Goal: Task Accomplishment & Management: Manage account settings

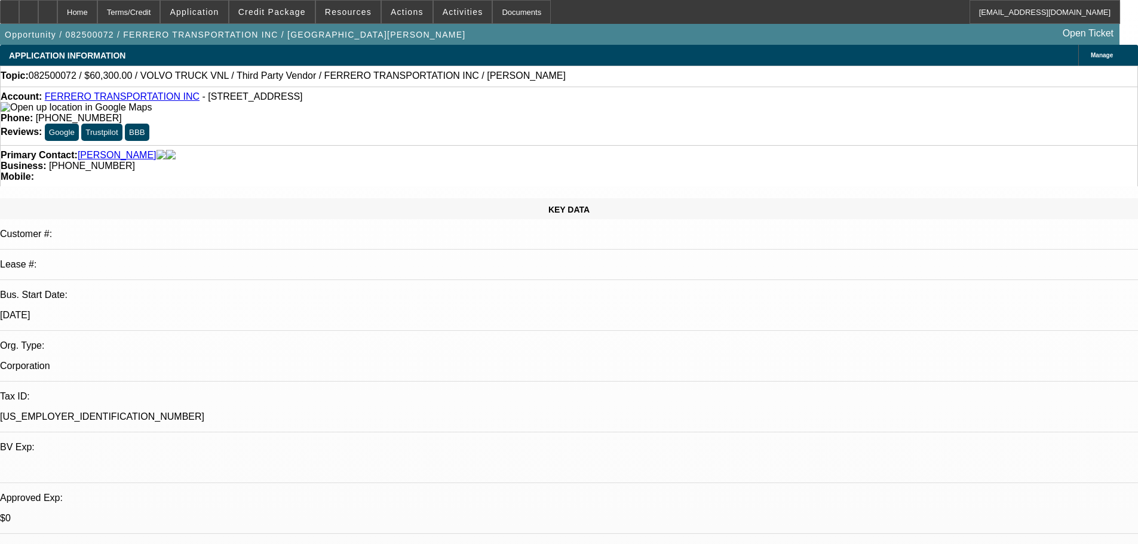
select select "0.1"
select select "0"
select select "6"
select select "0.1"
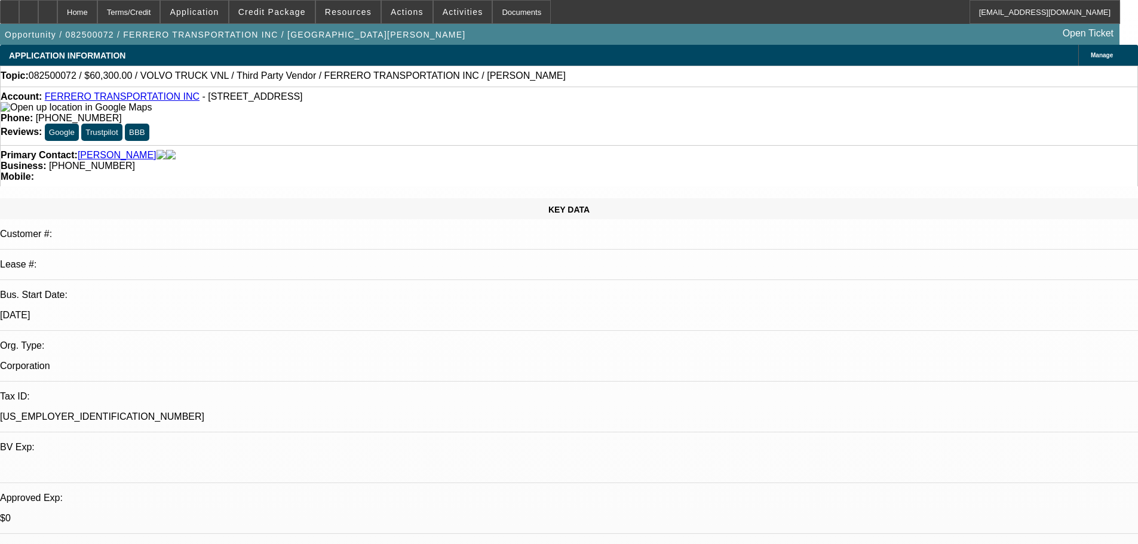
select select "0"
select select "6"
select select "0.1"
select select "0"
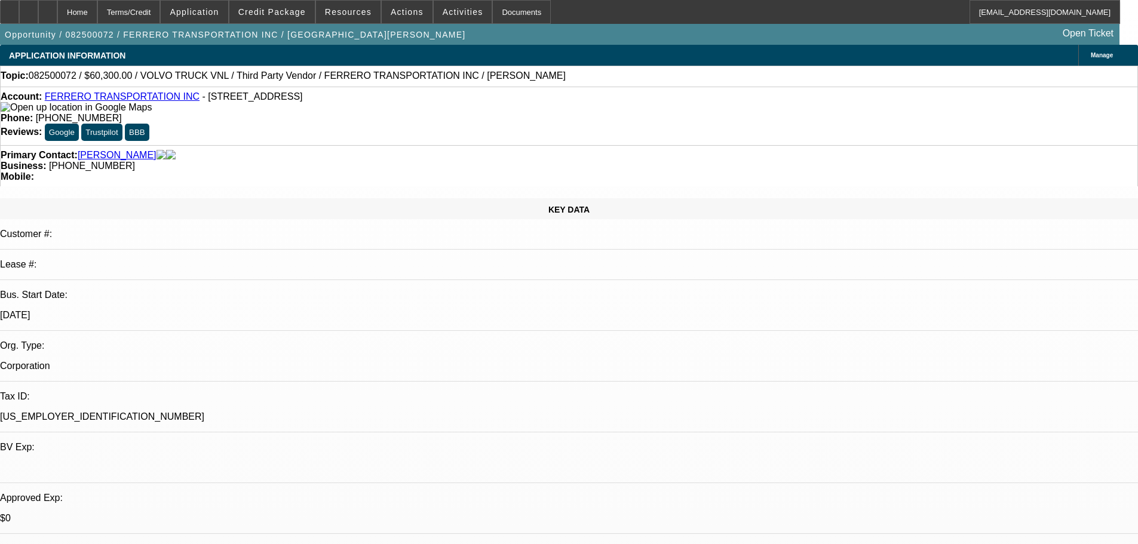
select select "0"
select select "6"
select select "0"
select select "6"
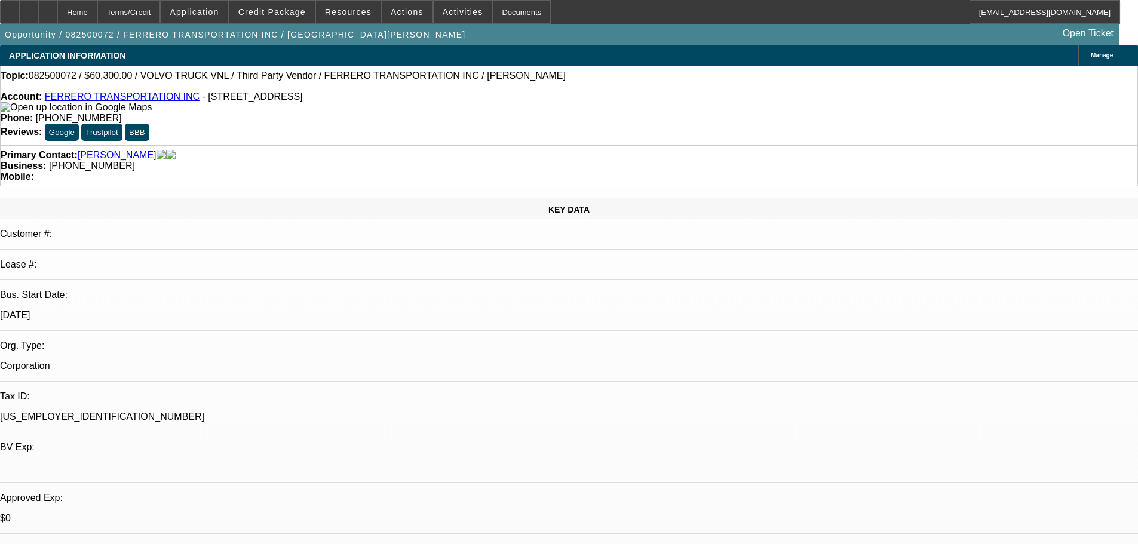
scroll to position [1673, 0]
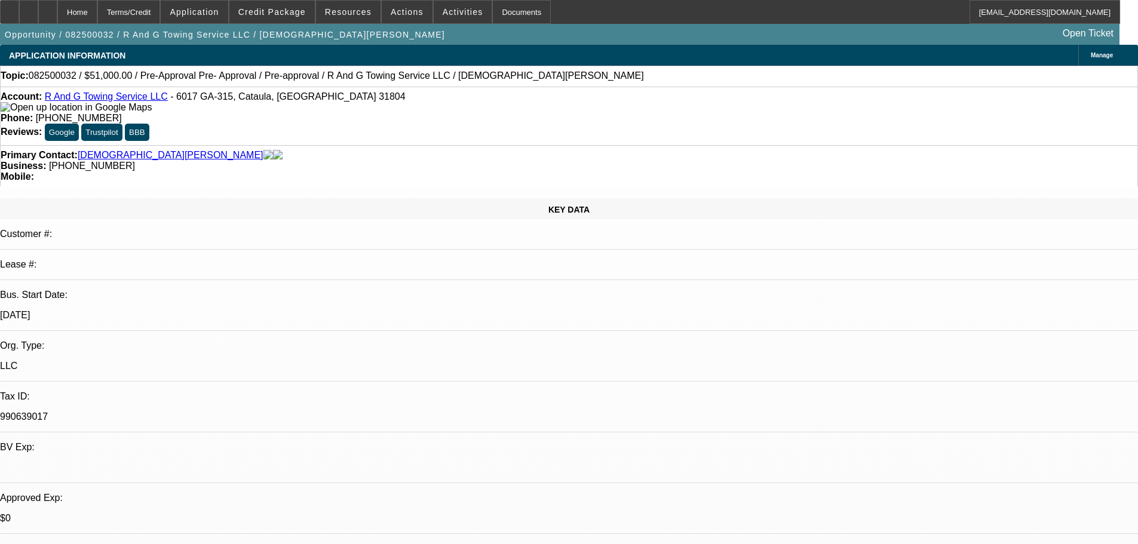
select select "0.15"
select select "2"
select select "0"
select select "6"
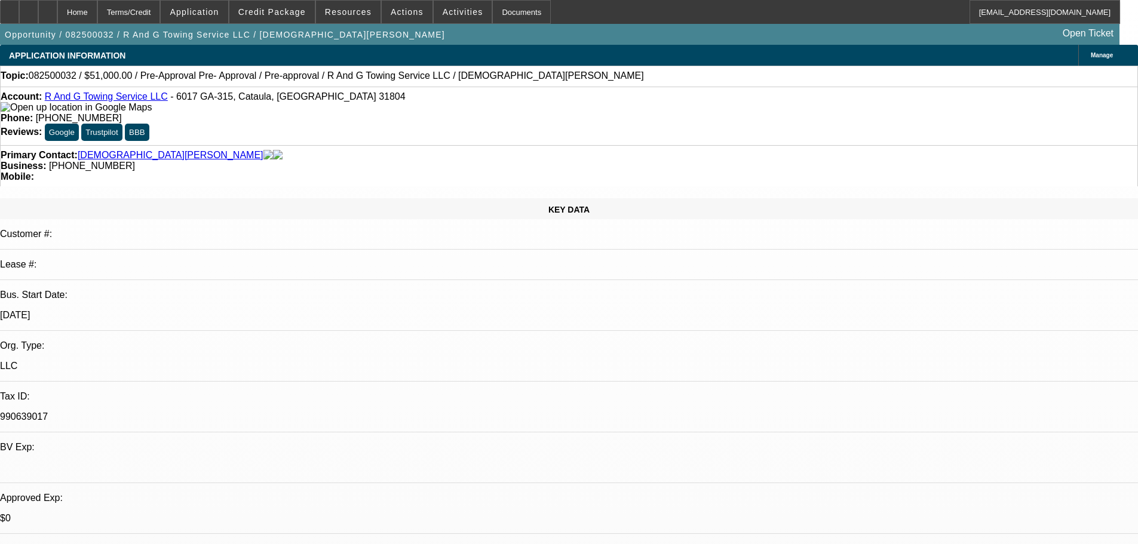
select select "0.15"
select select "2"
select select "0"
select select "6"
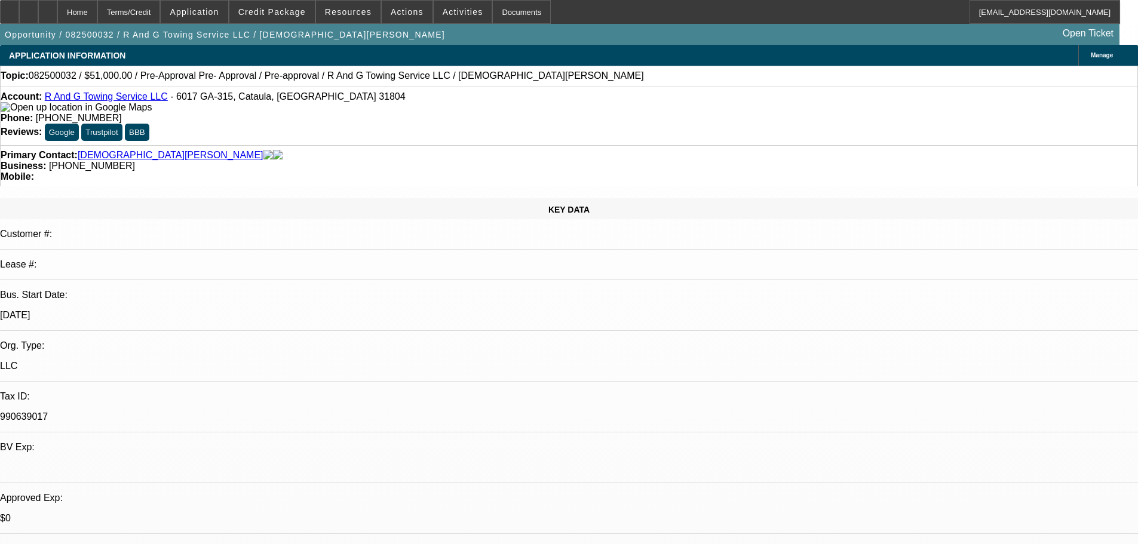
select select "0.15"
select select "2"
select select "0"
select select "6"
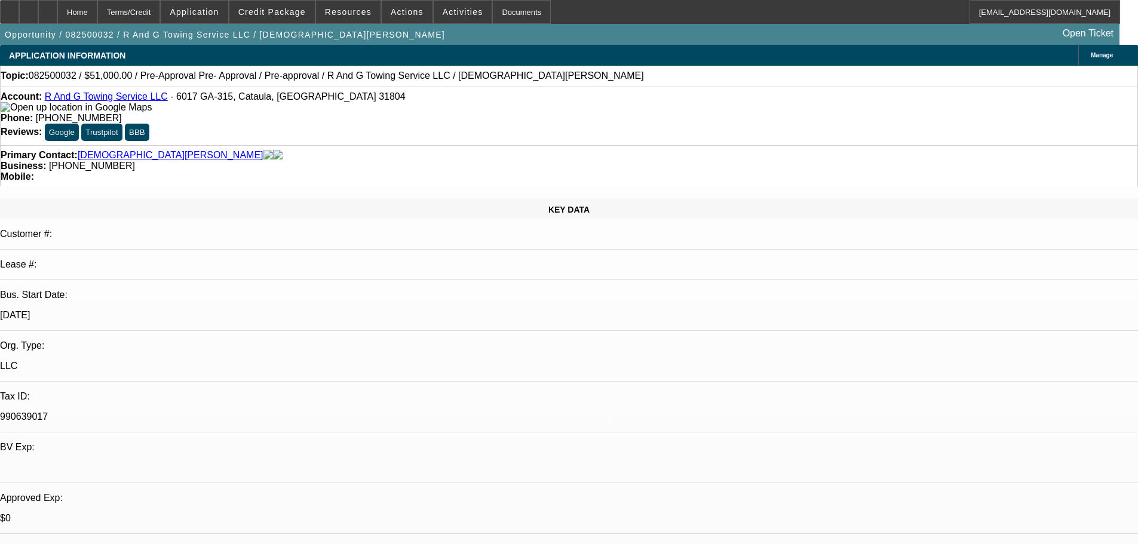
select select "0.1"
select select "2"
select select "0"
select select "6"
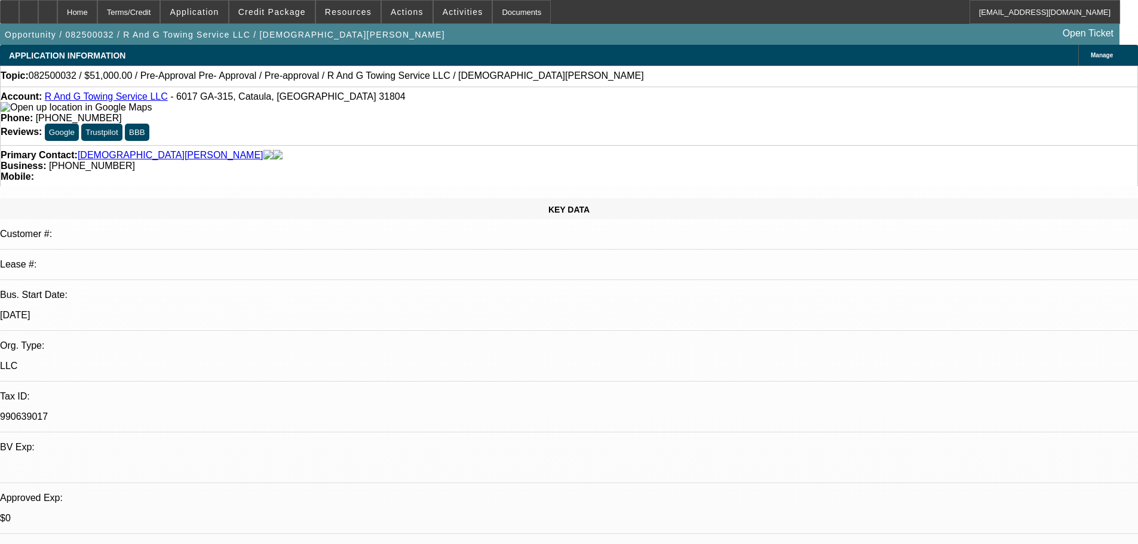
click at [477, 115] on div "Account: R And G Towing Service LLC - 6017 GA-315, Cataula, GA 31804 Phone: (67…" at bounding box center [569, 116] width 1138 height 59
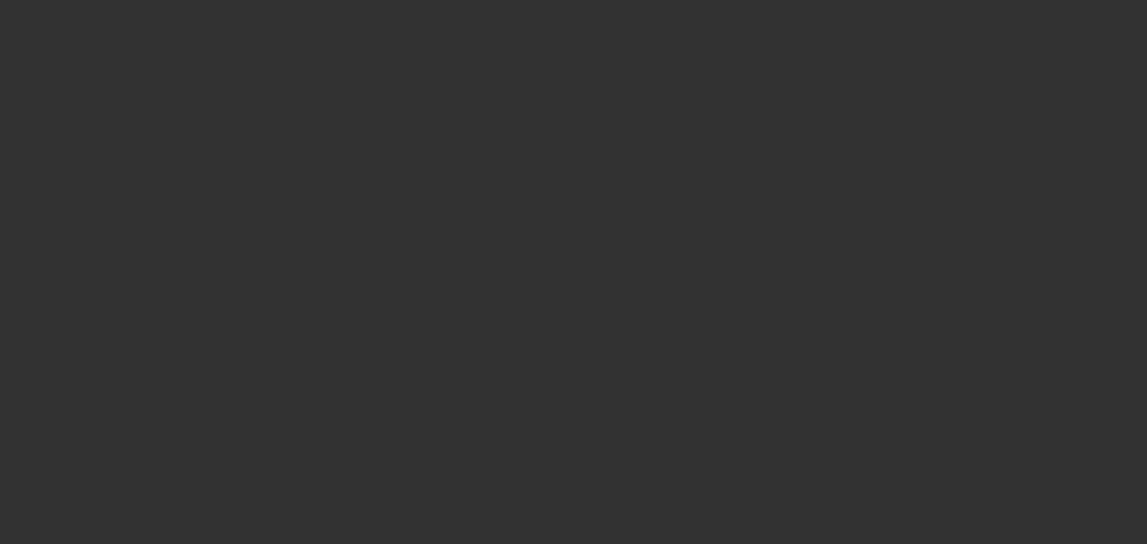
select select "0"
select select "2"
select select "0.1"
select select "4"
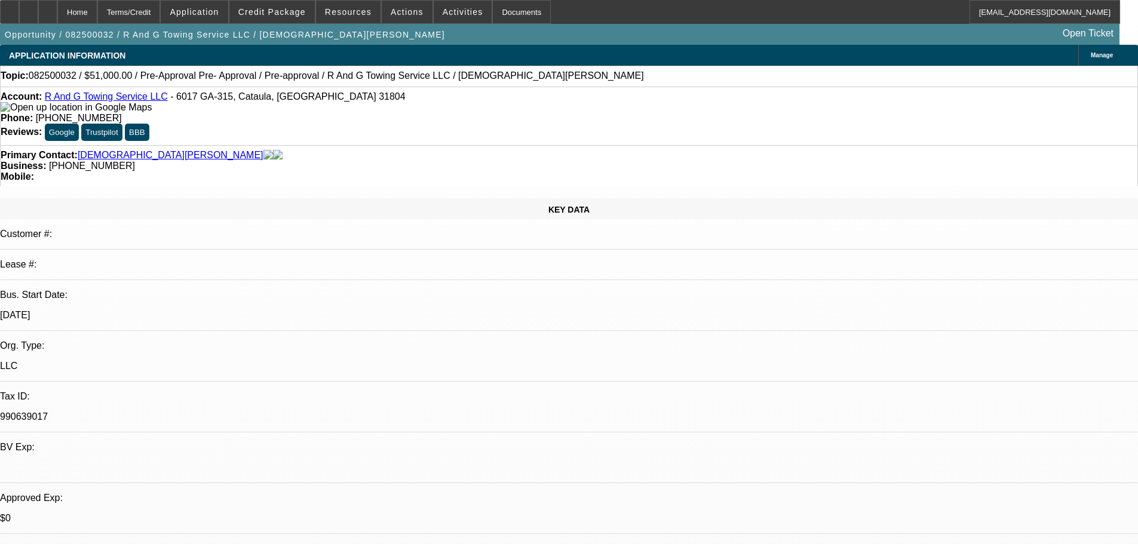
select select "0.15"
select select "2"
select select "0"
select select "0.15"
select select "2"
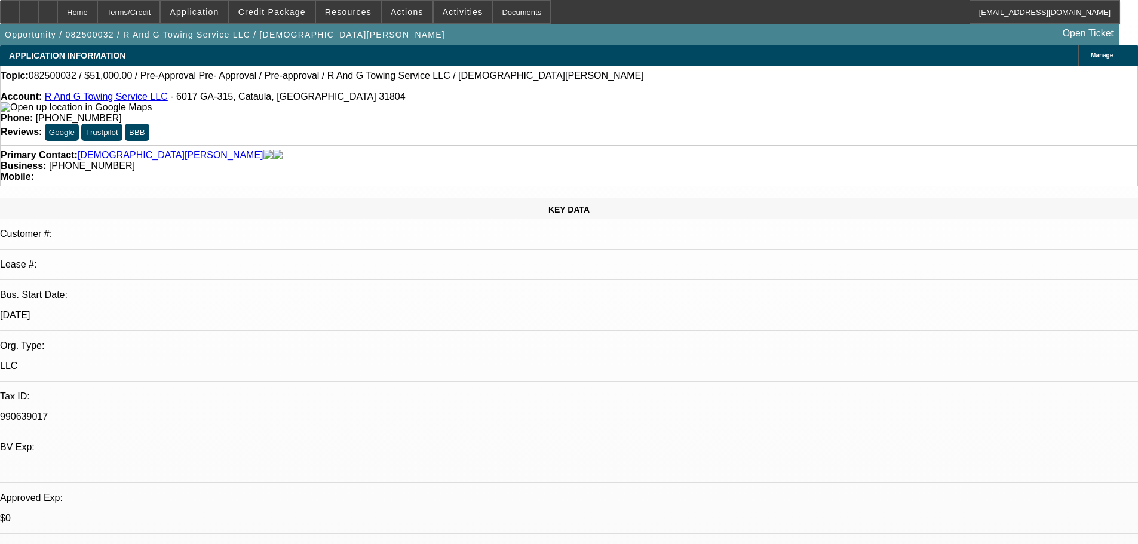
select select "0"
select select "0.15"
select select "2"
select select "0"
select select "0.1"
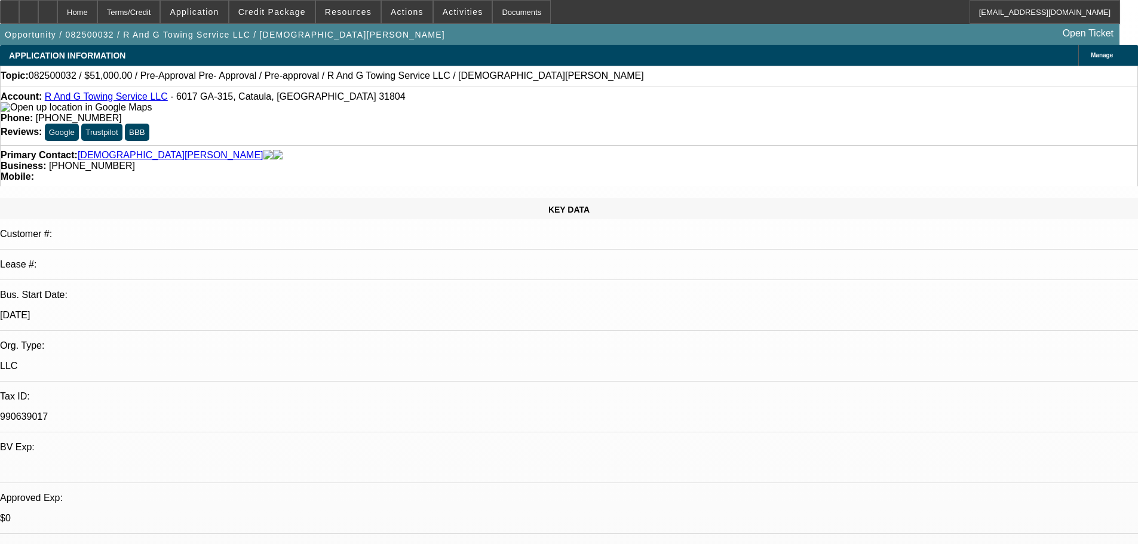
select select "2"
select select "0"
select select "1"
select select "2"
select select "6"
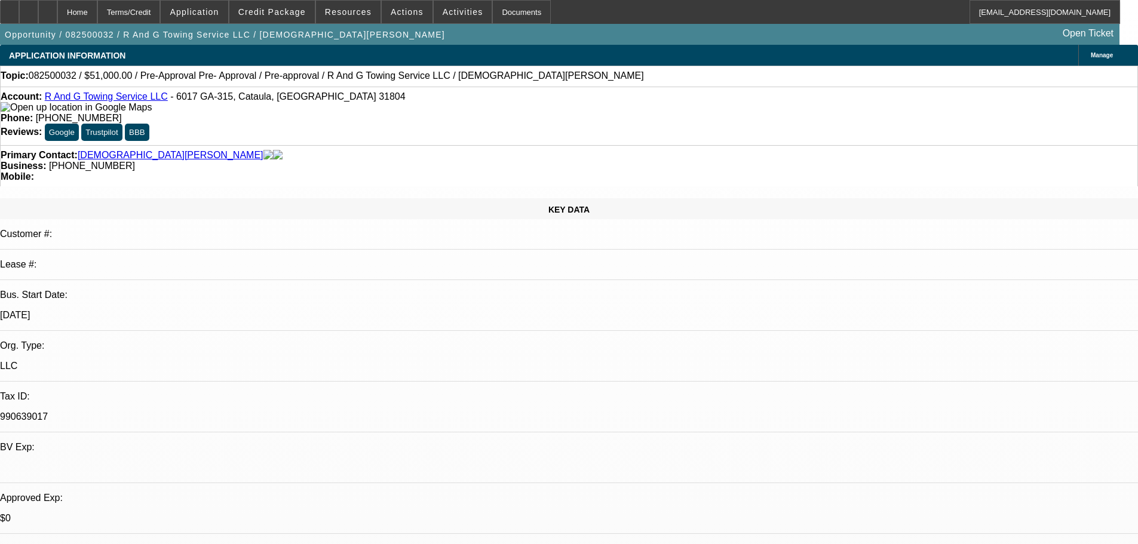
select select "1"
select select "2"
select select "6"
select select "1"
select select "2"
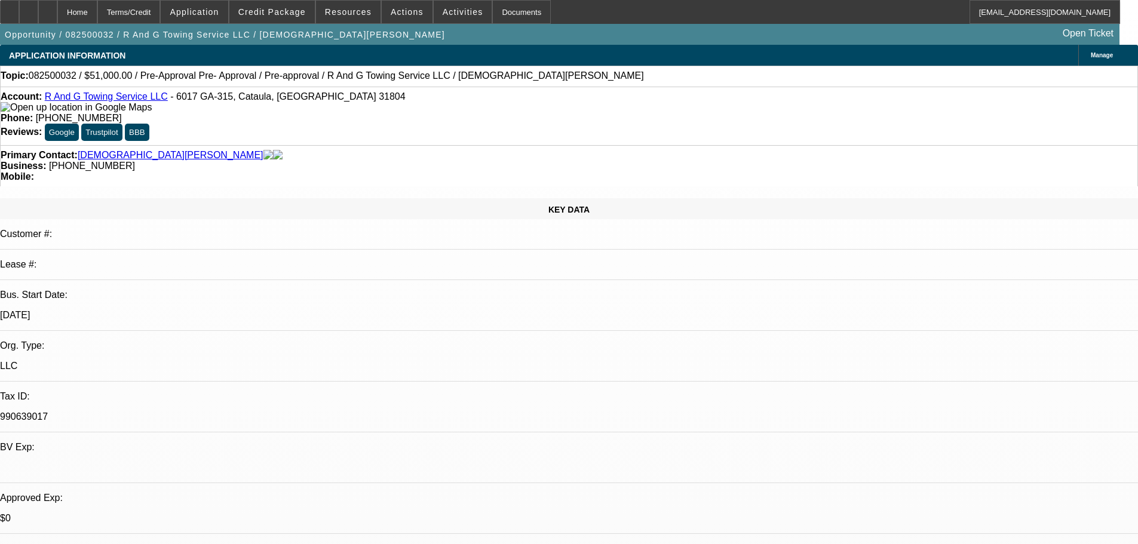
select select "6"
select select "1"
select select "2"
select select "6"
click at [288, 14] on span "Credit Package" at bounding box center [272, 12] width 68 height 10
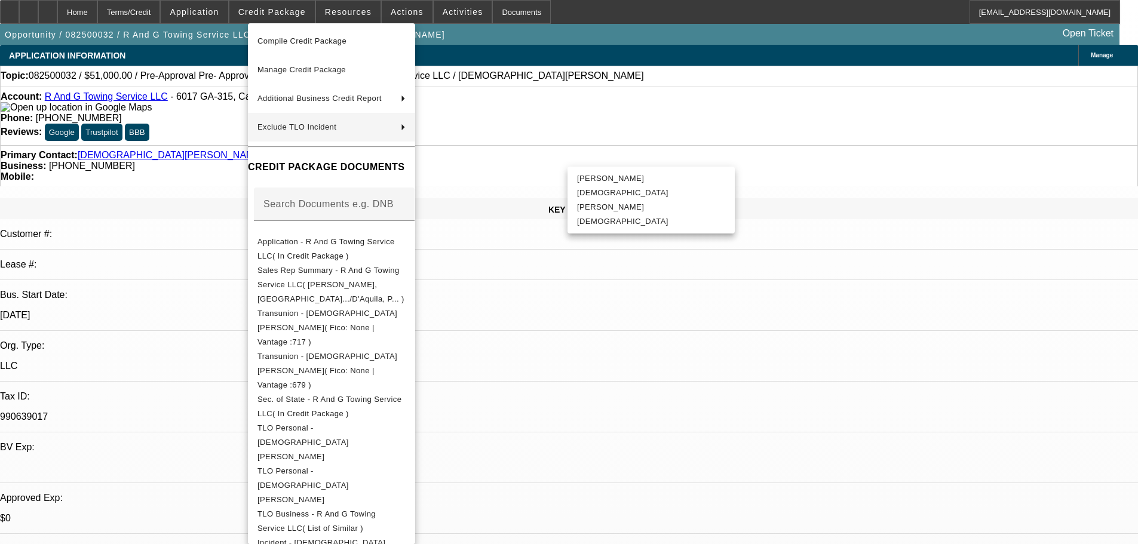
scroll to position [100, 0]
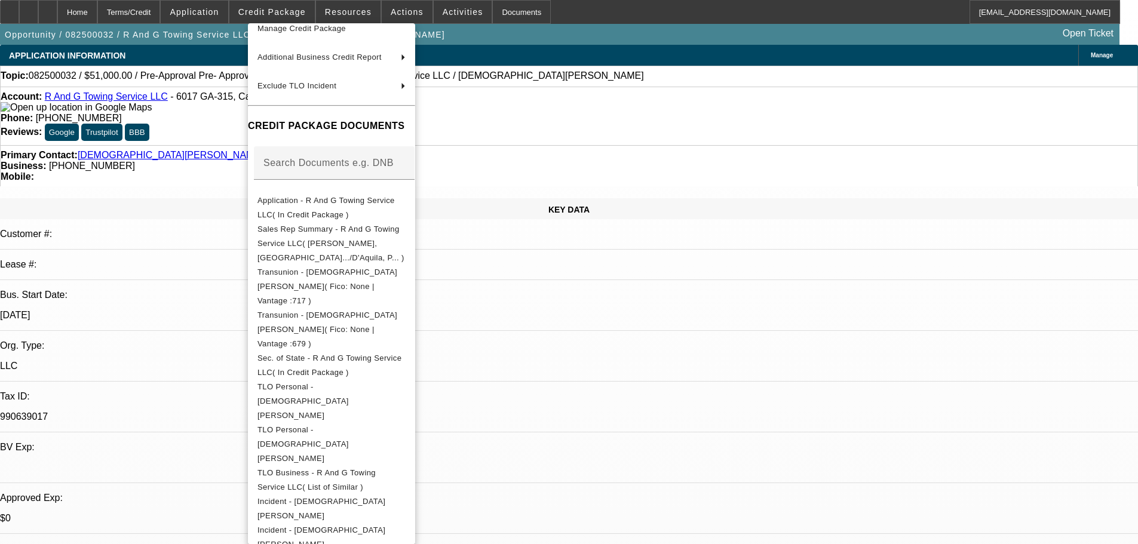
click at [191, 209] on div at bounding box center [569, 272] width 1138 height 544
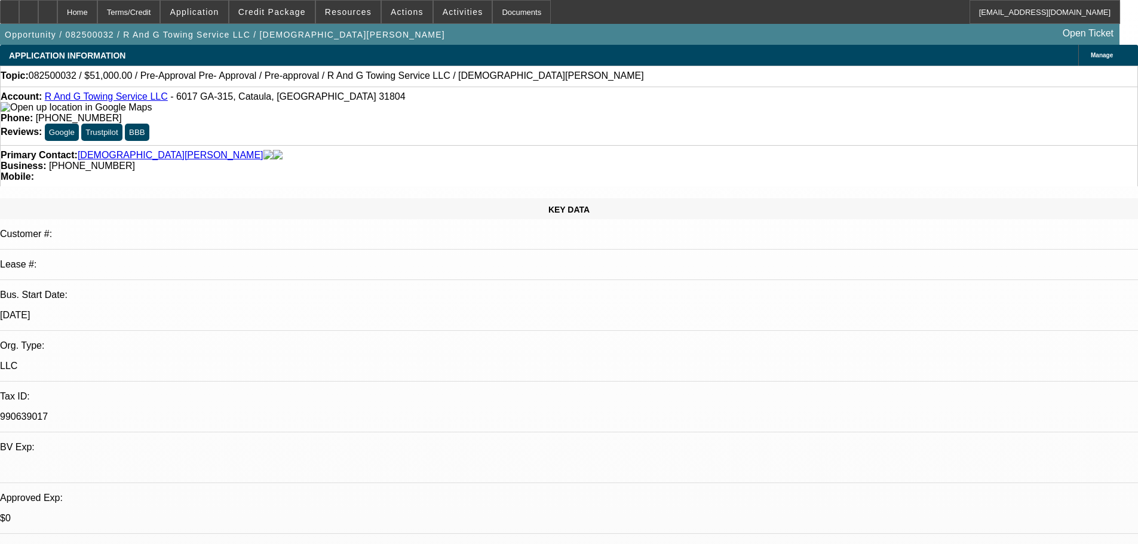
drag, startPoint x: 661, startPoint y: 571, endPoint x: 773, endPoint y: 572, distance: 112.3
drag, startPoint x: 773, startPoint y: 572, endPoint x: 485, endPoint y: 244, distance: 437.3
drag, startPoint x: 32, startPoint y: 16, endPoint x: 485, endPoint y: 54, distance: 453.9
click at [485, 54] on div "APPLICATION INFORMATION Manage" at bounding box center [569, 55] width 1138 height 21
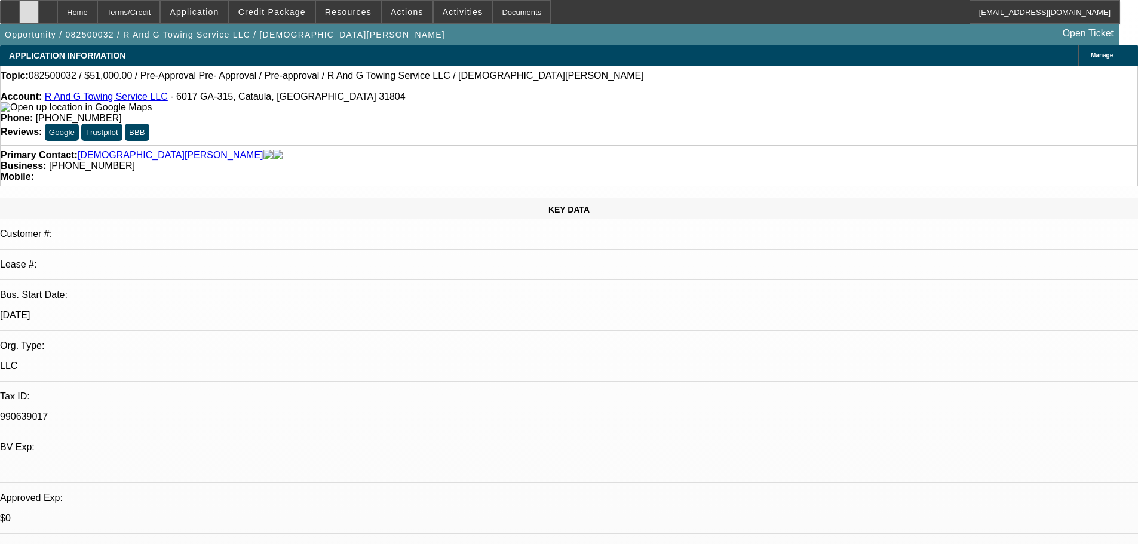
click at [38, 8] on div at bounding box center [28, 12] width 19 height 24
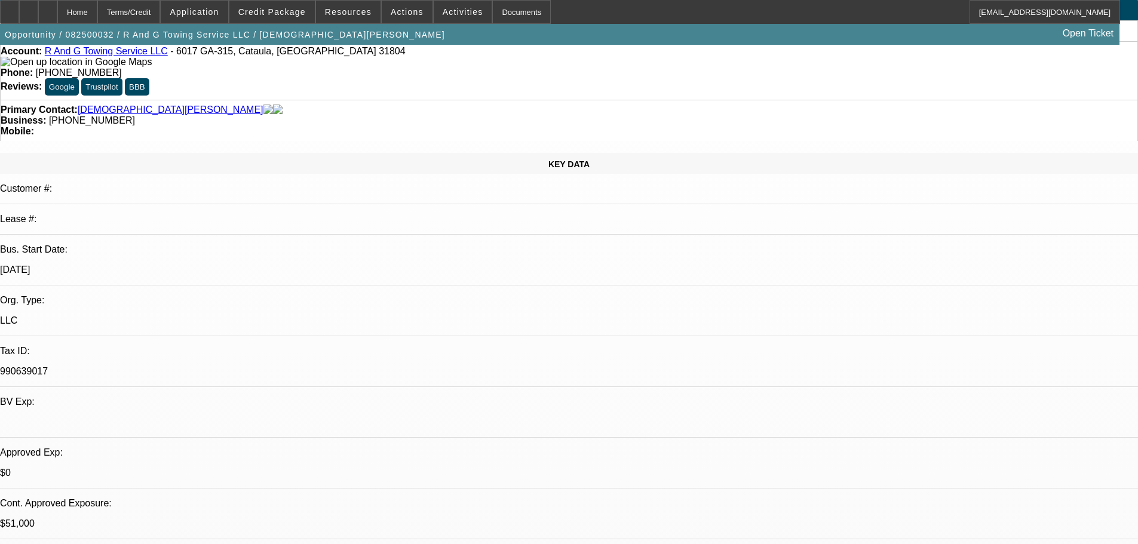
scroll to position [0, 0]
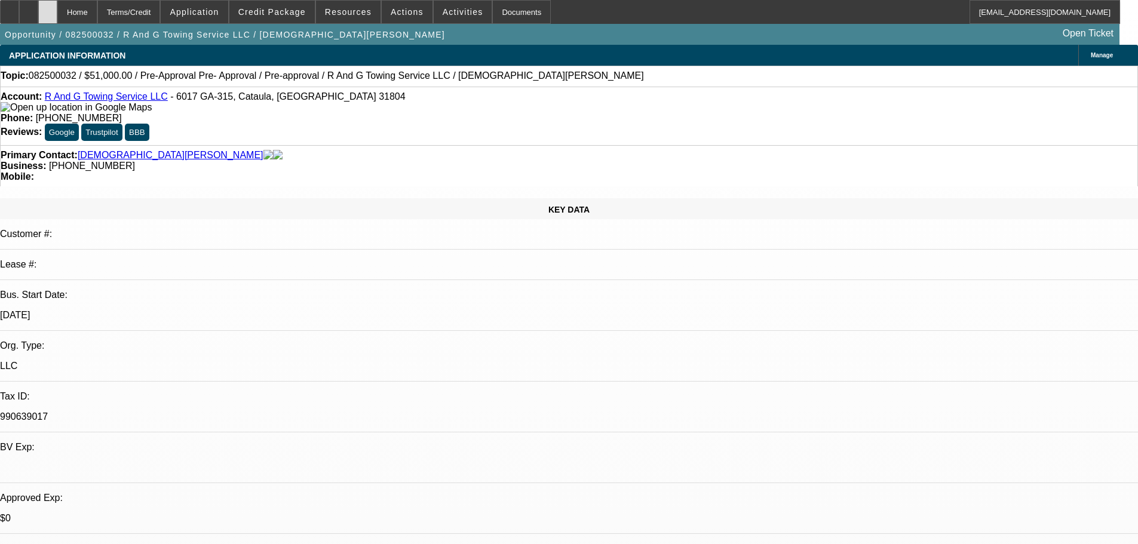
click at [57, 2] on div at bounding box center [47, 12] width 19 height 24
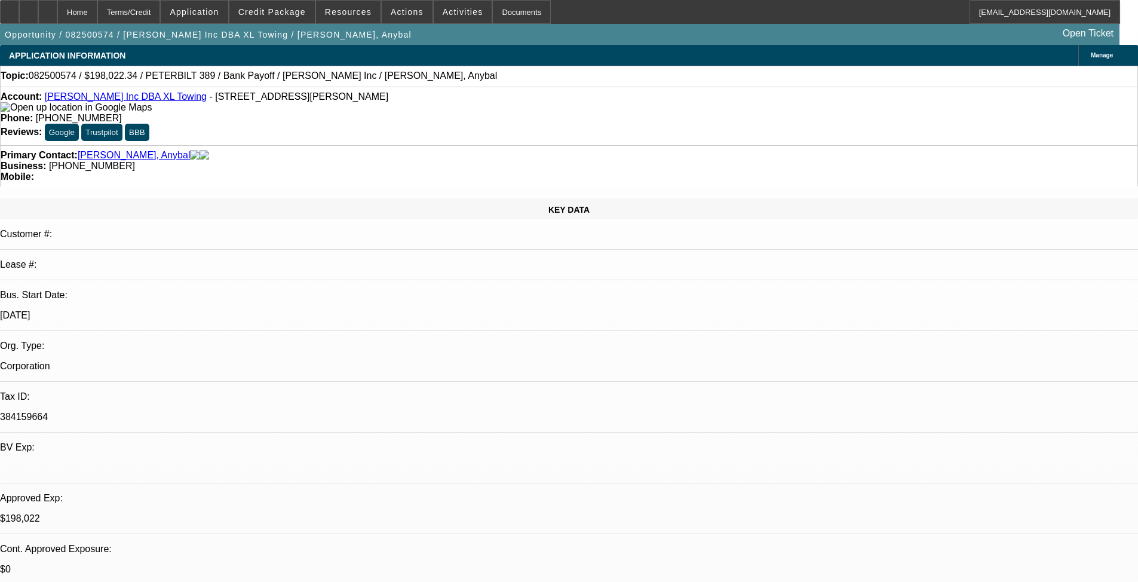
select select "0"
select select "2"
select select "0.15"
select select "16"
select select "0"
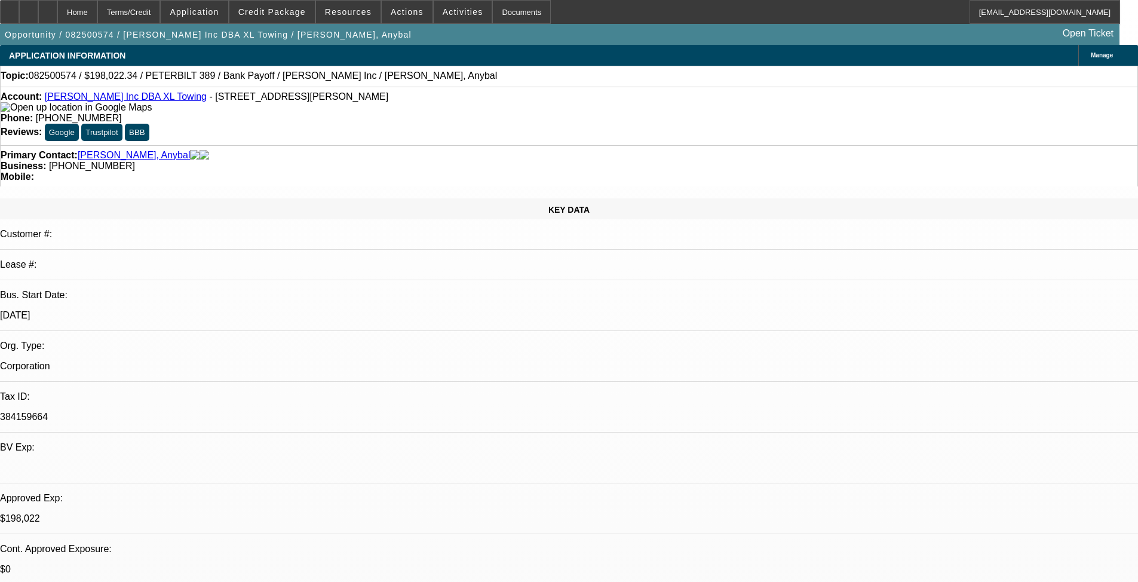
select select "2"
select select "0.15"
select select "4"
select select "0"
select select "2"
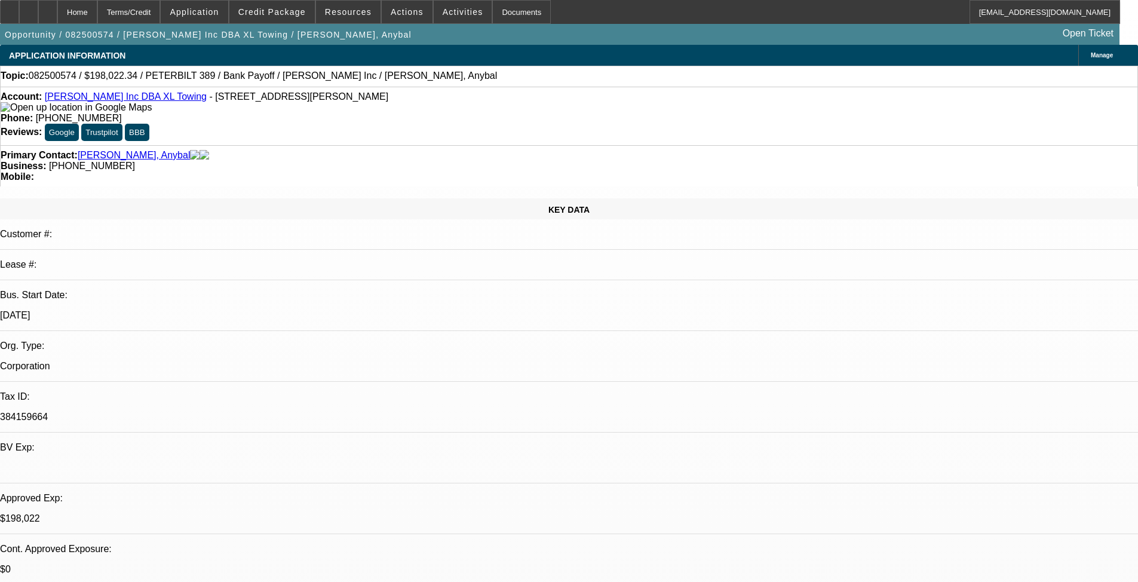
select select "0.15"
select select "4"
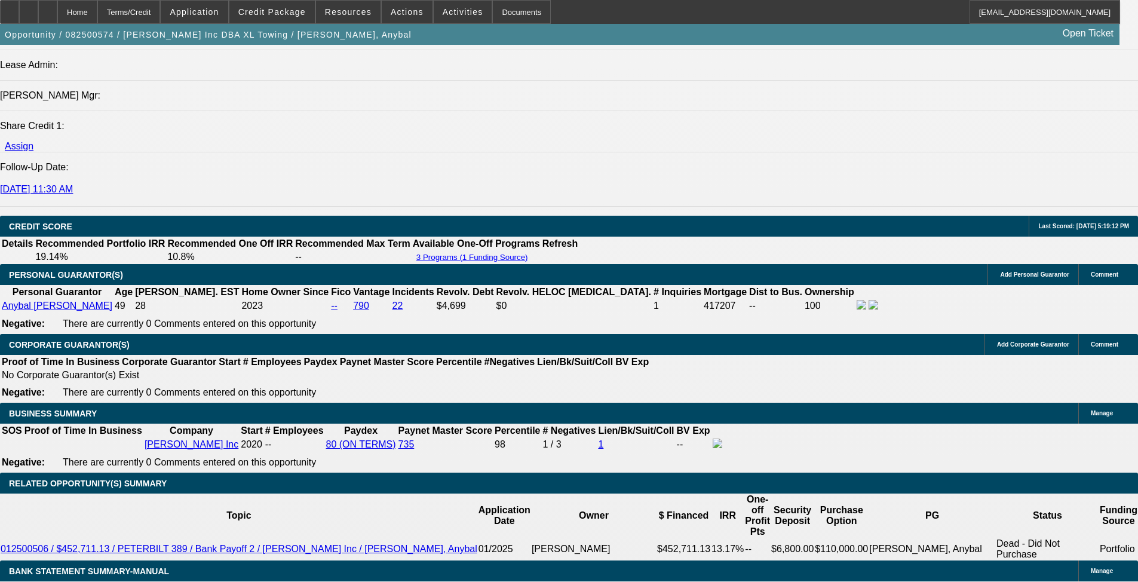
scroll to position [1907, 0]
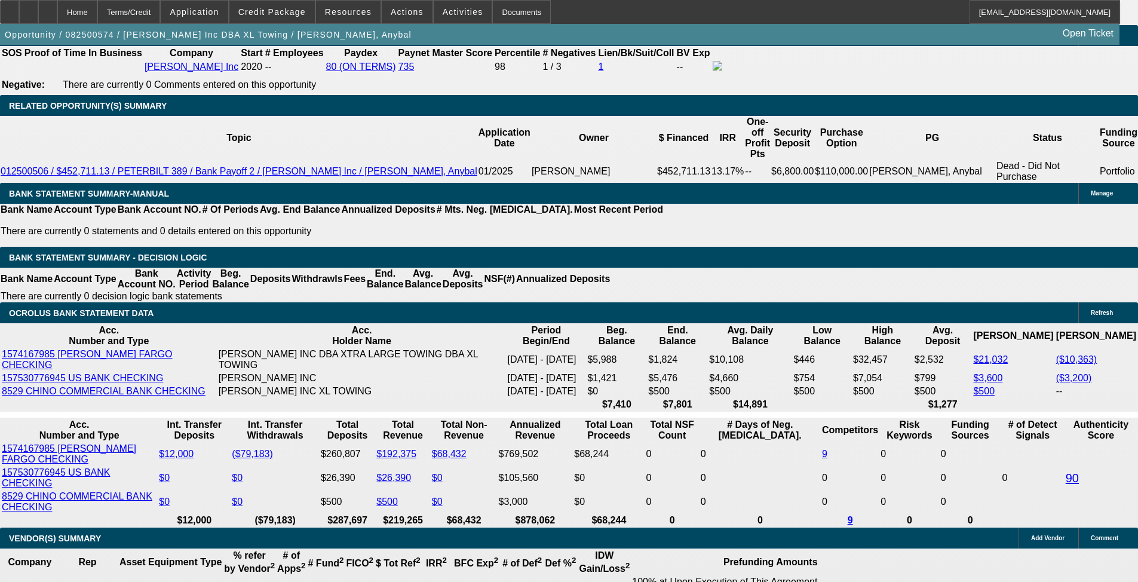
type input "3477.35"
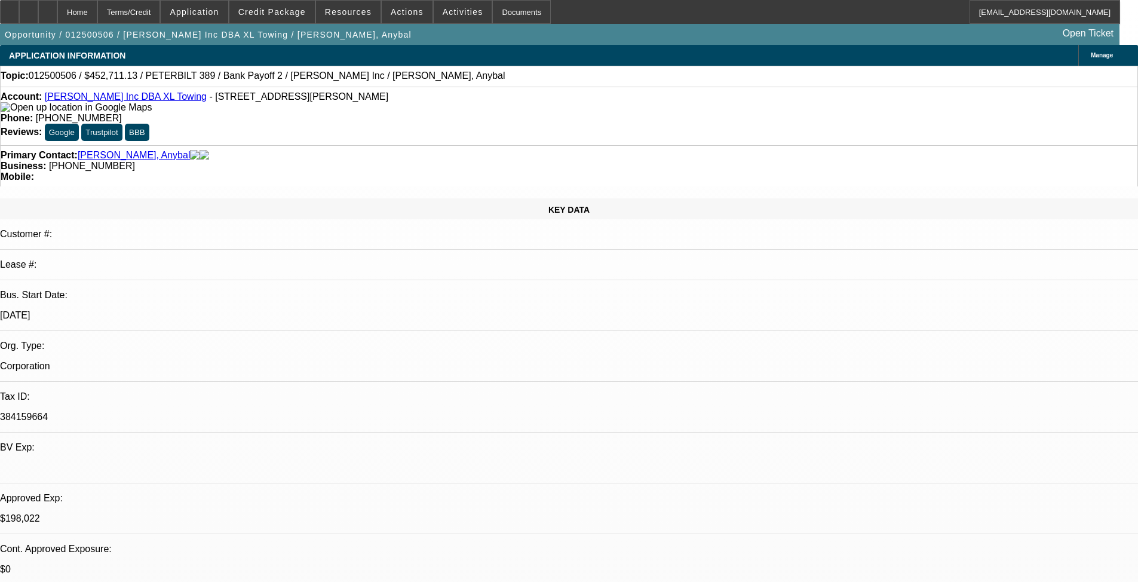
select select "0"
select select "2"
select select "0"
select select "18"
select select "0"
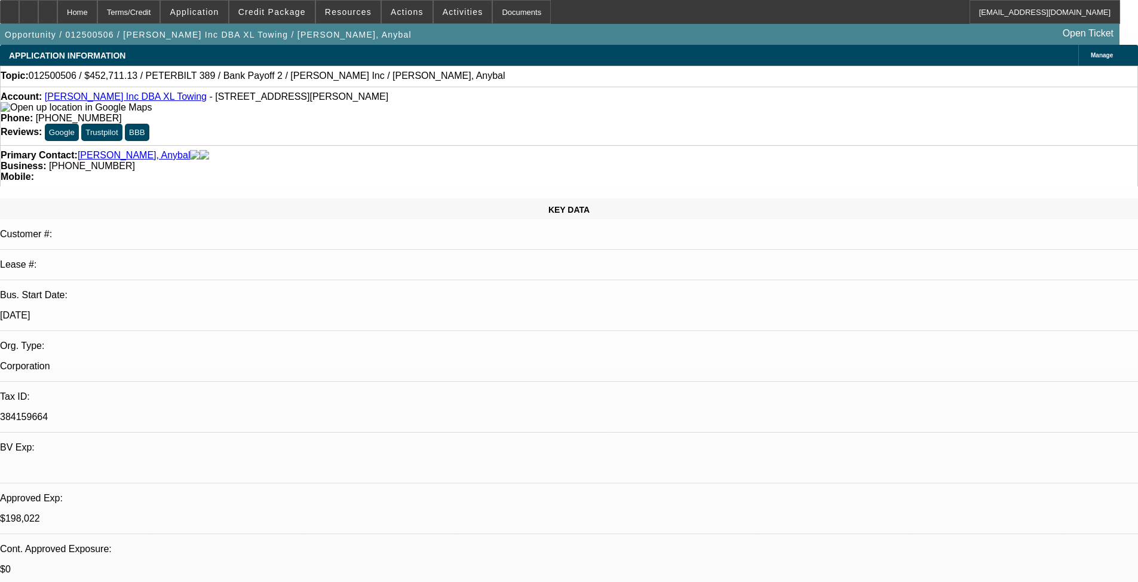
select select "2"
select select "0"
select select "18"
select select "0"
select select "2"
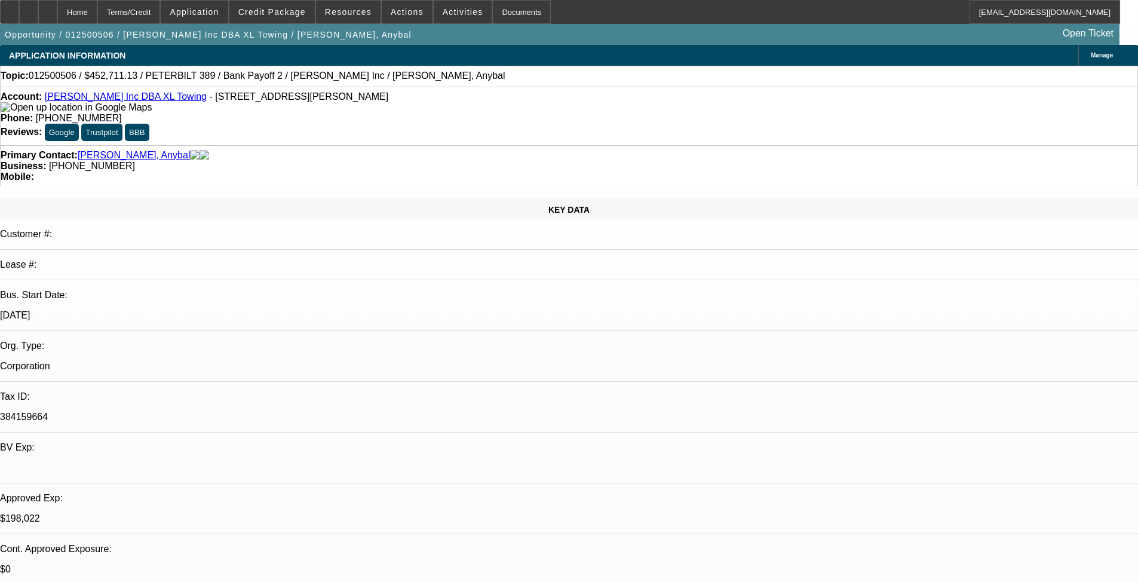
select select "2"
select select "0.2"
select select "4"
select select "0"
select select "2"
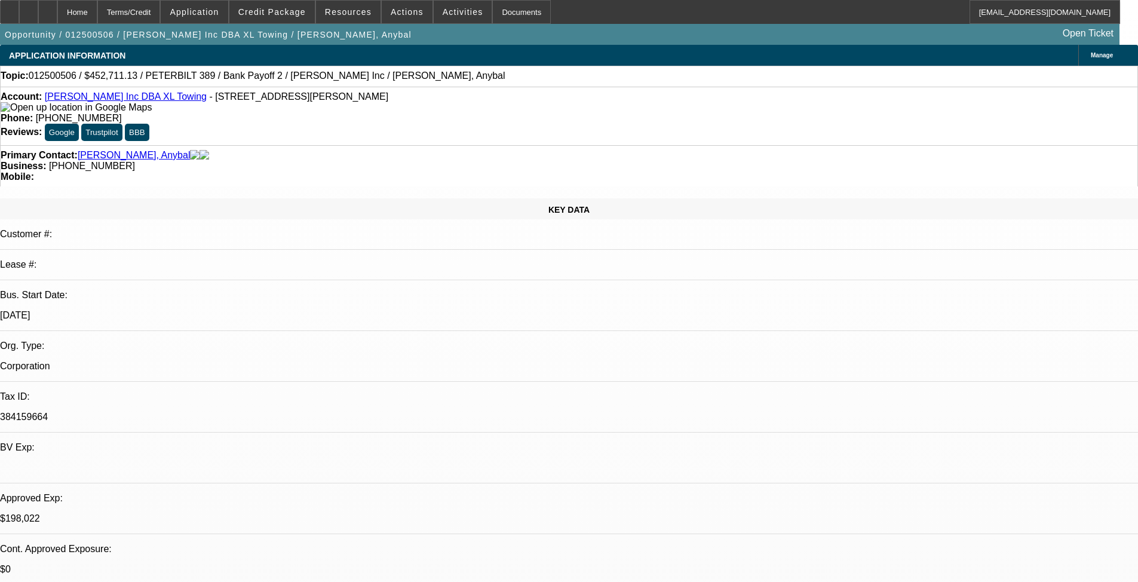
select select "2"
select select "0.2"
select select "4"
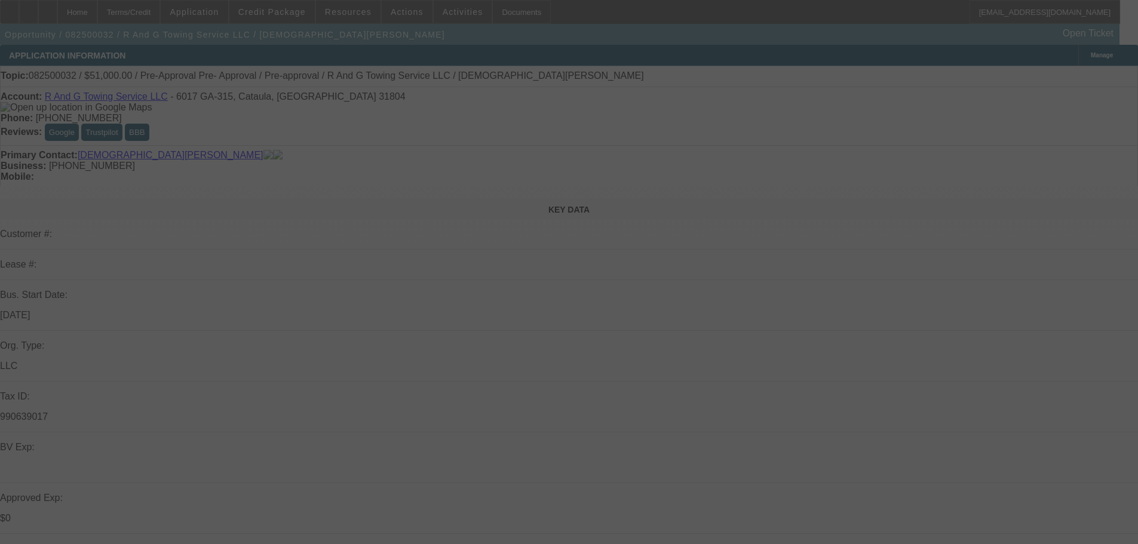
select select "0.15"
select select "2"
select select "0"
select select "6"
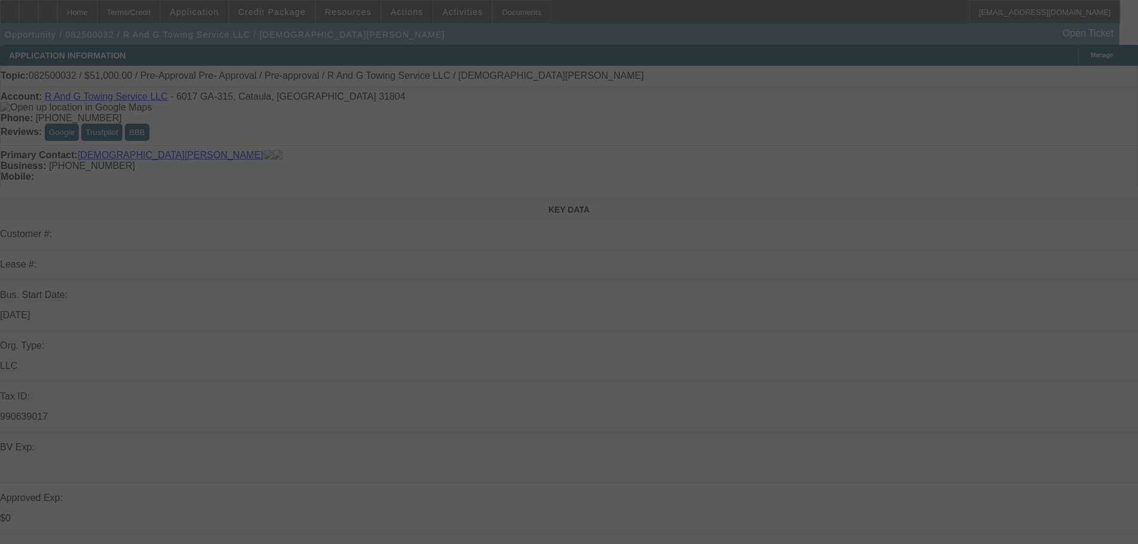
select select "0.15"
select select "2"
select select "0"
select select "6"
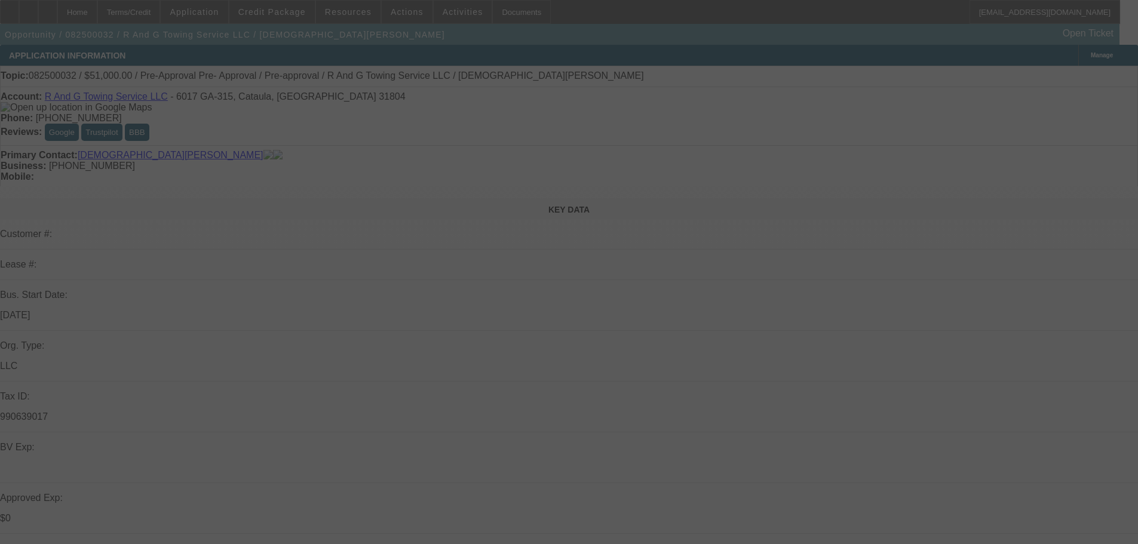
select select "0.15"
select select "2"
select select "0"
select select "6"
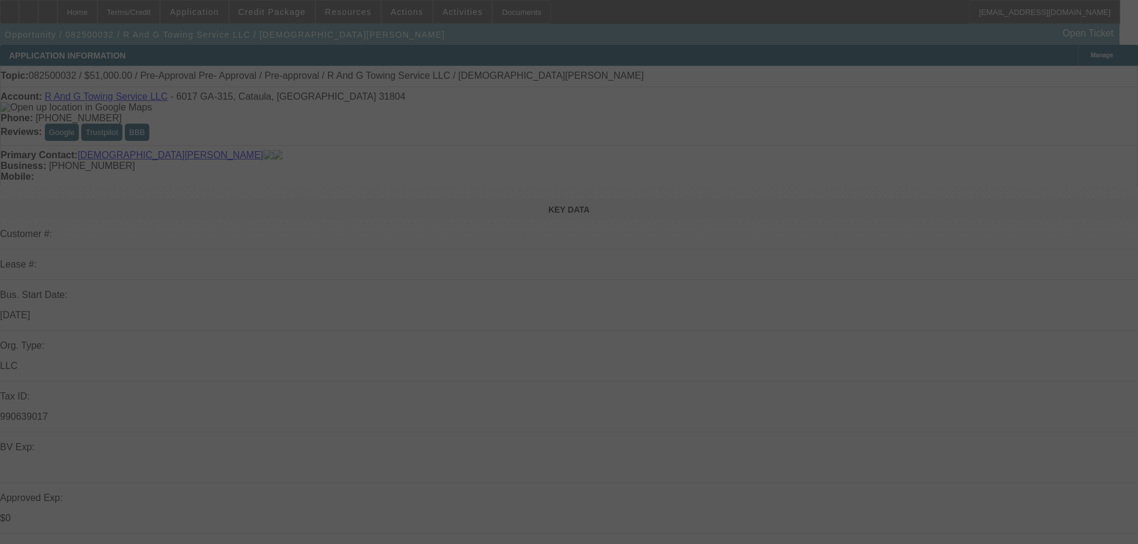
select select "0.1"
select select "2"
select select "0"
select select "6"
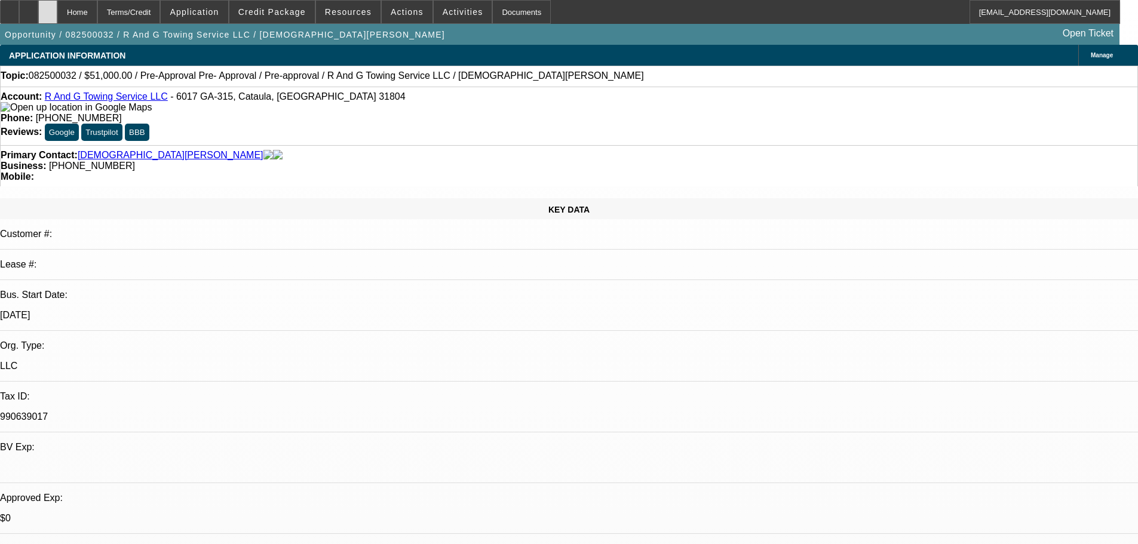
click at [57, 8] on div at bounding box center [47, 12] width 19 height 24
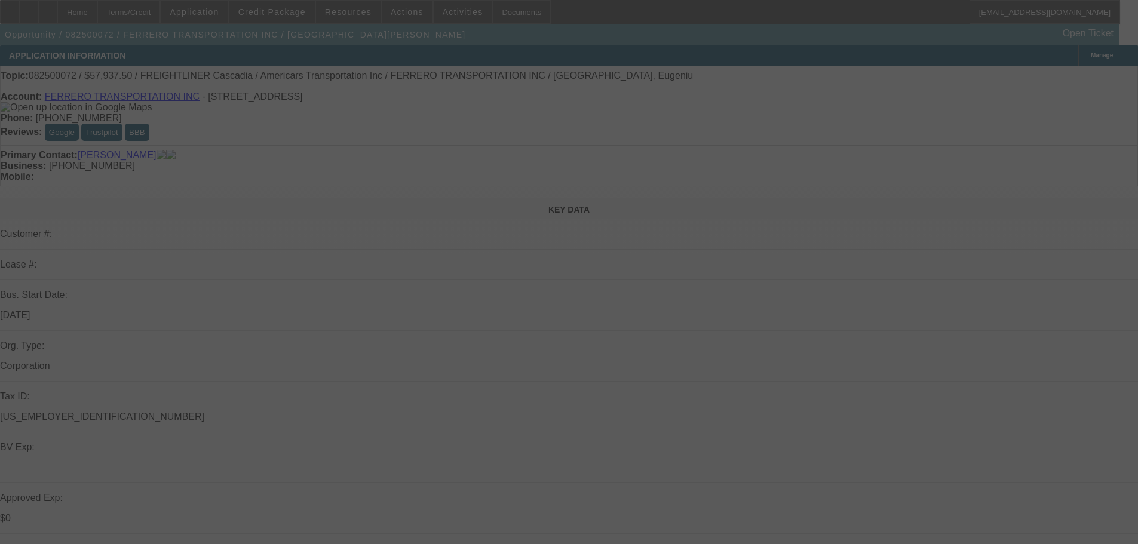
select select "0.1"
select select "0"
select select "6"
select select "0.1"
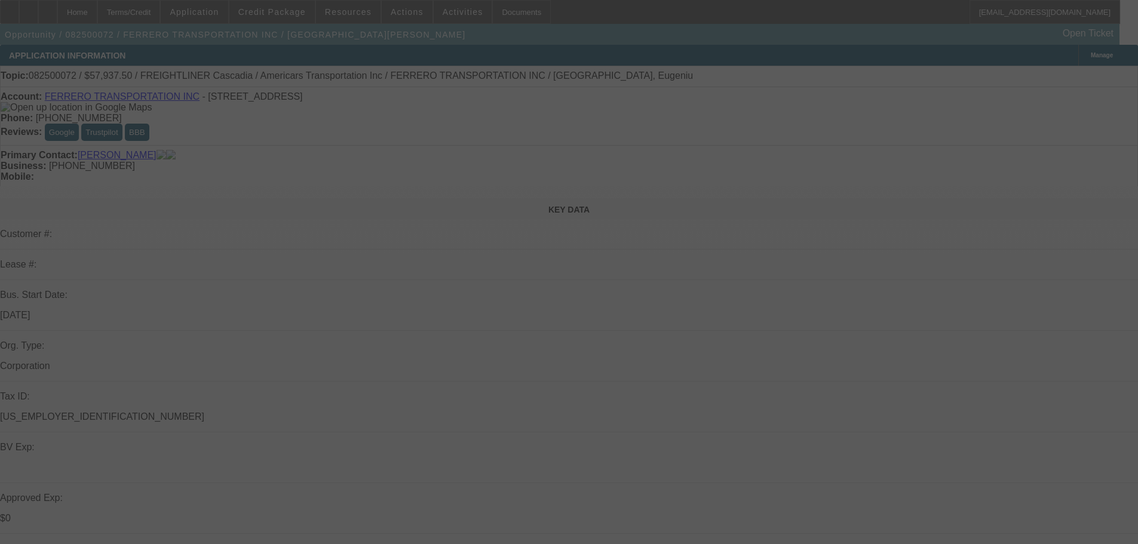
select select "0"
select select "6"
select select "0.1"
select select "0"
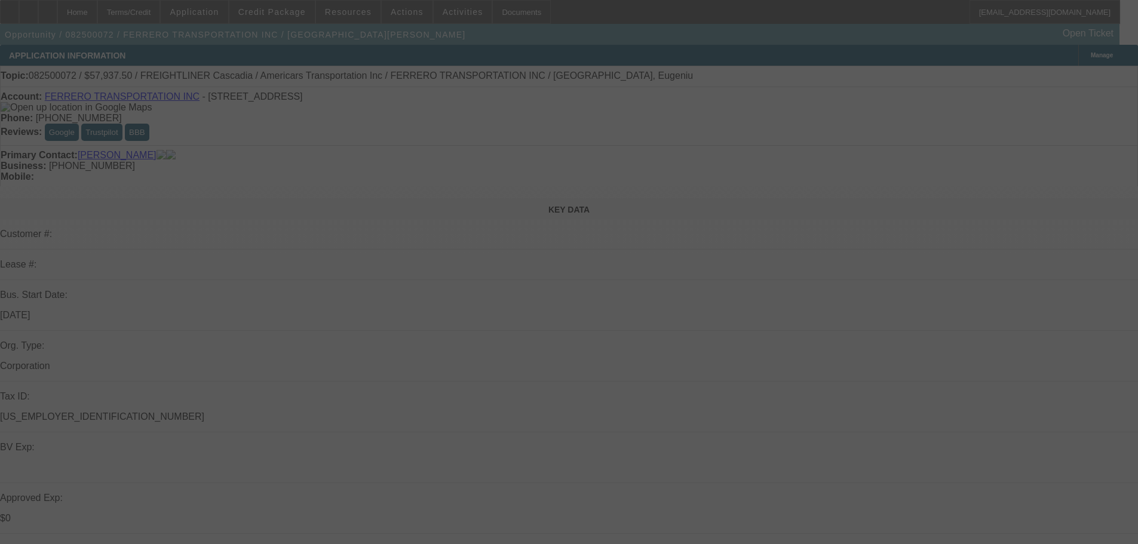
select select "0"
select select "6"
select select "0.1"
select select "0"
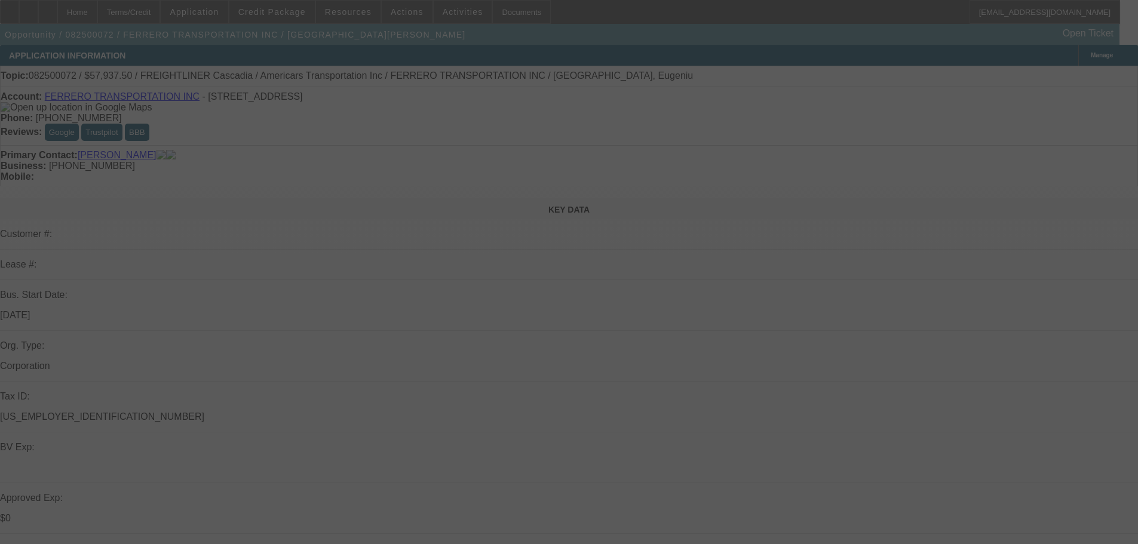
select select "6"
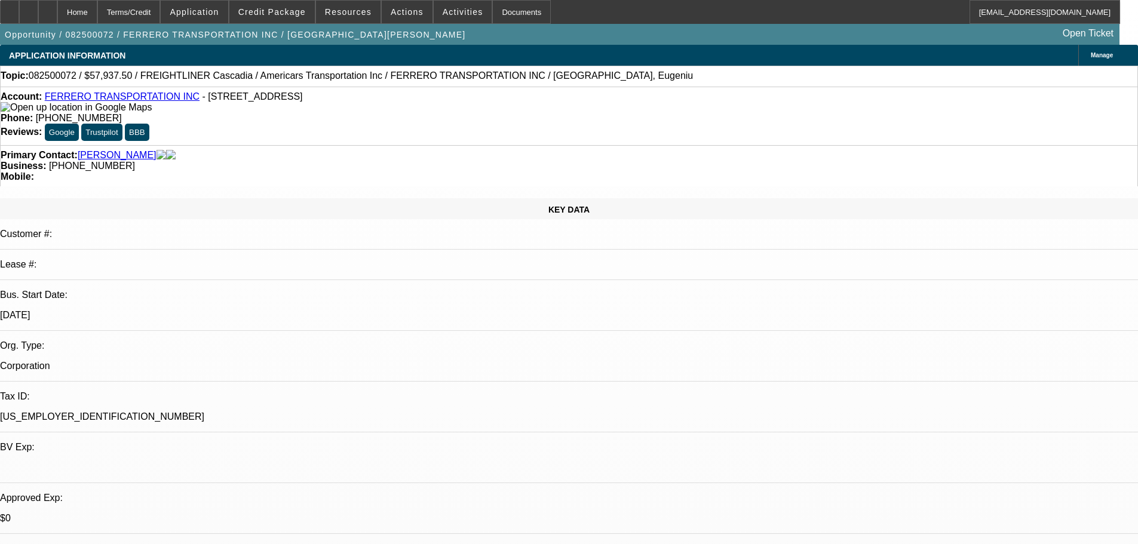
drag, startPoint x: 877, startPoint y: 168, endPoint x: 829, endPoint y: 170, distance: 47.8
copy b "(224) 477-7580"
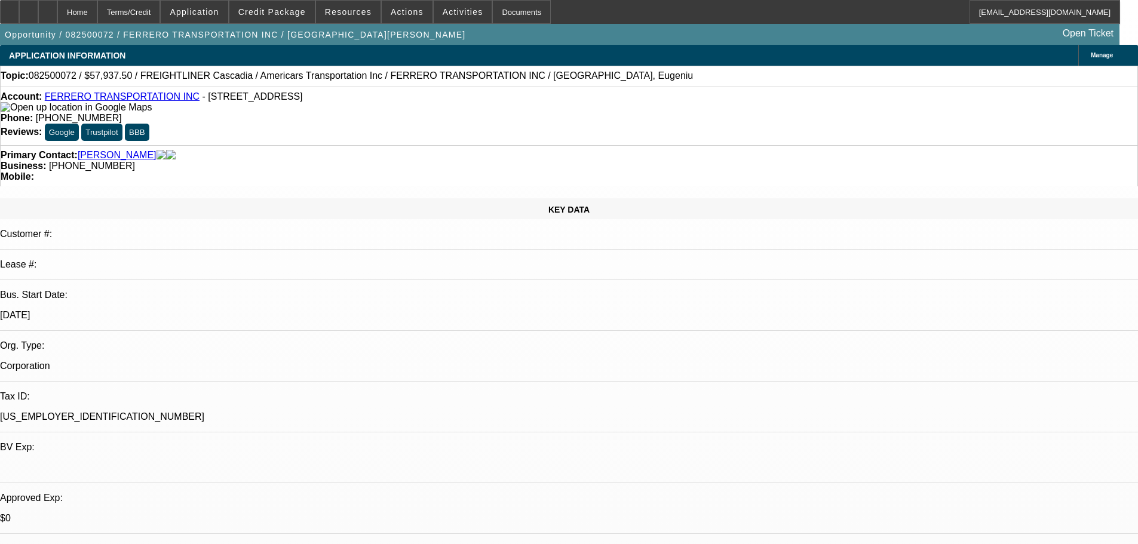
scroll to position [119, 0]
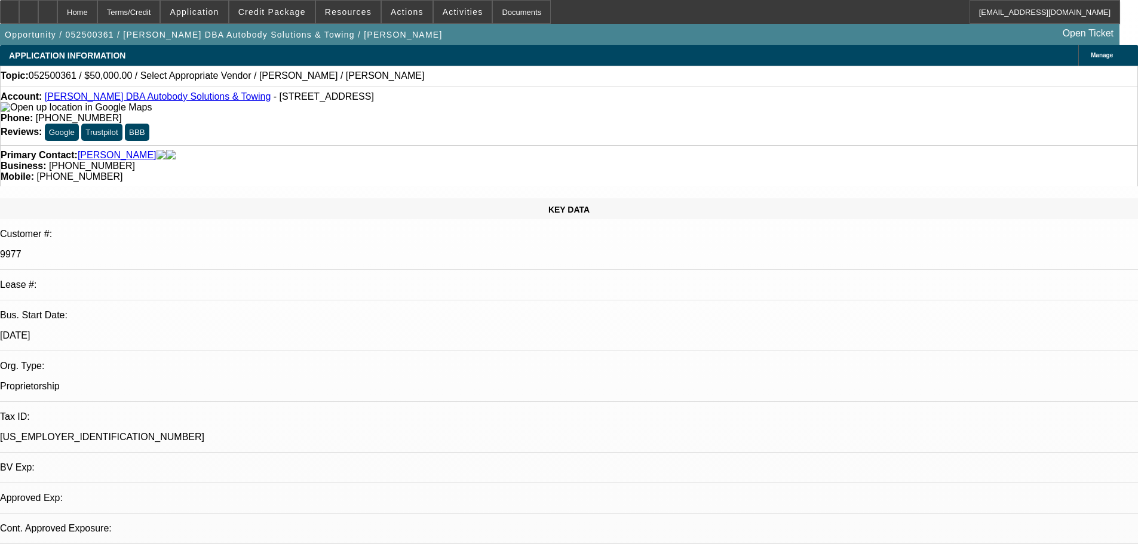
select select "0"
select select "2"
select select "0.1"
select select "4"
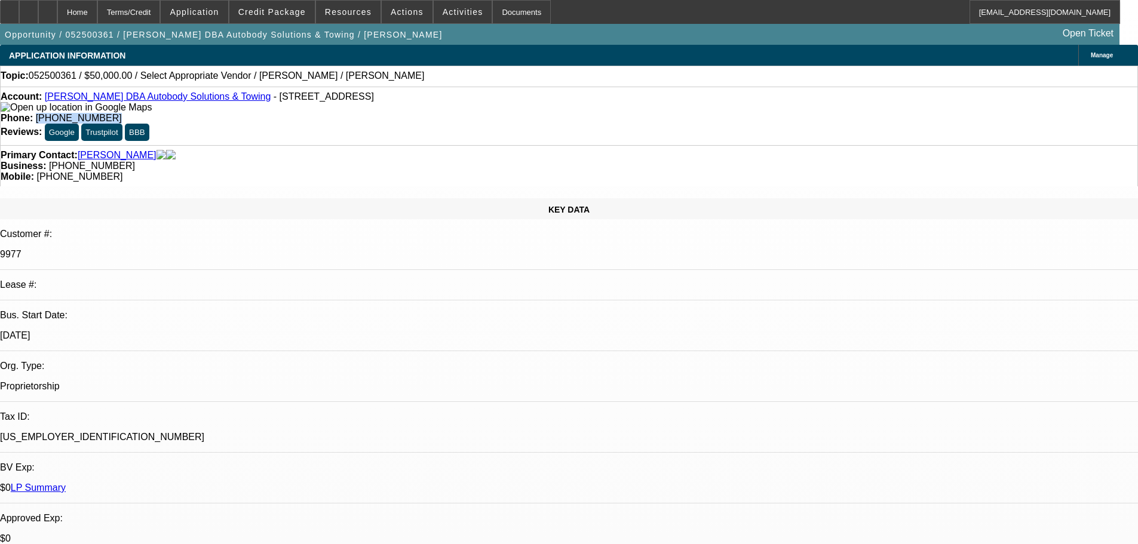
drag, startPoint x: 471, startPoint y: 95, endPoint x: 416, endPoint y: 103, distance: 56.2
click at [416, 113] on div "Phone: (406) 853-3505" at bounding box center [569, 118] width 1137 height 11
copy span "(406) 853-3505"
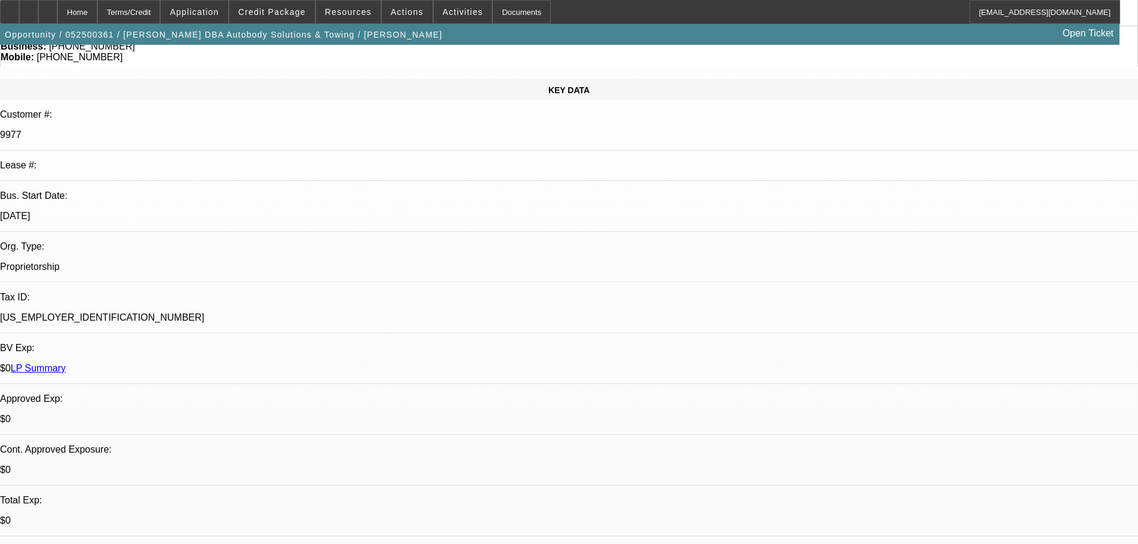
scroll to position [93, 0]
click at [281, 13] on span "Credit Package" at bounding box center [272, 12] width 68 height 10
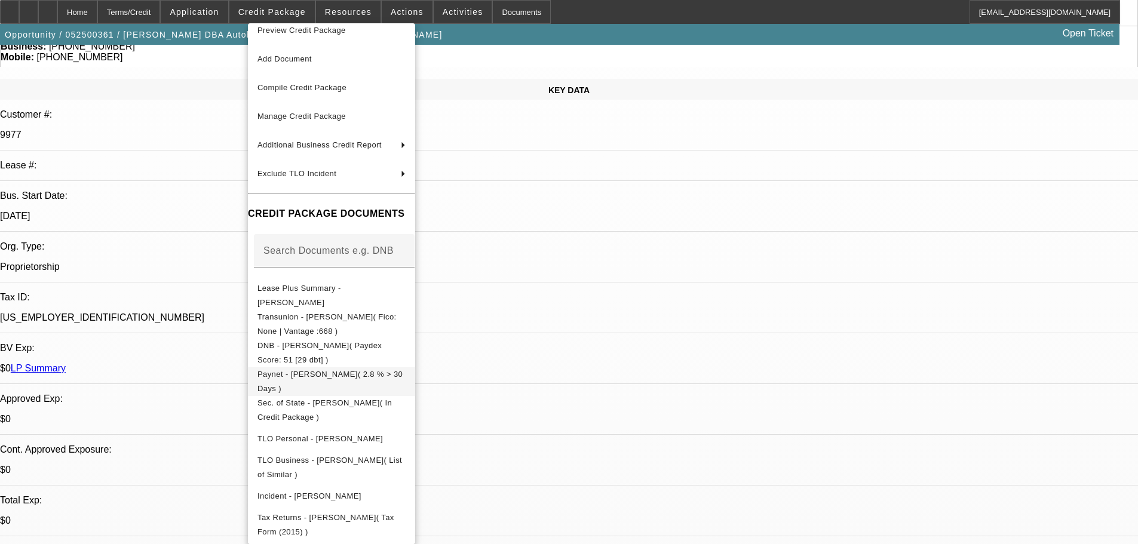
scroll to position [17, 0]
click at [631, 240] on div at bounding box center [569, 272] width 1138 height 544
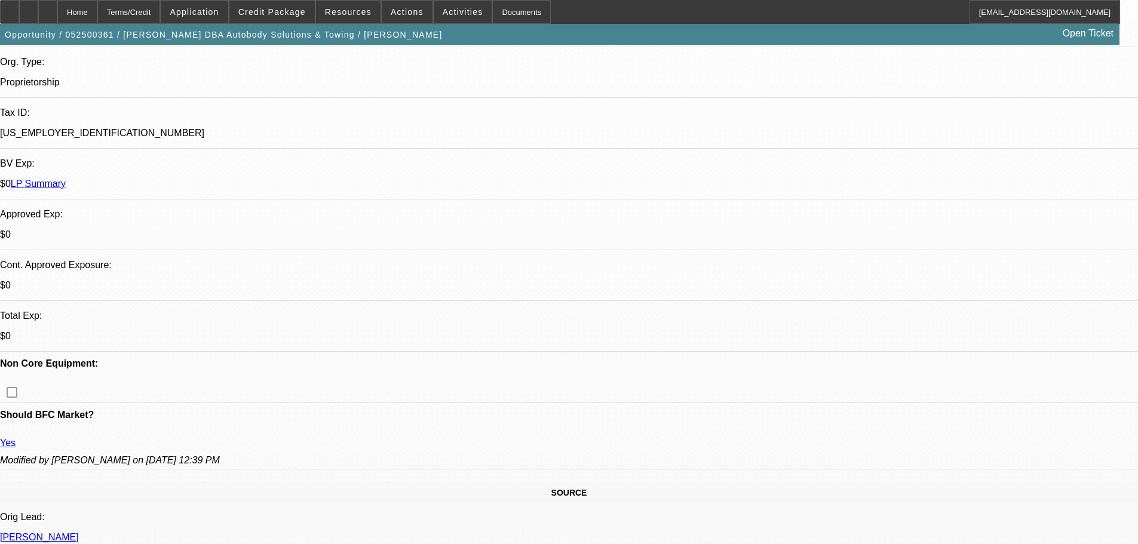
scroll to position [358, 0]
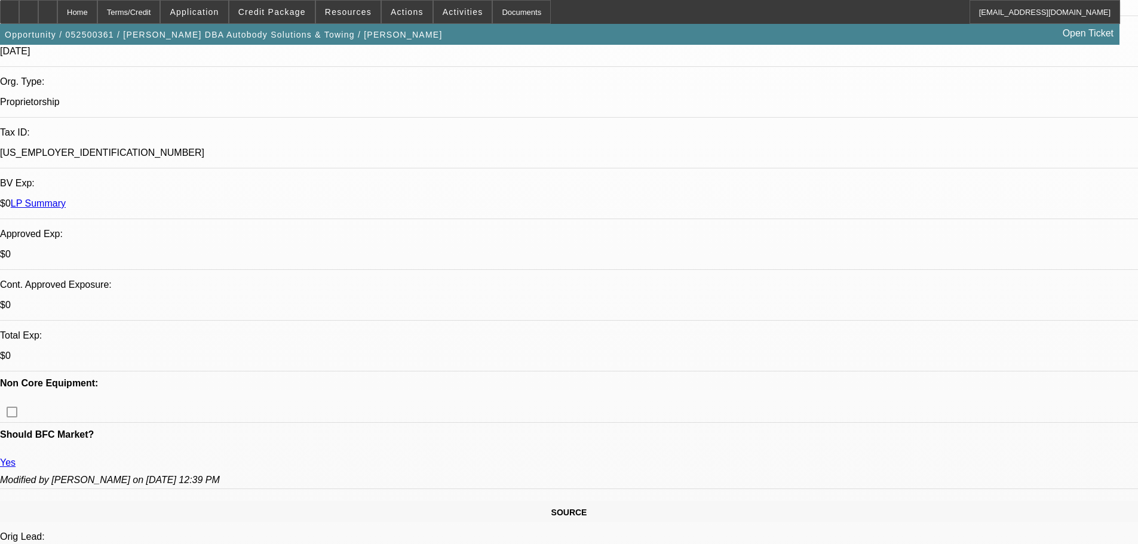
scroll to position [239, 0]
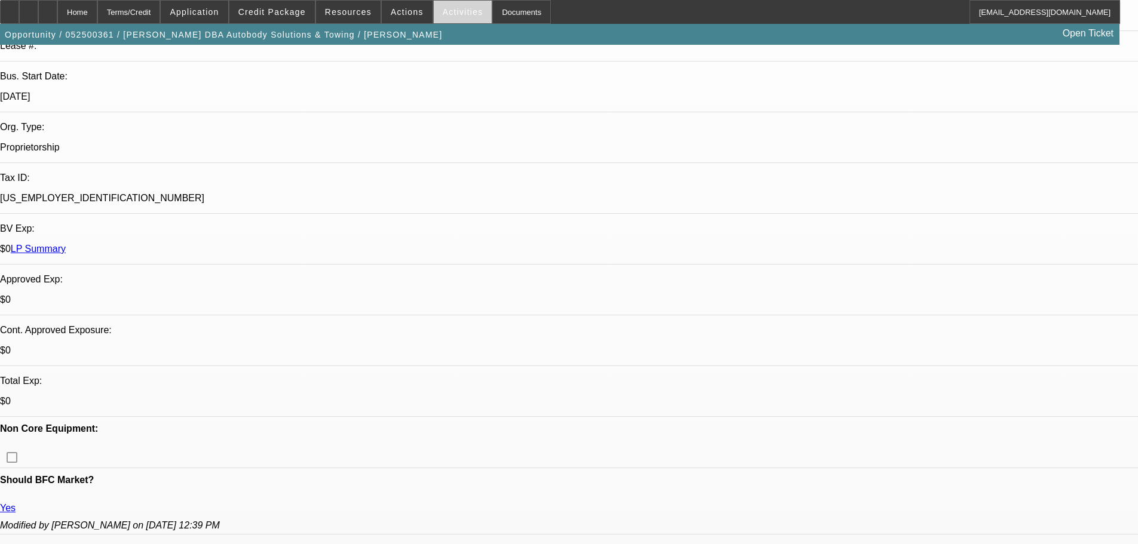
click at [455, 16] on span "Activities" at bounding box center [463, 12] width 41 height 10
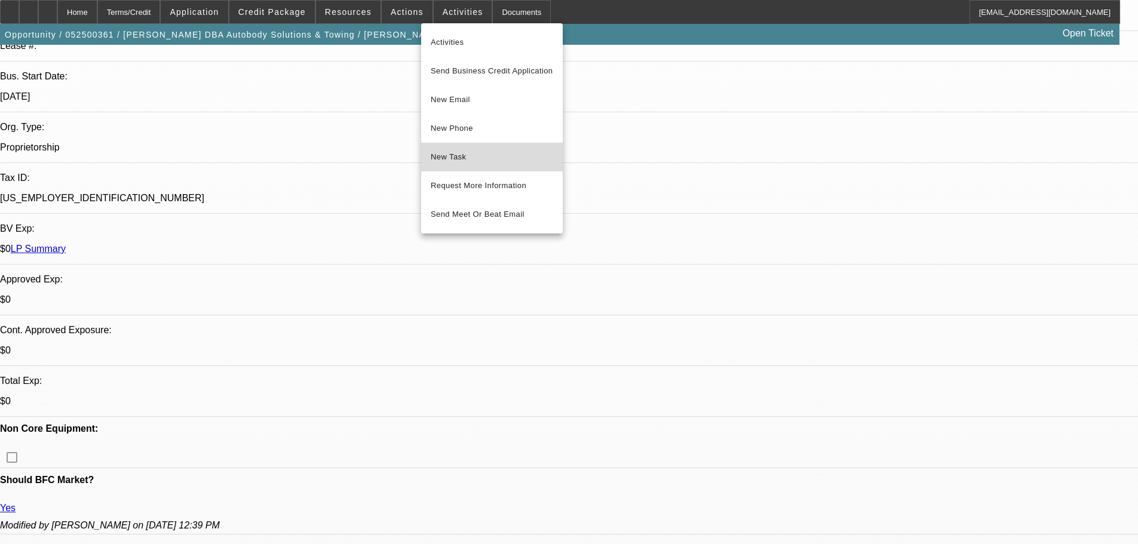
click at [489, 160] on span "New Task" at bounding box center [492, 157] width 122 height 14
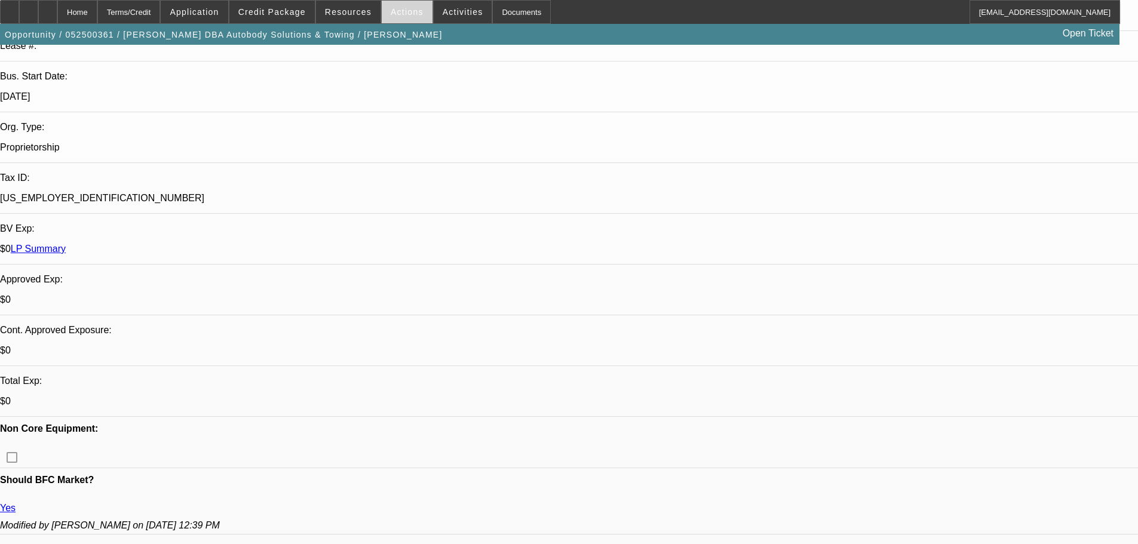
click at [415, 13] on span at bounding box center [407, 12] width 51 height 29
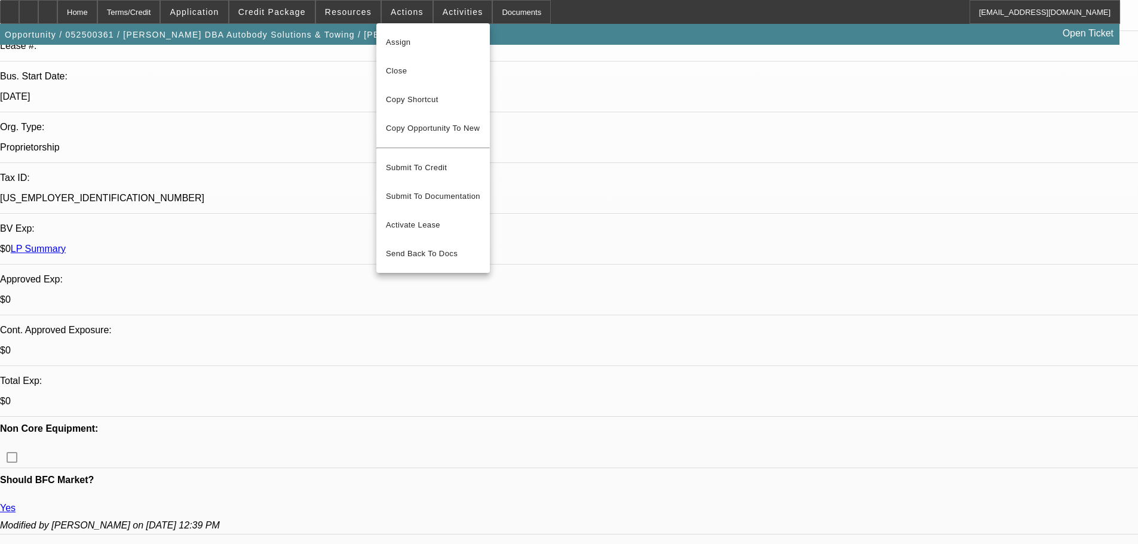
click at [449, 6] on div at bounding box center [569, 272] width 1138 height 544
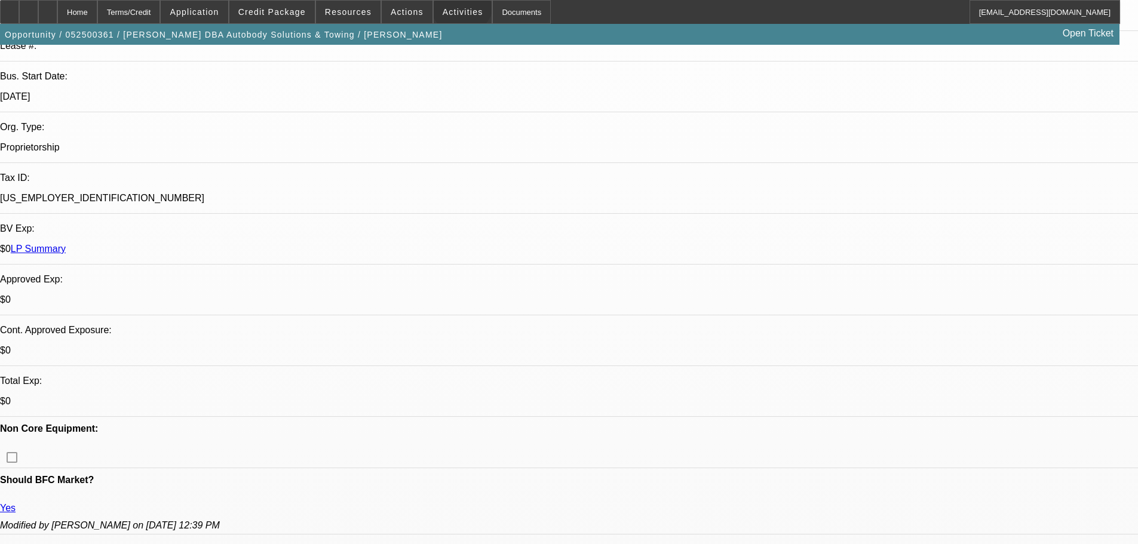
click at [449, 6] on span at bounding box center [463, 12] width 59 height 29
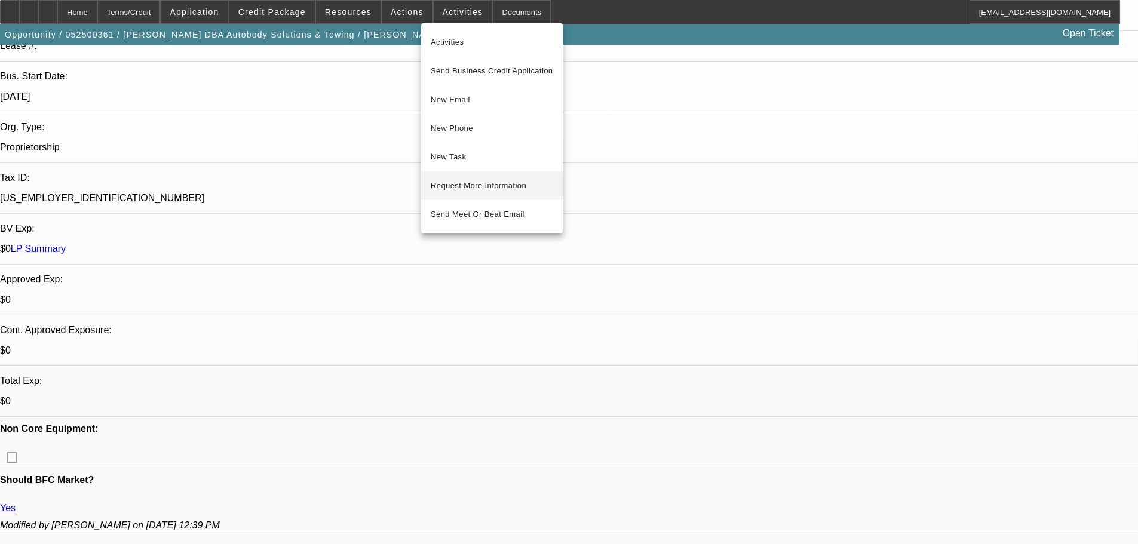
click at [502, 186] on span "Request More Information" at bounding box center [492, 186] width 122 height 14
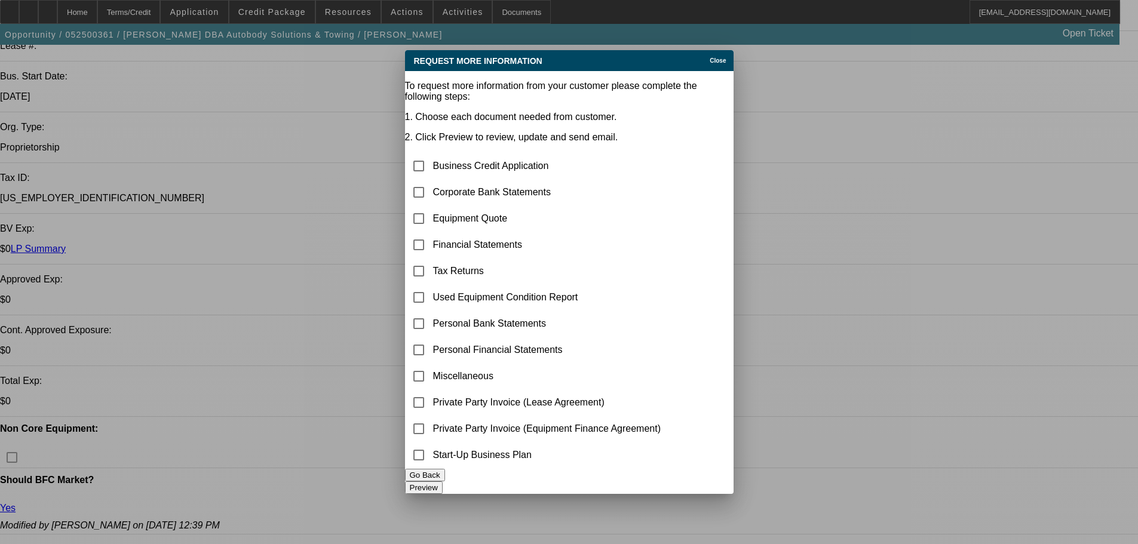
scroll to position [0, 0]
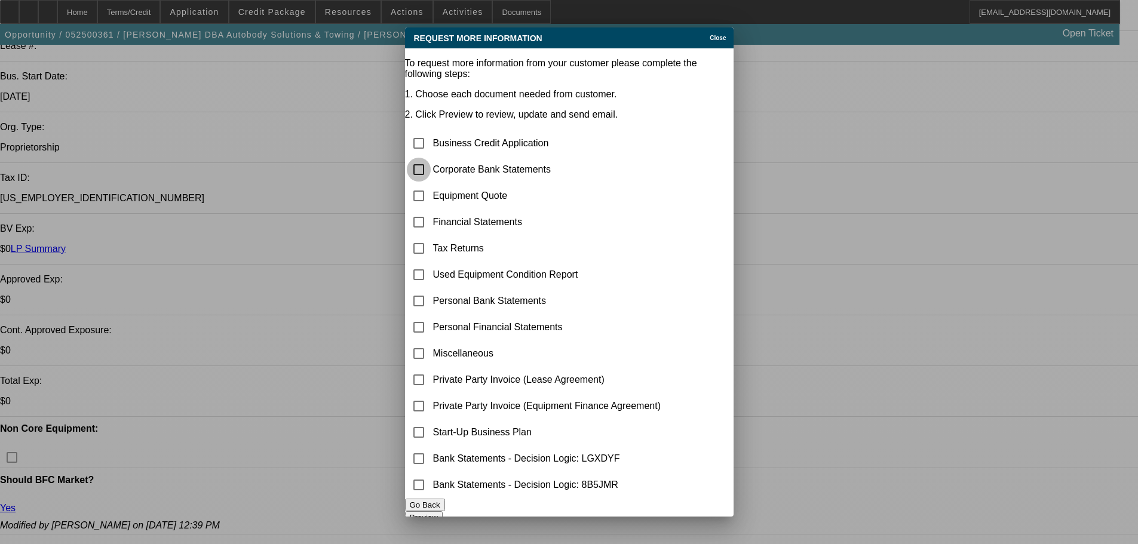
click at [431, 158] on input "checkbox" at bounding box center [419, 170] width 24 height 24
checkbox input "true"
click at [431, 184] on input "checkbox" at bounding box center [419, 196] width 24 height 24
checkbox input "true"
click at [431, 345] on input "checkbox" at bounding box center [419, 354] width 24 height 24
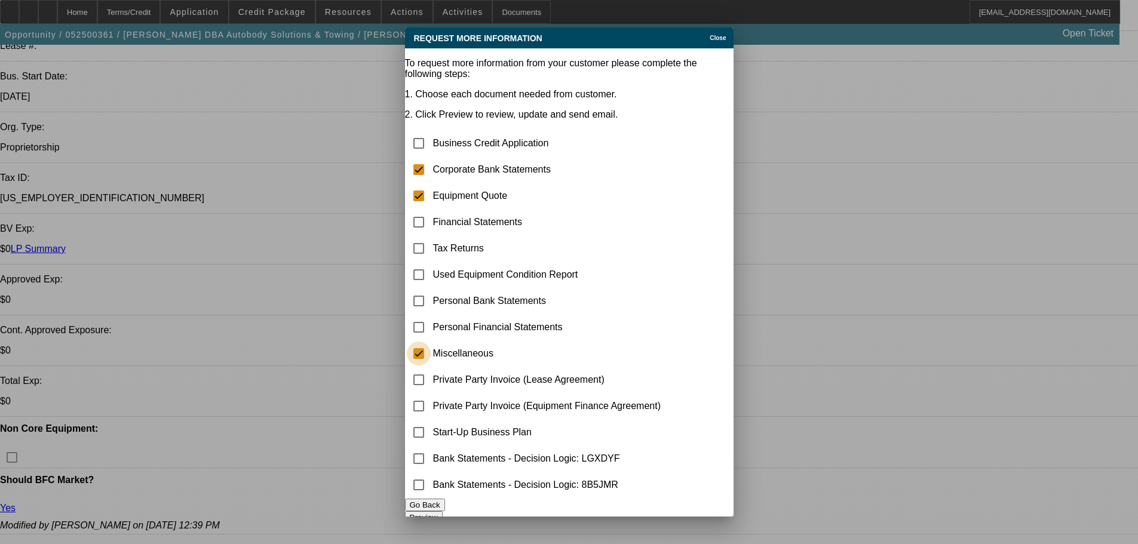
checkbox input "true"
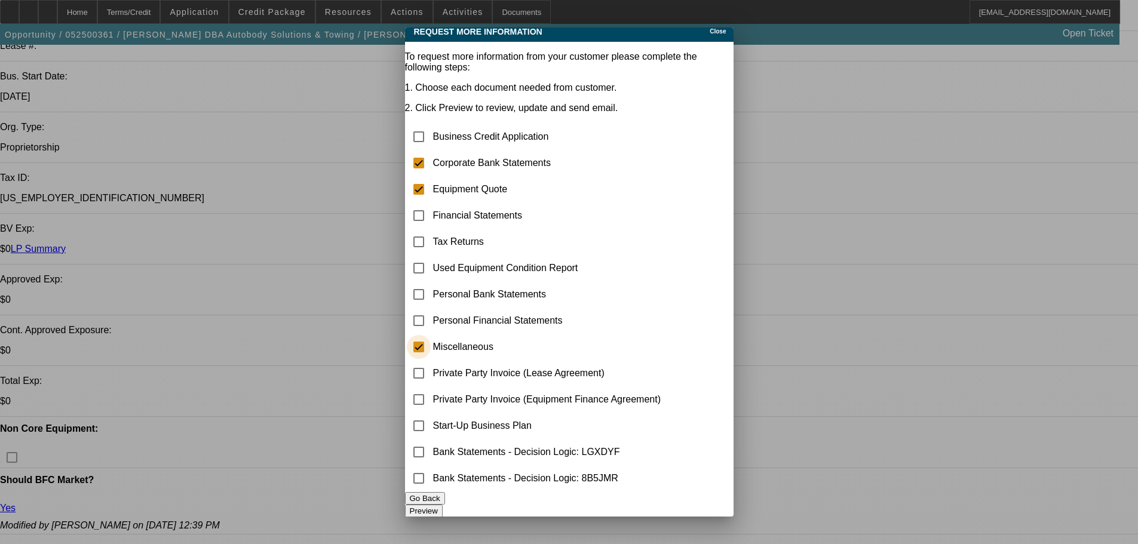
scroll to position [33, 0]
click at [443, 505] on button "Preview" at bounding box center [424, 511] width 38 height 13
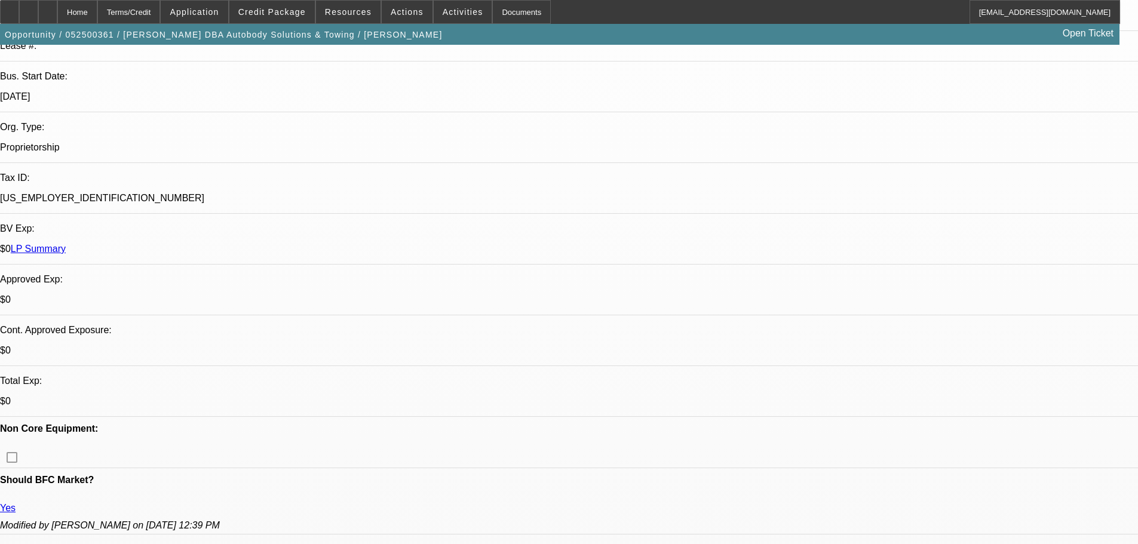
scroll to position [0, 0]
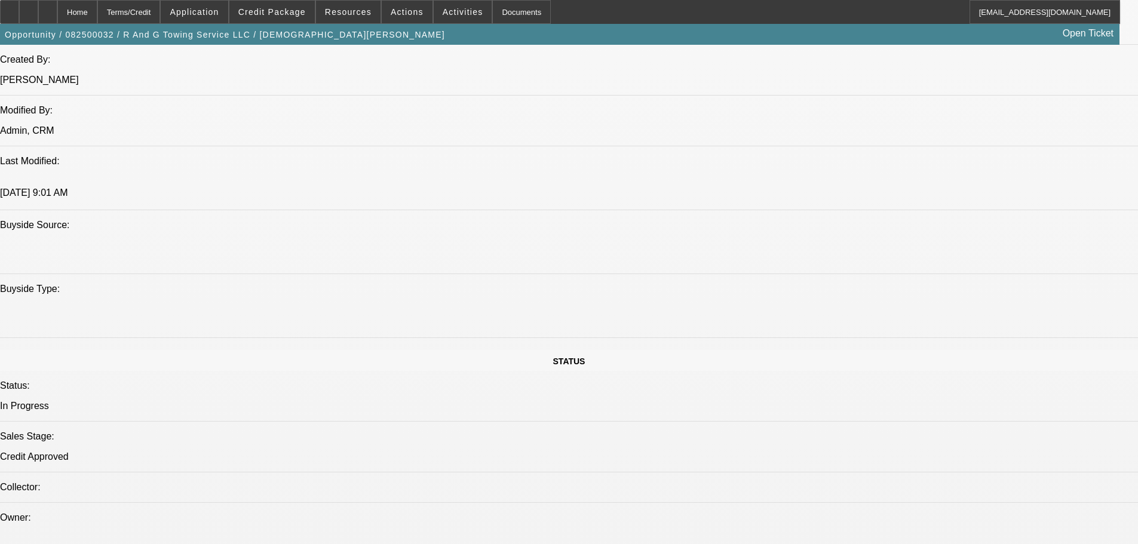
select select "0.15"
select select "2"
select select "0"
select select "6"
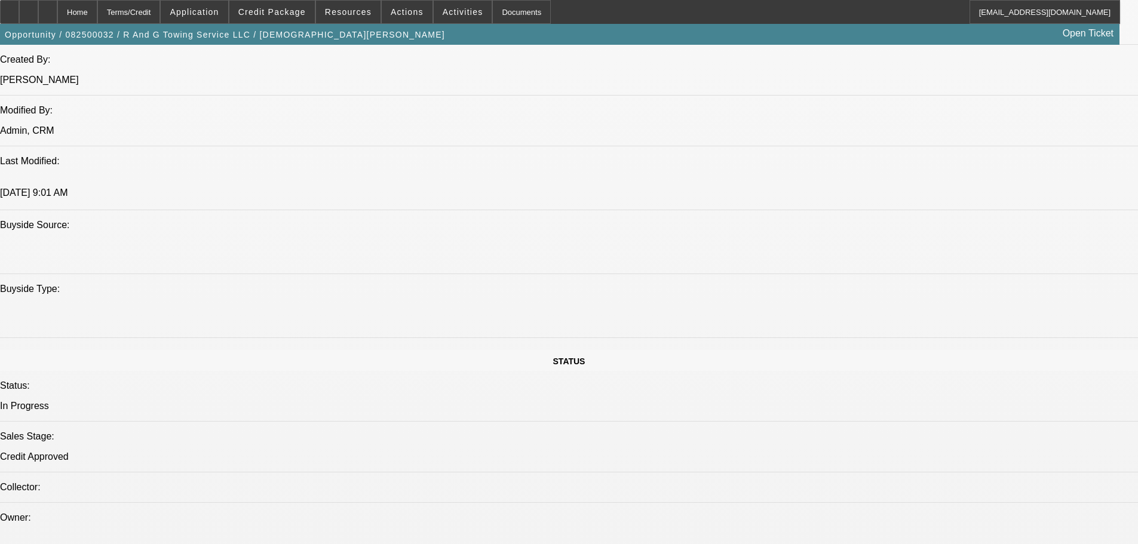
select select "0.15"
select select "2"
select select "0"
select select "6"
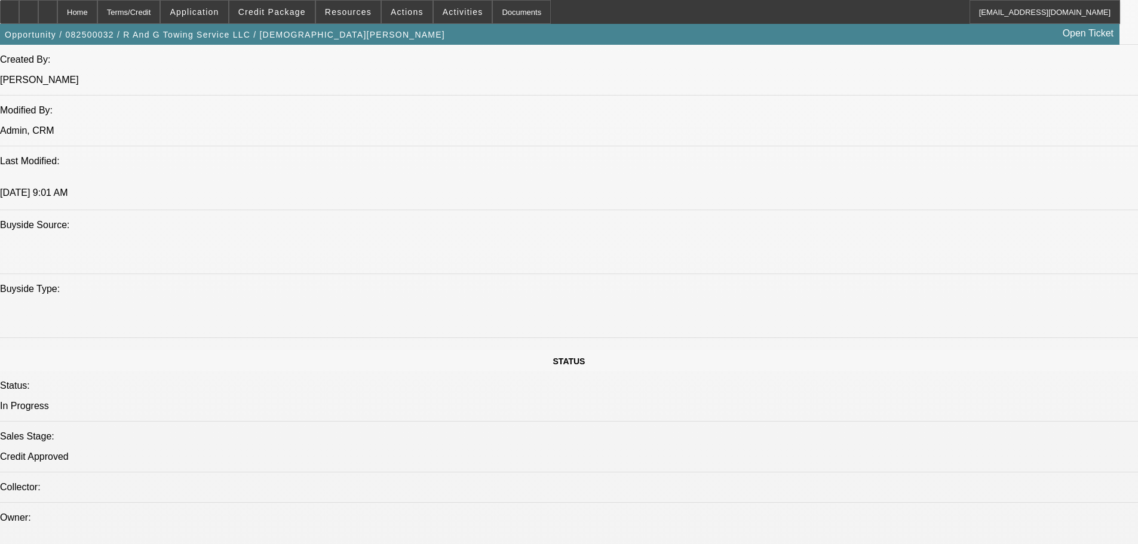
select select "0.15"
select select "2"
select select "0"
select select "6"
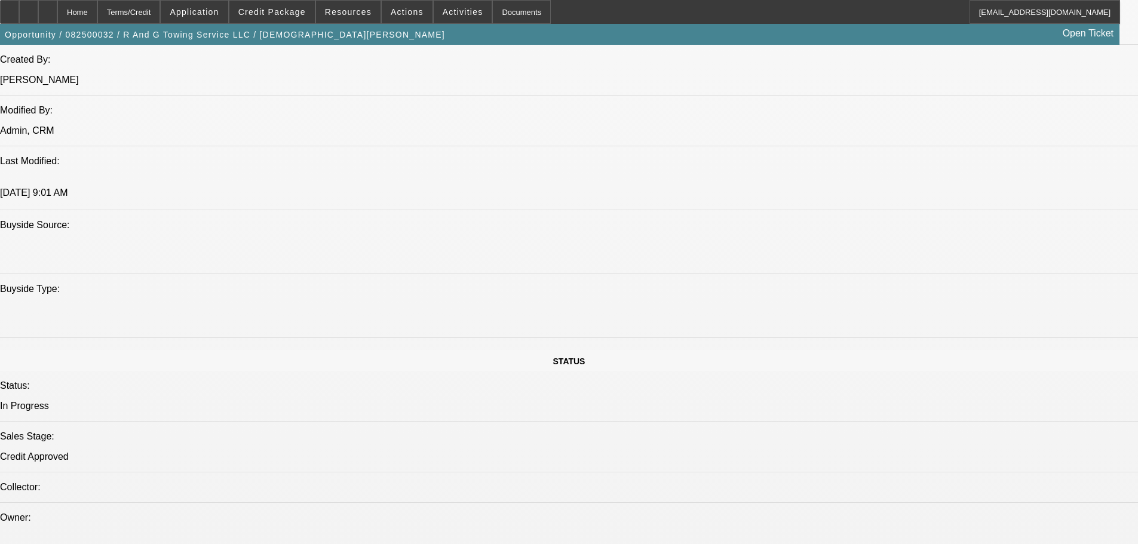
select select "0.1"
select select "2"
select select "0"
select select "6"
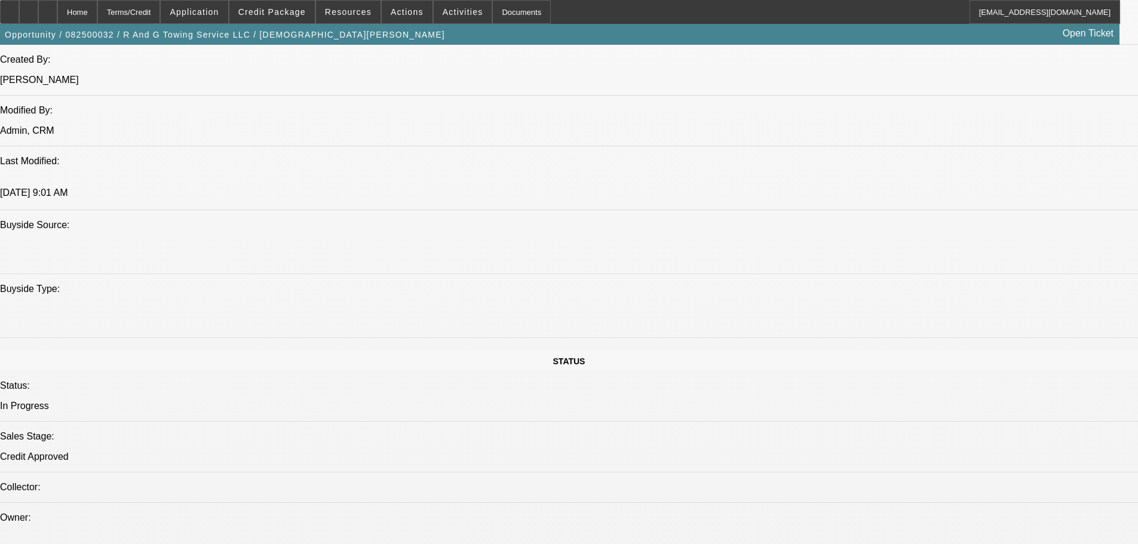
scroll to position [1553, 0]
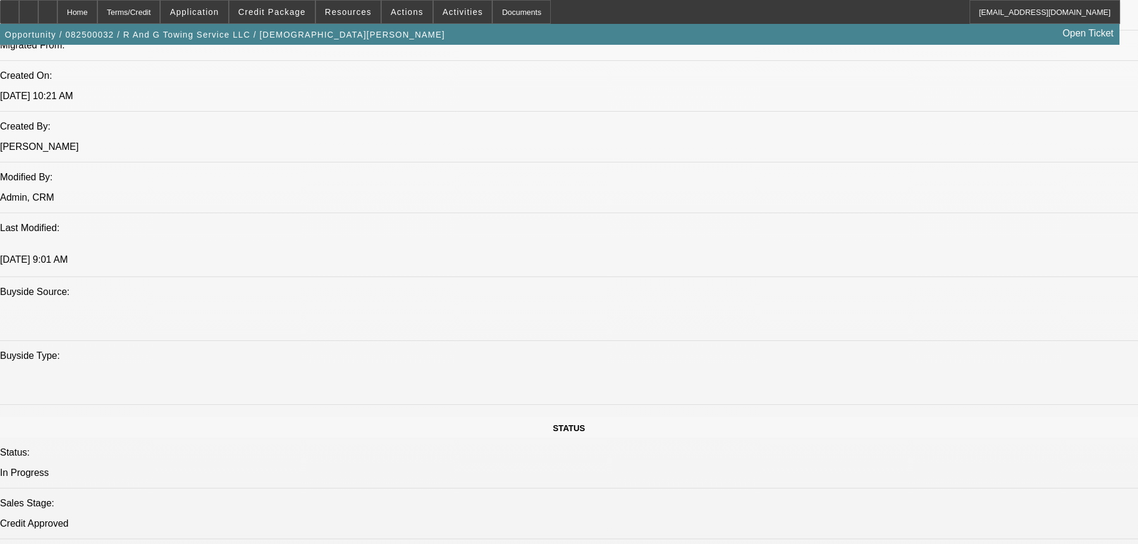
scroll to position [836, 0]
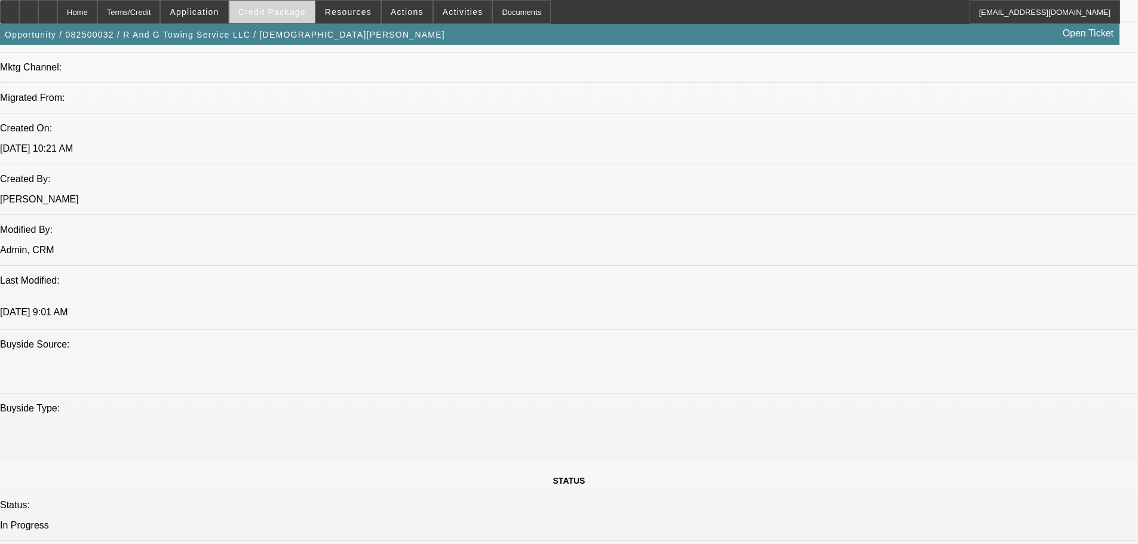
click at [293, 24] on div "Opportunity / 082500032 / R And G Towing Service LLC / Gay, Roy Open Ticket" at bounding box center [560, 34] width 1120 height 21
click at [294, 13] on span "Credit Package" at bounding box center [272, 12] width 68 height 10
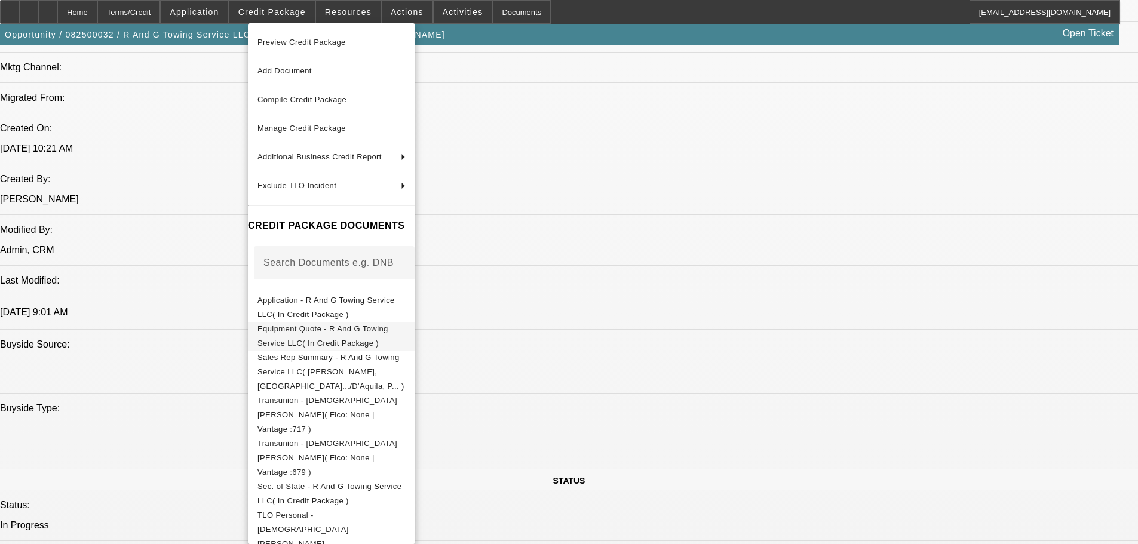
click at [388, 333] on span "Equipment Quote - R And G Towing Service LLC( In Credit Package )" at bounding box center [322, 335] width 131 height 23
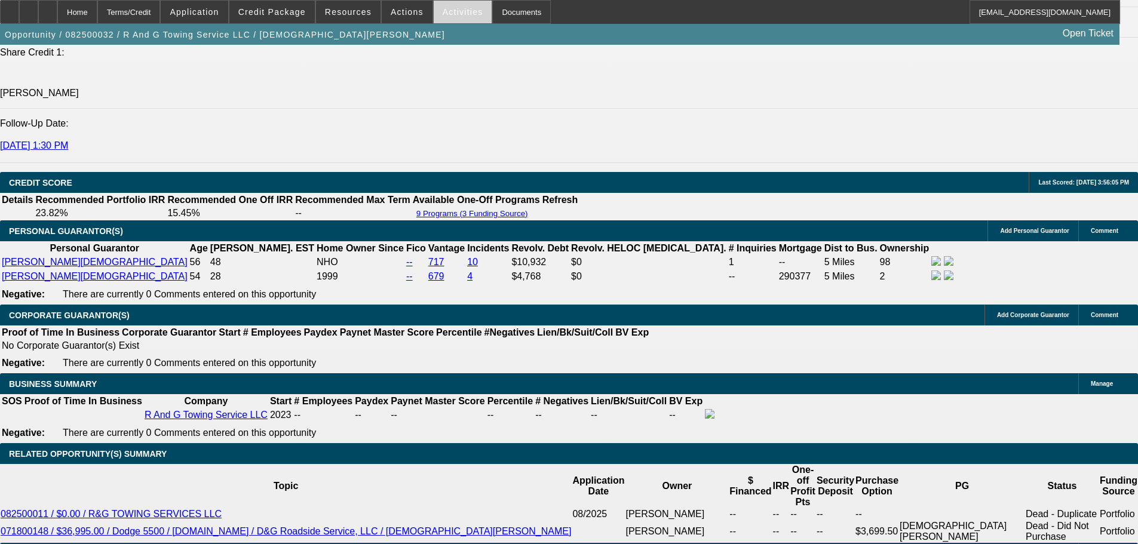
scroll to position [59, 0]
click at [274, 17] on span at bounding box center [271, 12] width 85 height 29
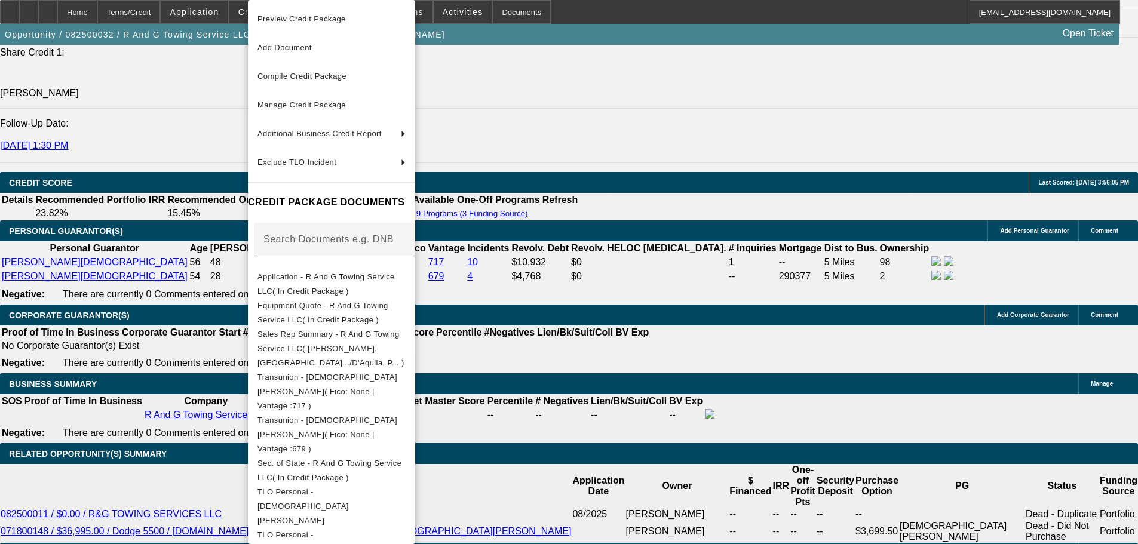
click at [198, 141] on div at bounding box center [569, 272] width 1138 height 544
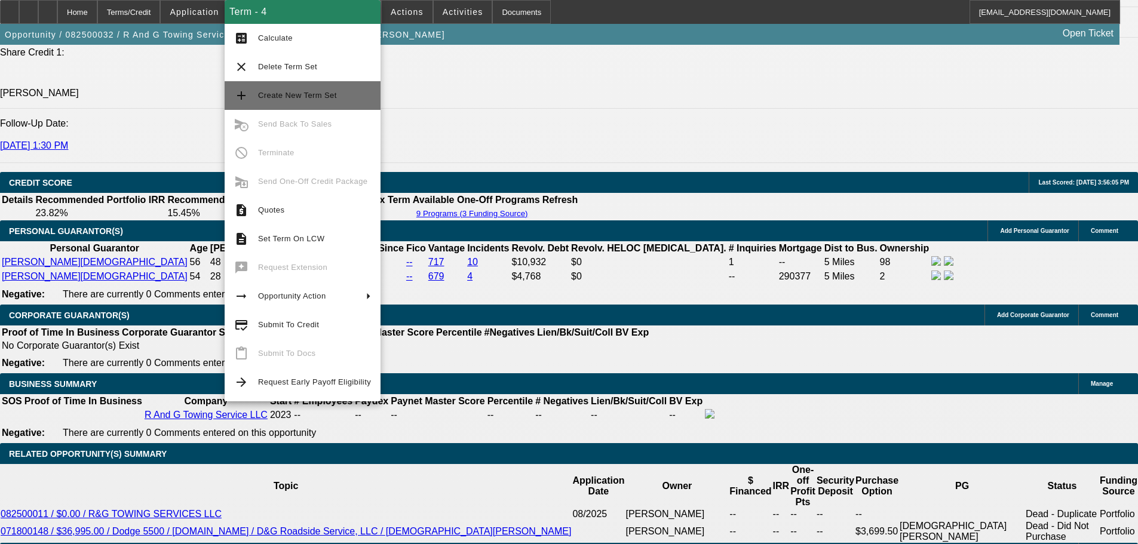
click at [308, 96] on span "Create New Term Set" at bounding box center [297, 95] width 79 height 9
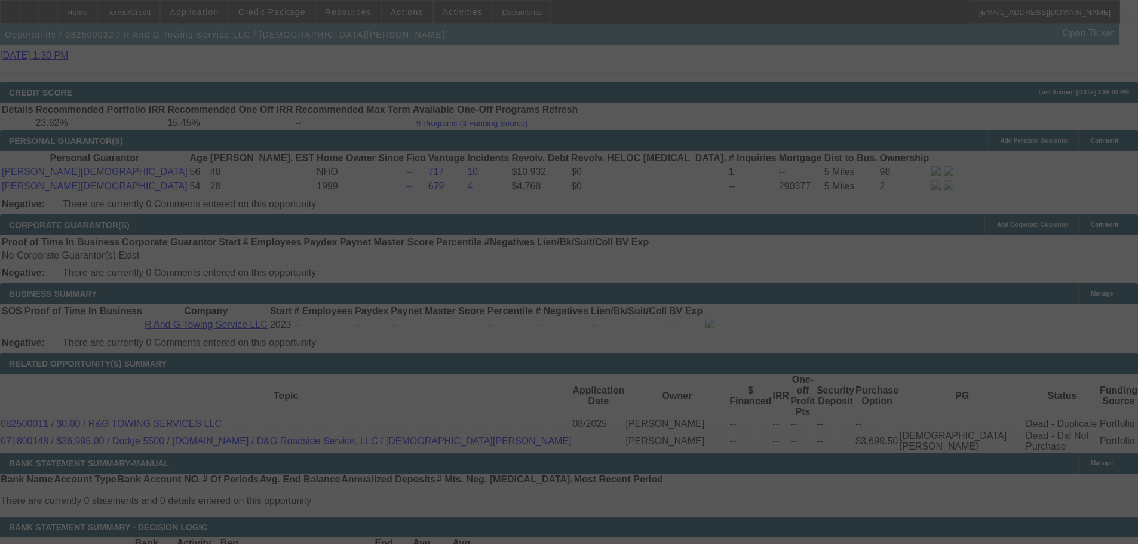
scroll to position [1673, 0]
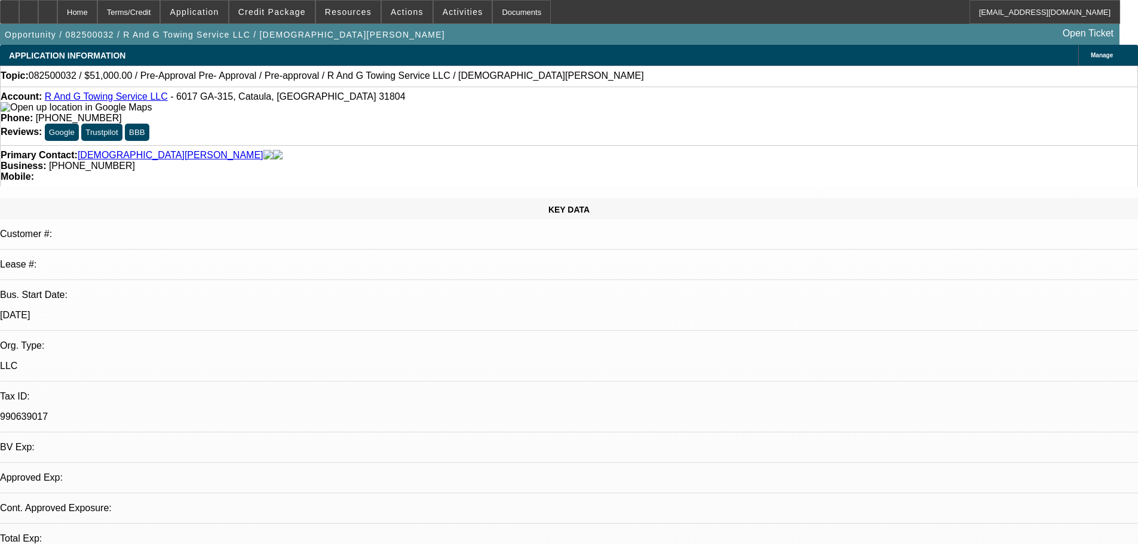
select select "0.15"
select select "2"
select select "0"
select select "6"
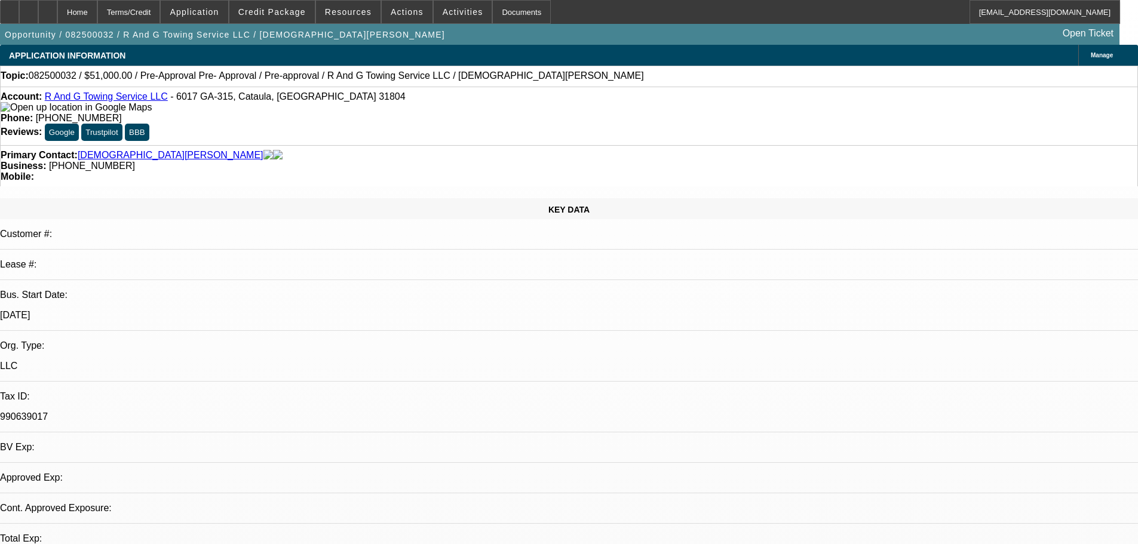
select select "0.15"
select select "2"
select select "0"
select select "6"
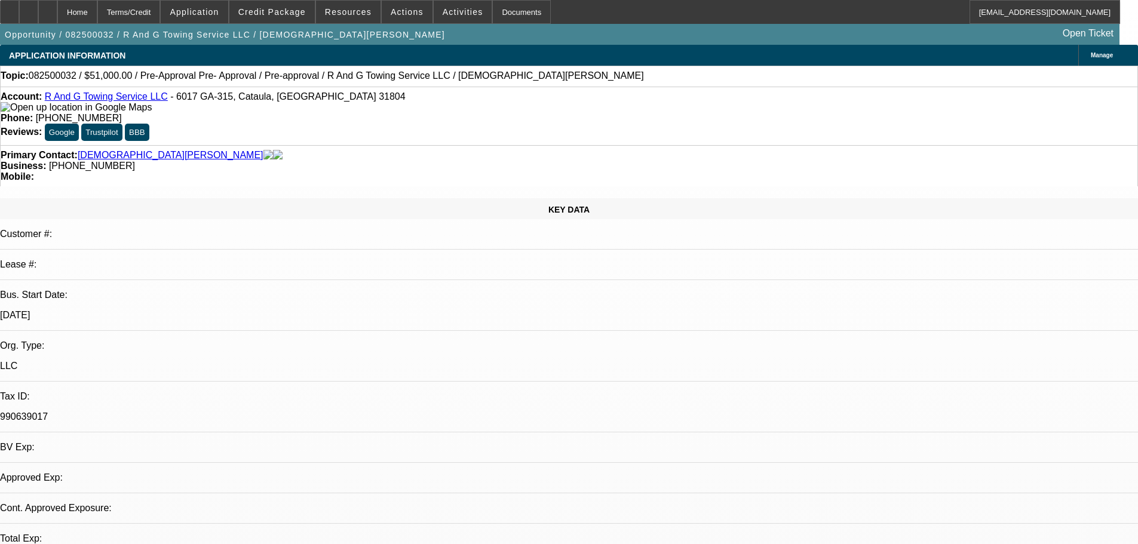
select select "0.15"
select select "2"
select select "0"
select select "6"
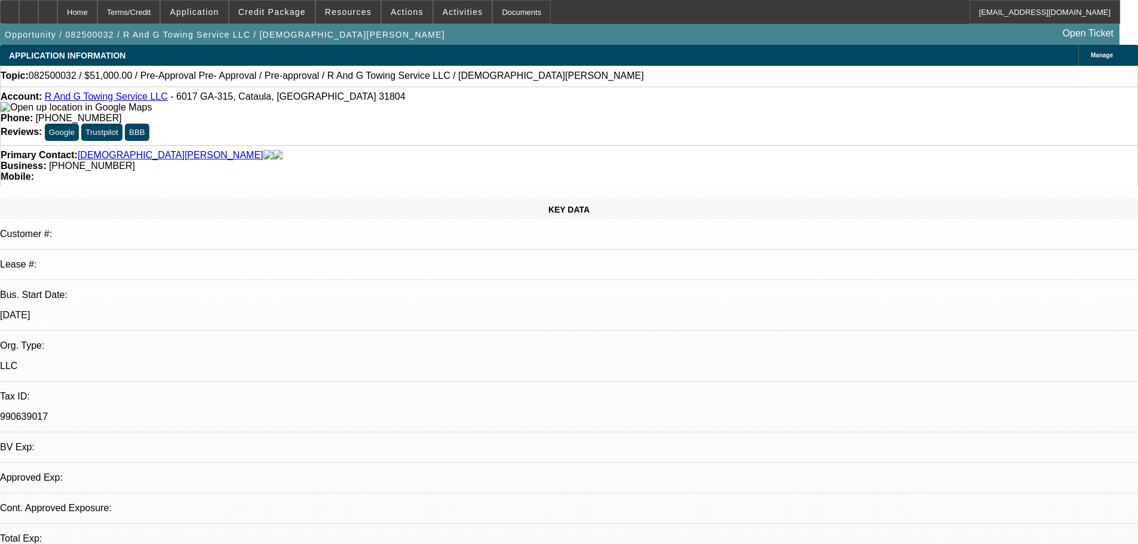
select select "0.15"
select select "2"
select select "0"
select select "6"
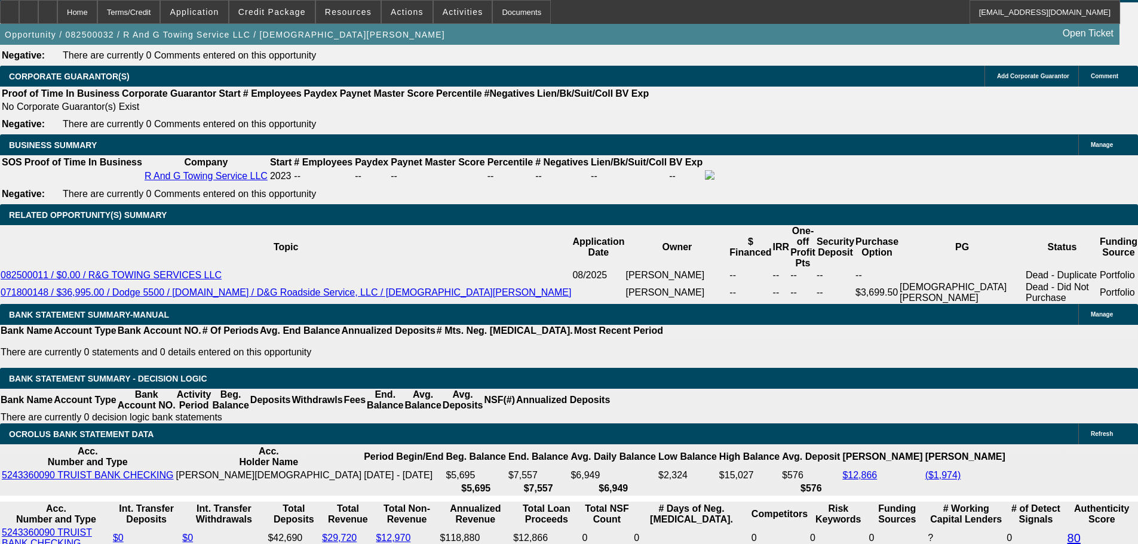
scroll to position [1912, 0]
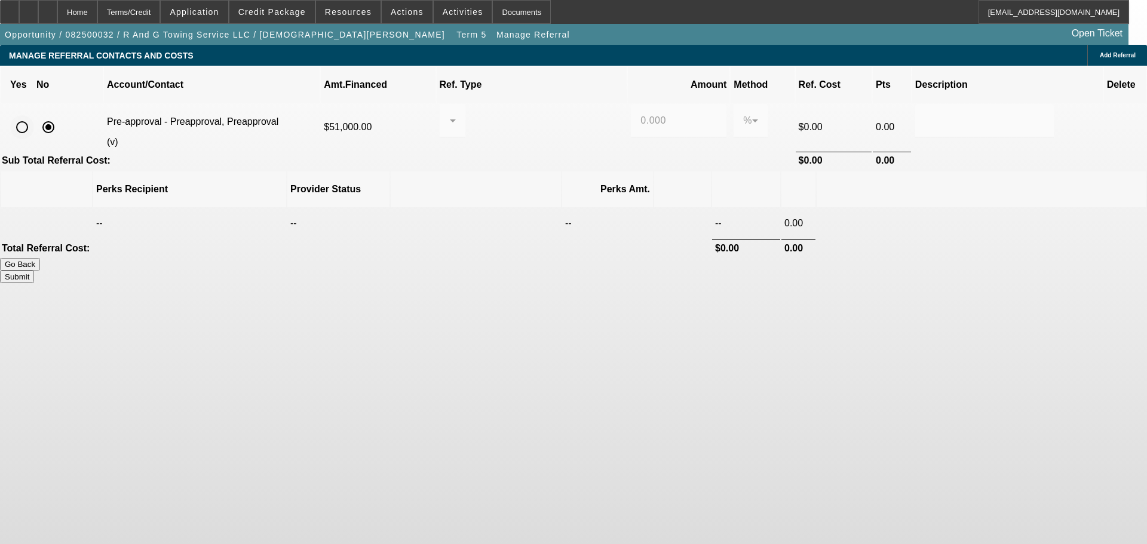
click at [34, 115] on input "radio" at bounding box center [22, 127] width 24 height 24
radio input "true"
click at [450, 114] on div at bounding box center [449, 121] width 1 height 14
click at [551, 179] on span "Pay vendor COMPANY" at bounding box center [545, 169] width 98 height 29
click at [640, 114] on input "0.000" at bounding box center [678, 121] width 76 height 14
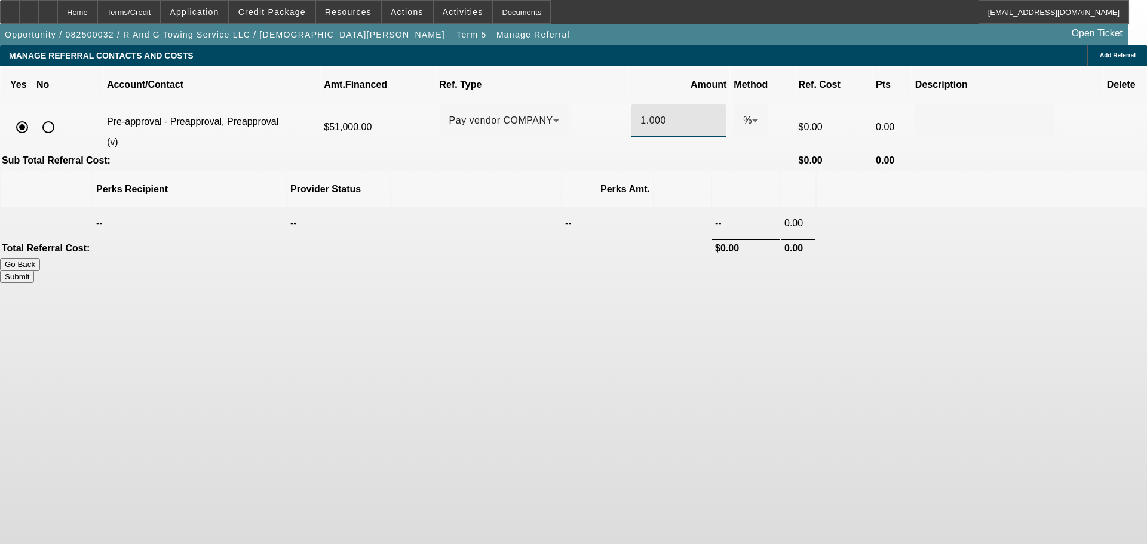
click at [34, 271] on button "Submit" at bounding box center [17, 277] width 34 height 13
type input "1.000"
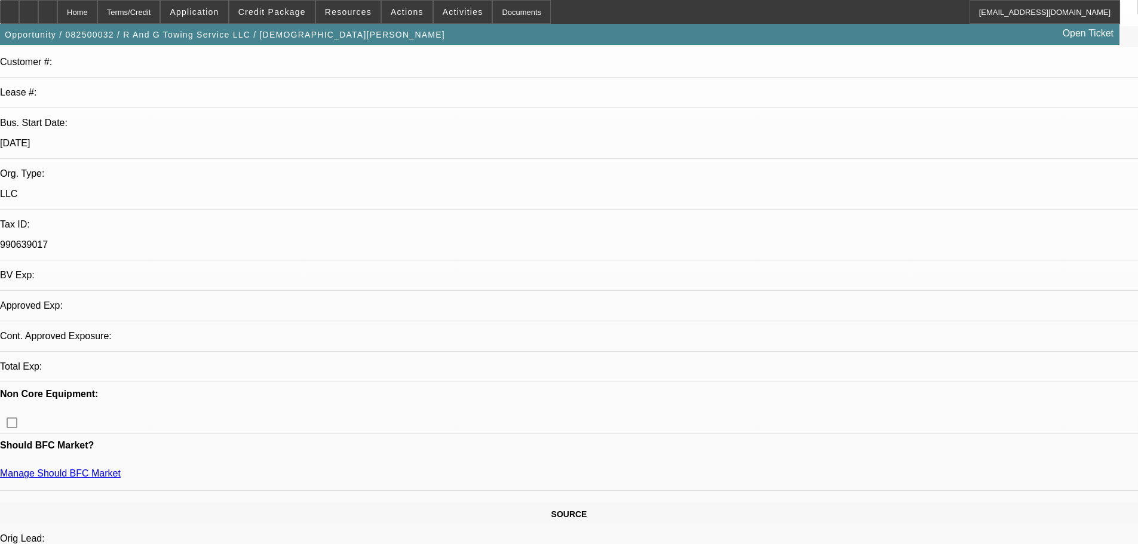
select select "0.15"
select select "2"
select select "0"
select select "6"
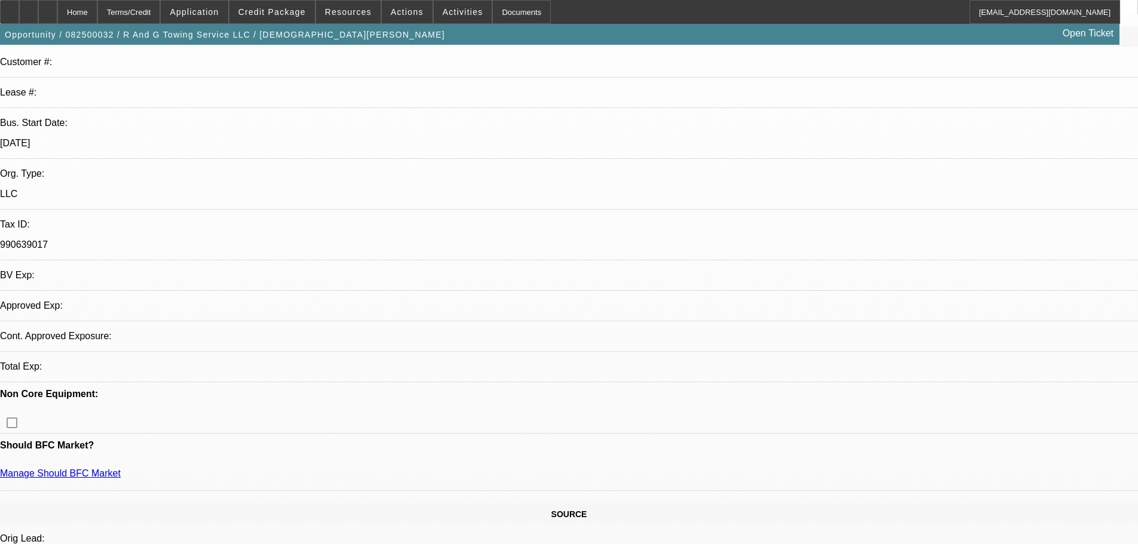
select select "0.15"
select select "2"
select select "0"
select select "6"
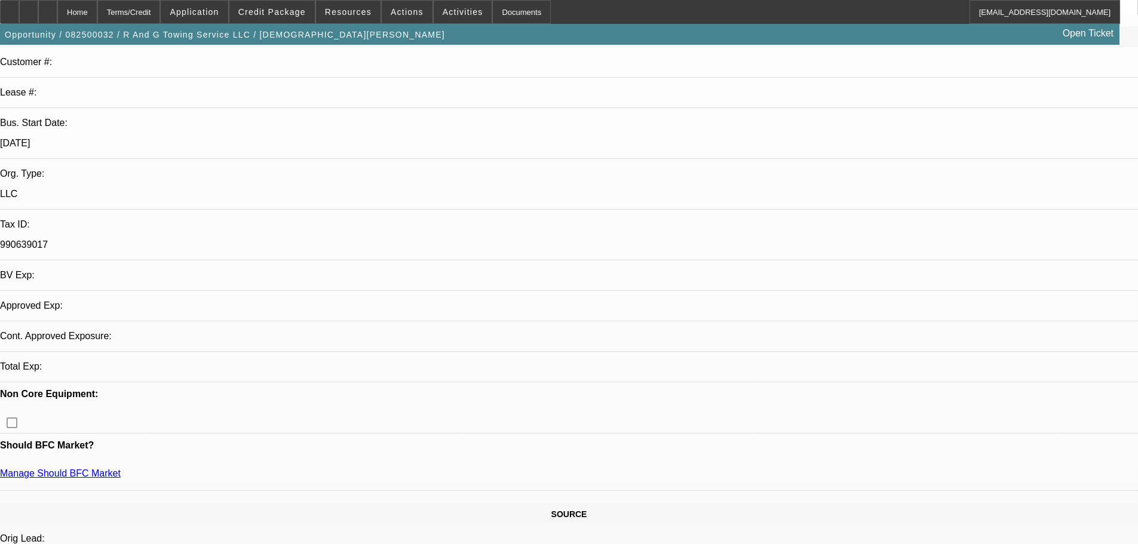
select select "0.15"
select select "2"
select select "0"
select select "6"
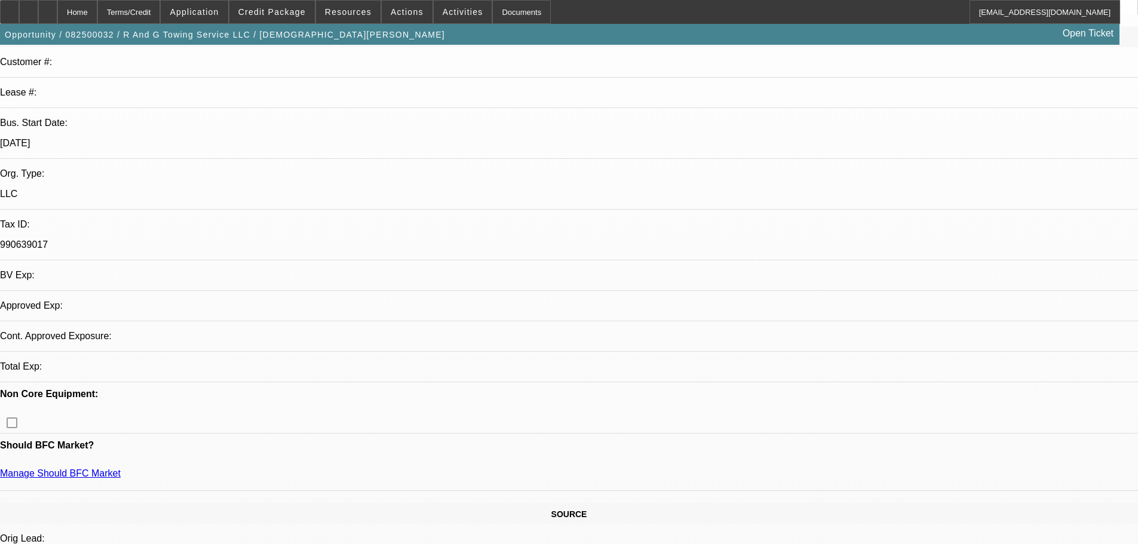
select select "0.15"
select select "2"
select select "0"
select select "6"
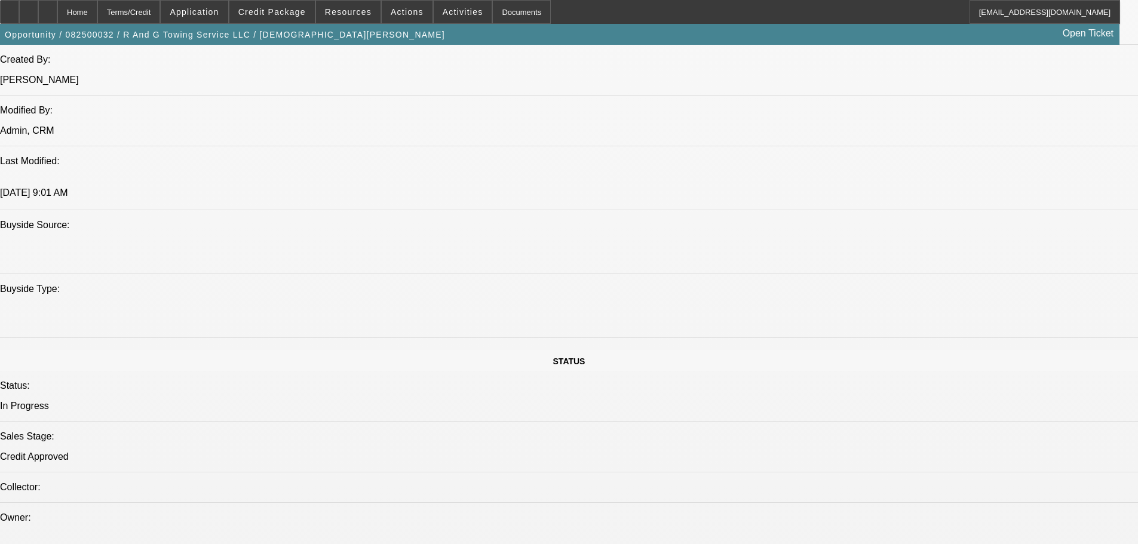
scroll to position [1314, 0]
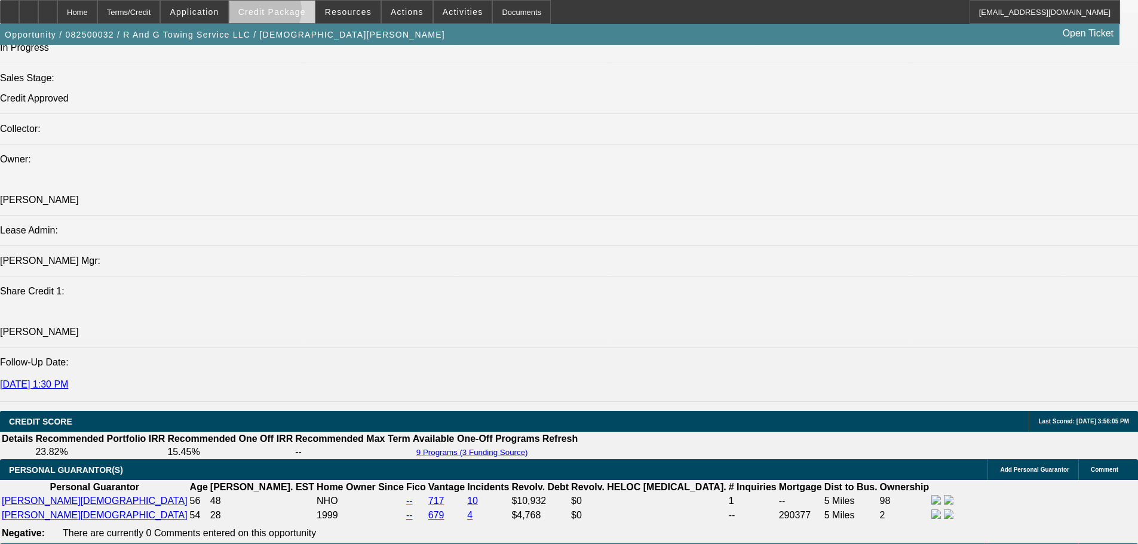
click at [284, 13] on span "Credit Package" at bounding box center [272, 12] width 68 height 10
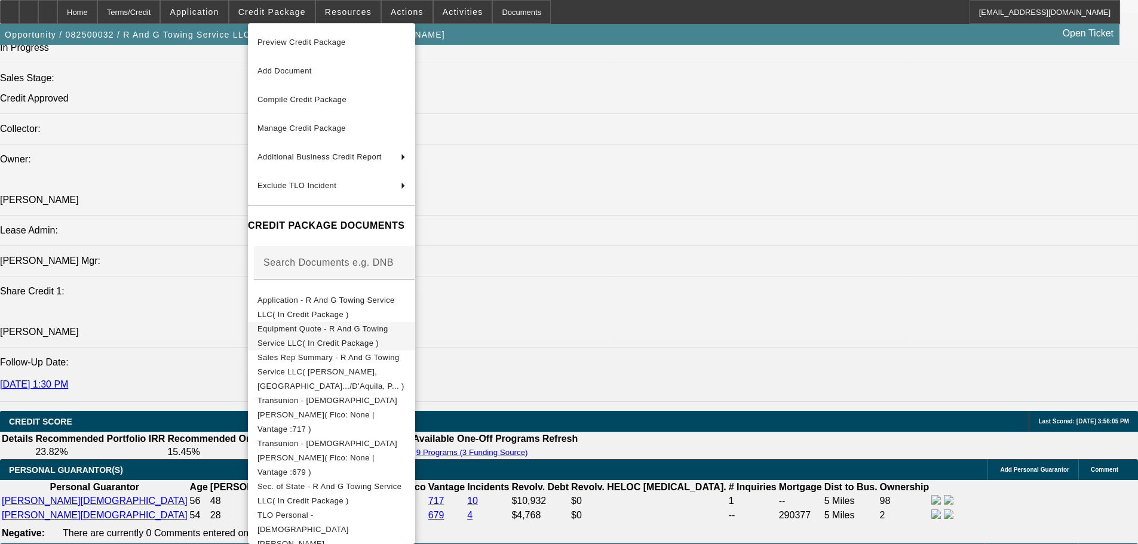
click at [367, 332] on span "Equipment Quote - R And G Towing Service LLC( In Credit Package )" at bounding box center [322, 335] width 131 height 23
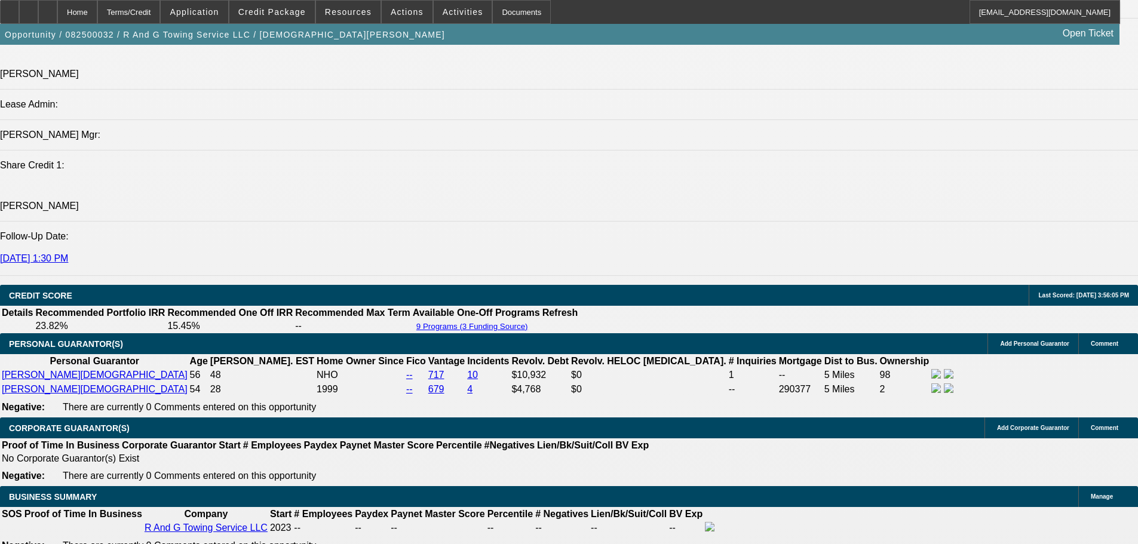
scroll to position [1553, 0]
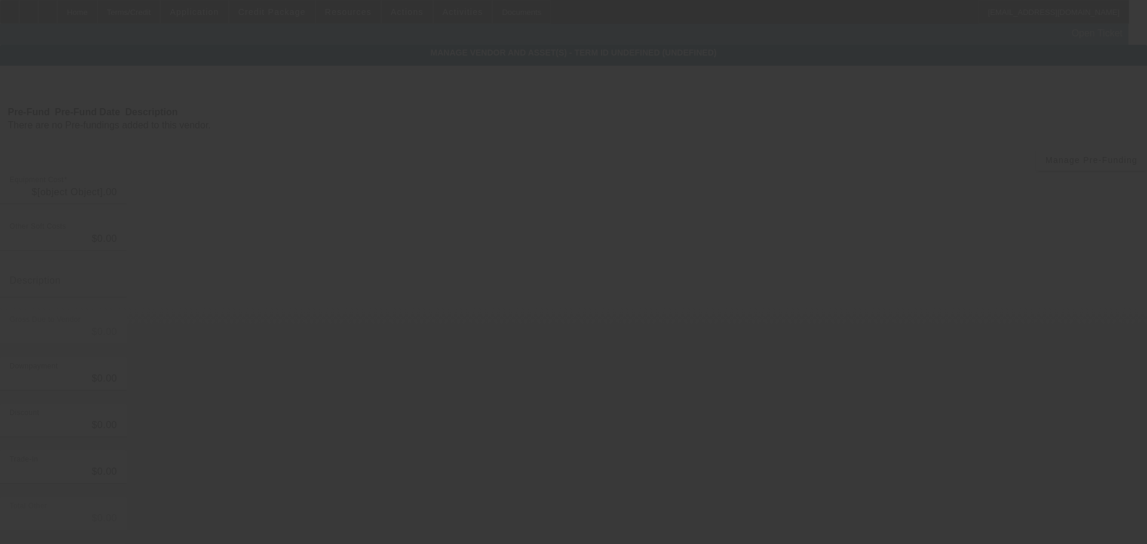
type input "$60,000.00"
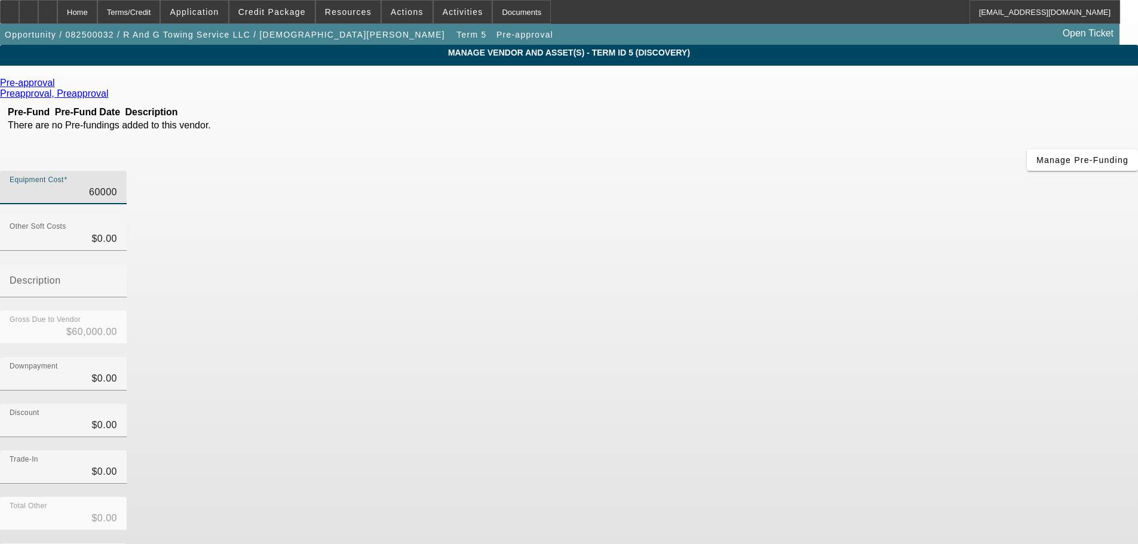
drag, startPoint x: 699, startPoint y: 100, endPoint x: 780, endPoint y: 98, distance: 81.3
click at [780, 171] on div "Equipment Cost 60000" at bounding box center [569, 194] width 1138 height 47
paste input "4,500."
type input "64,500.00"
type input "$64,500.00"
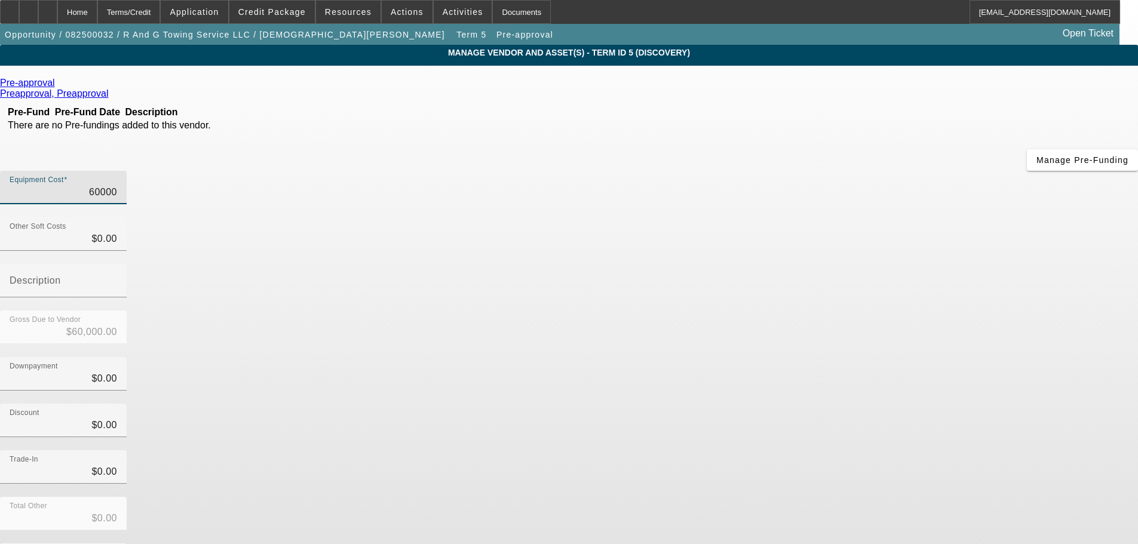
type input "$64,500.00"
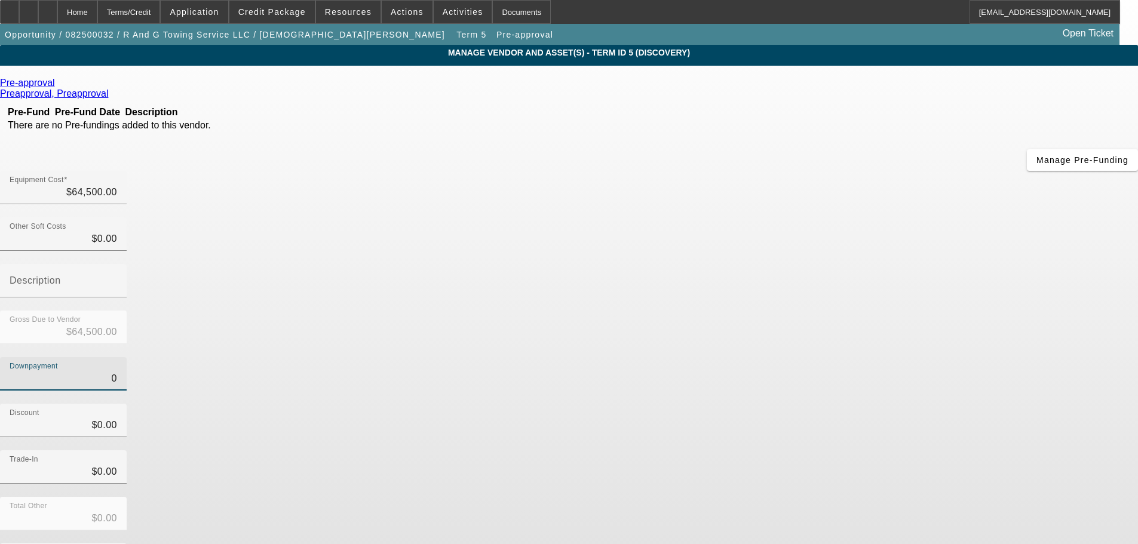
drag, startPoint x: 695, startPoint y: 246, endPoint x: 785, endPoint y: 246, distance: 89.6
click at [785, 357] on div "Downpayment 0" at bounding box center [569, 380] width 1138 height 47
type input "5"
type input "$5.00"
type input "$64,495.00"
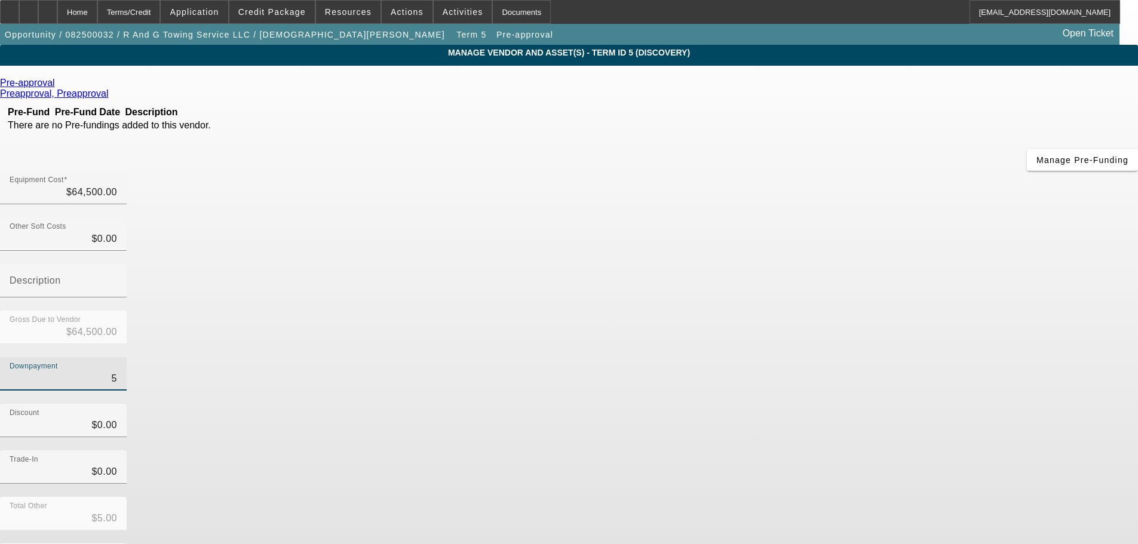
type input "50"
type input "$50.00"
type input "$64,450.00"
type input "500"
type input "$500.00"
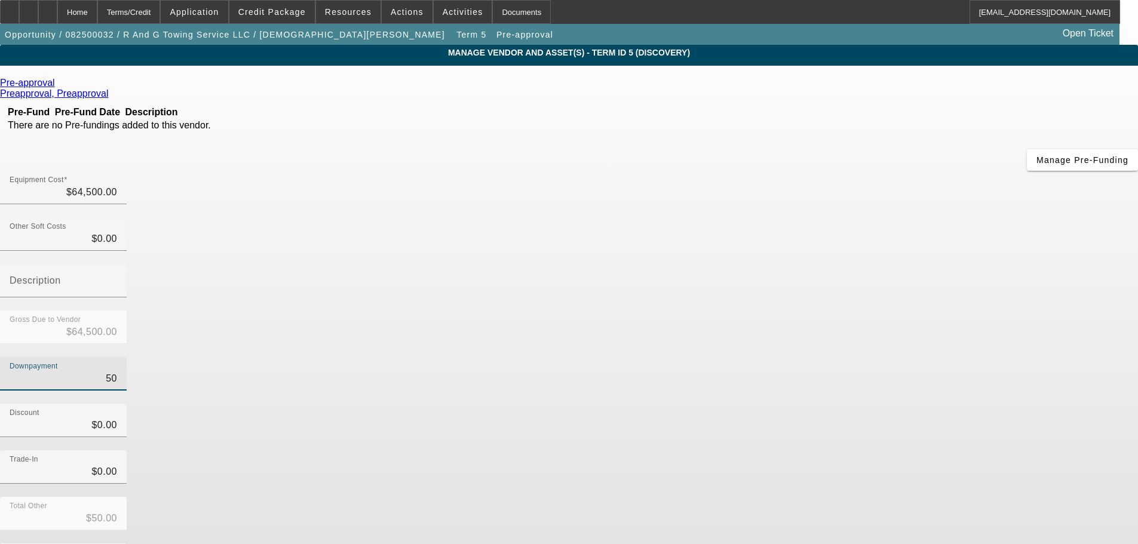
type input "$64,000.00"
type input "$500.00"
click at [769, 357] on div "Downpayment $500.00" at bounding box center [569, 380] width 1138 height 47
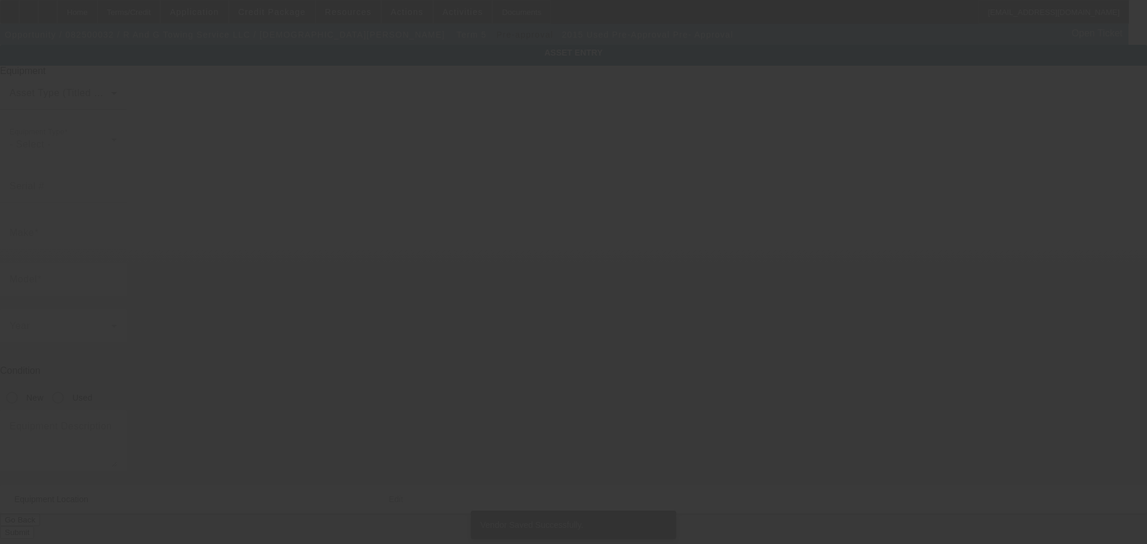
type input "Pre-Approval"
type input "Pre- Approval"
radio input "true"
type textarea "Rollback"
type input "6017 GA-315"
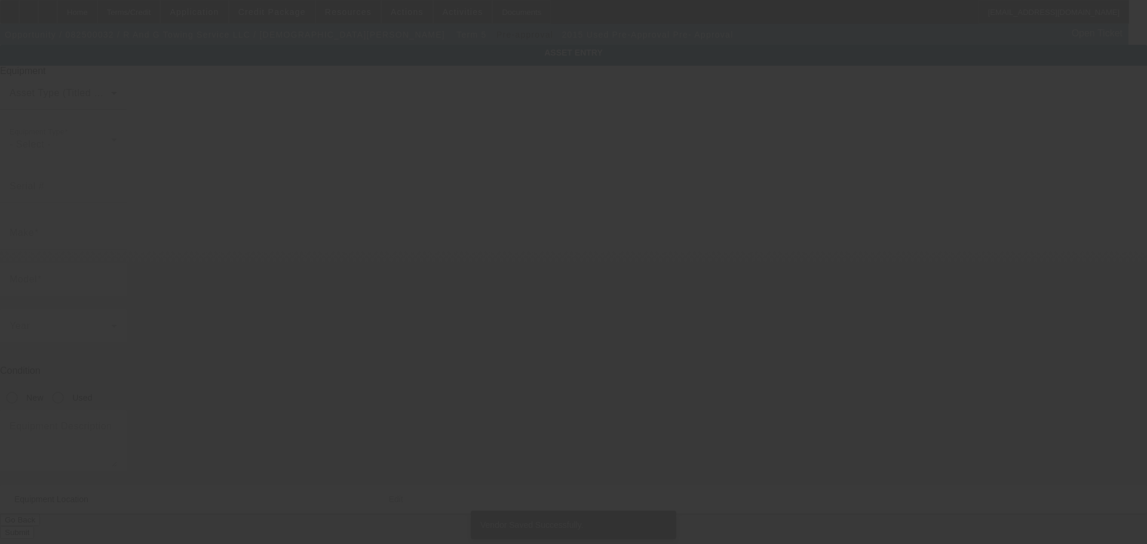
type input "Cataula"
type input "31804"
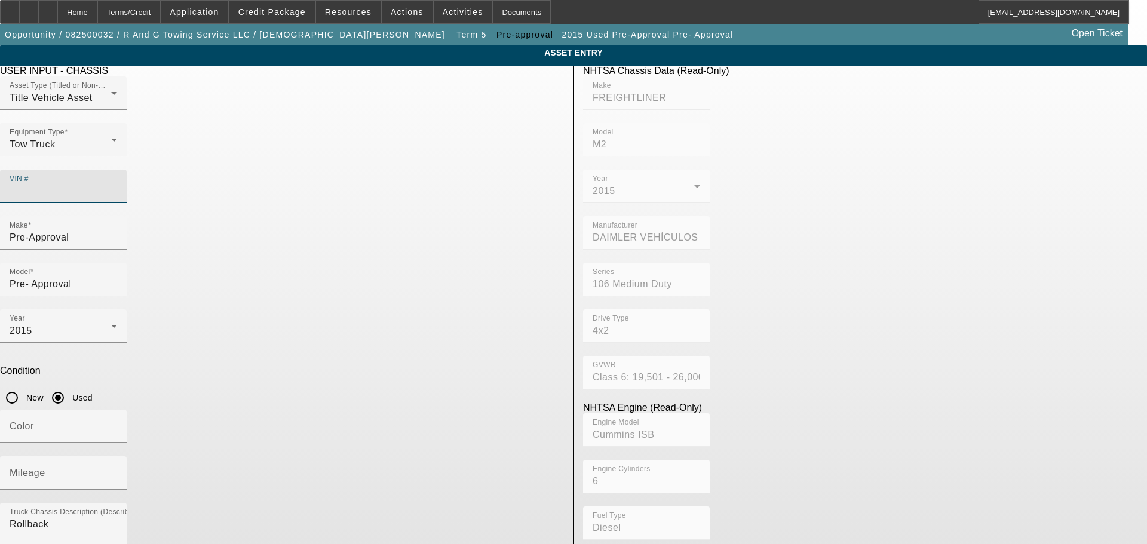
click at [117, 184] on input "VIN #" at bounding box center [64, 191] width 108 height 14
paste input "21KWT280C21"
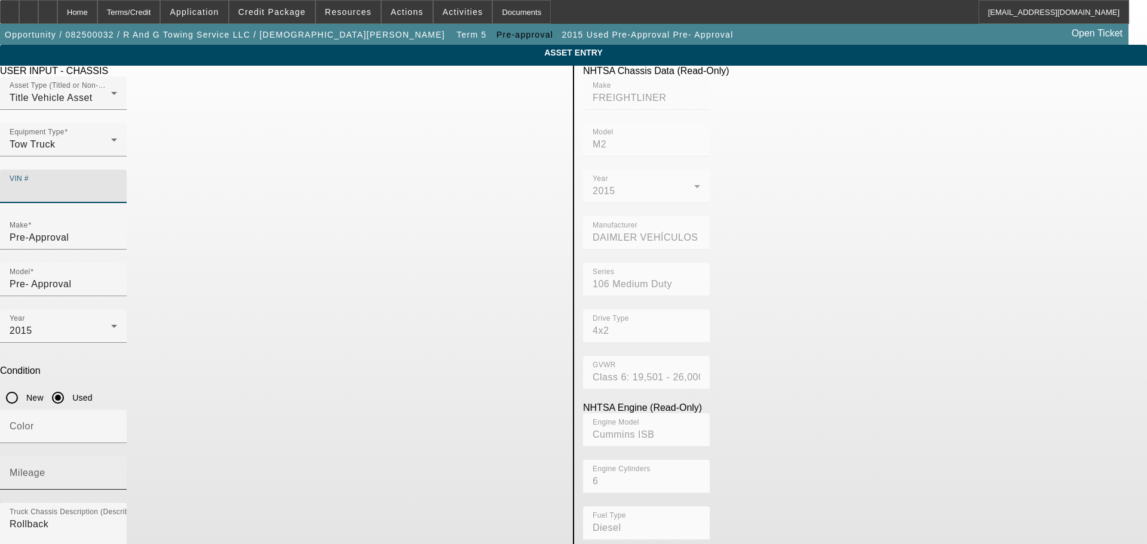
type input "21KWT280C21"
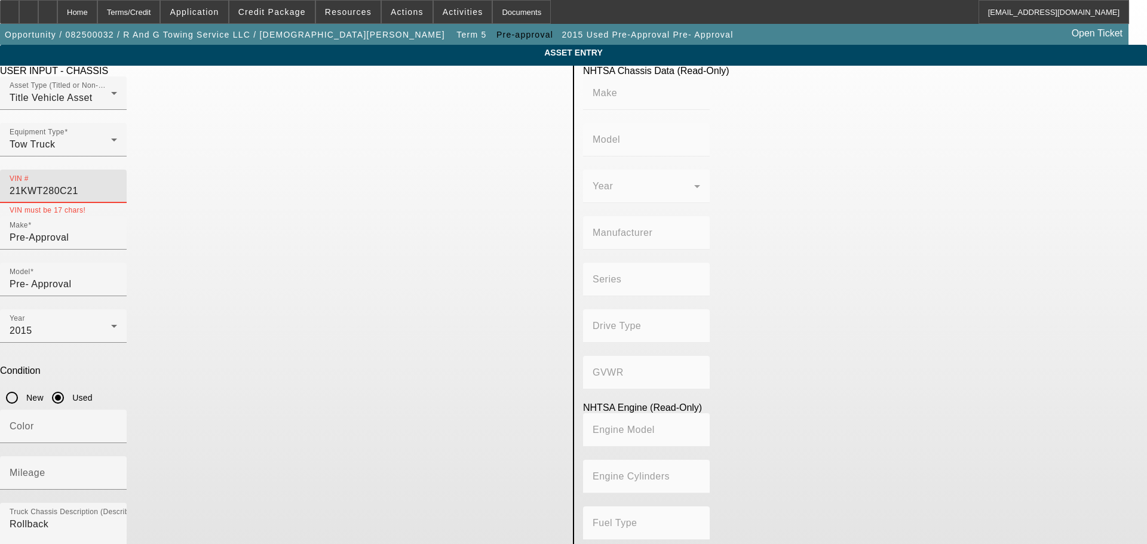
drag, startPoint x: 486, startPoint y: 171, endPoint x: 366, endPoint y: 183, distance: 120.7
click at [366, 183] on div "Asset Type (Titled or Non-Titled) Title Vehicle Asset Equipment Type Tow Truck …" at bounding box center [282, 146] width 564 height 140
paste input "215L12S12301AL20"
paste input "2NK3HM6X3MM43713"
type input "2NK3HM6X3MM437130"
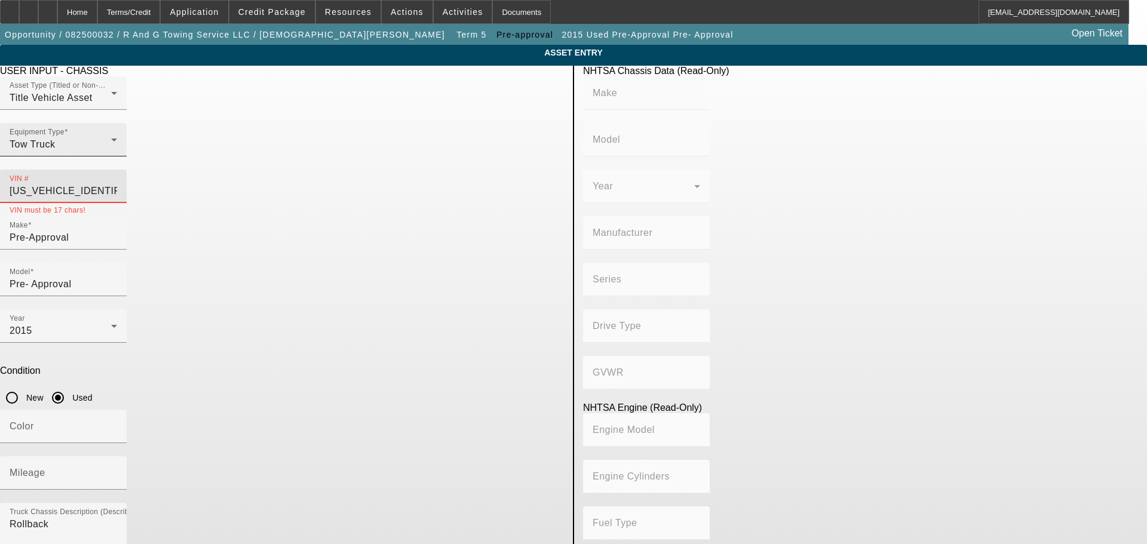
drag, startPoint x: 504, startPoint y: 170, endPoint x: 340, endPoint y: 167, distance: 163.7
click at [340, 167] on div "Asset Type (Titled or Non-Titled) Title Vehicle Asset Equipment Type Tow Truck …" at bounding box center [282, 146] width 564 height 140
type input "KENWORTH"
type input "KENWORTH TRUCK COMPANY"
type input "4x2"
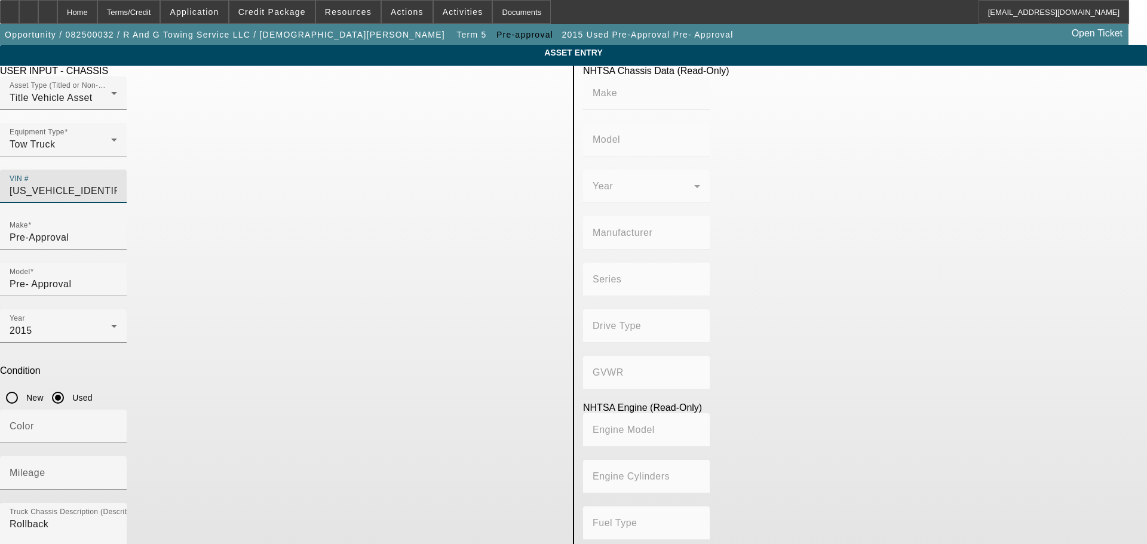
type input "Class 6: 19,501 - 26,000 lb (8,845 - 11,794 kg)"
type input "PX-6/PX-7"
type input "6"
type input "Diesel"
type input "408.85908543470"
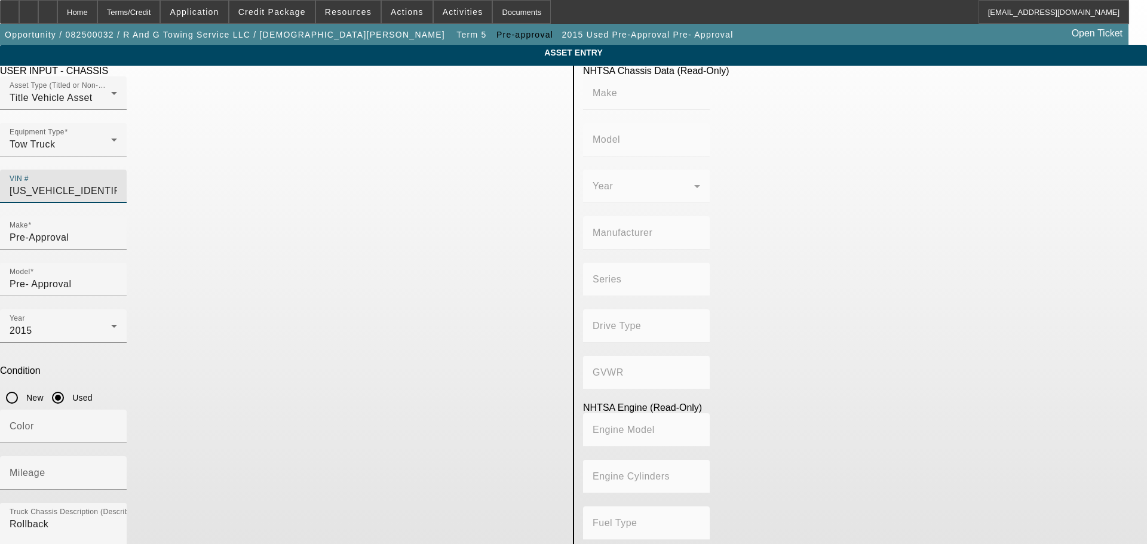
type input "6.7"
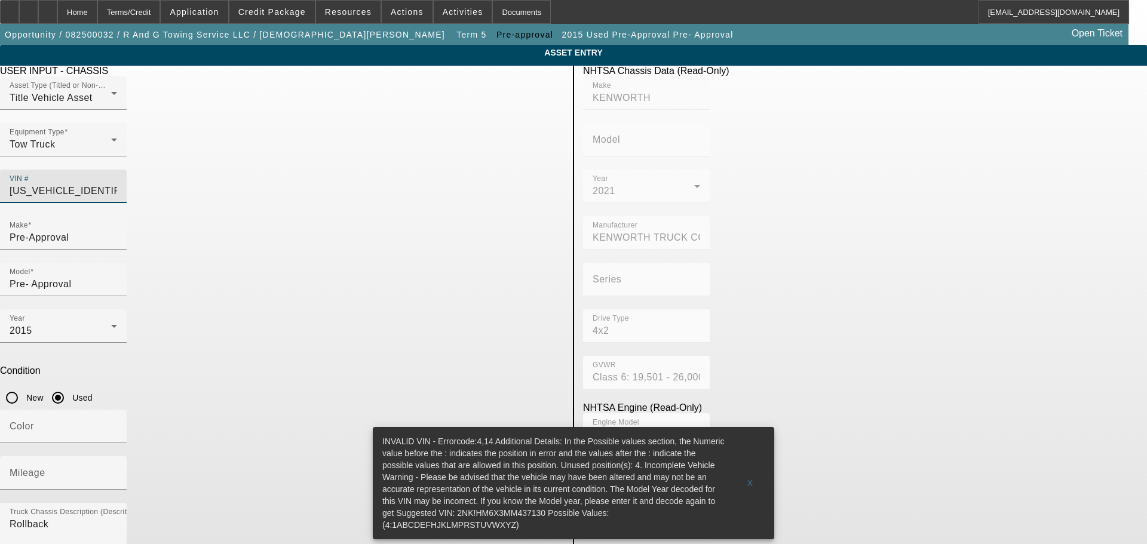
type input "2NK3HM6X3MM437130"
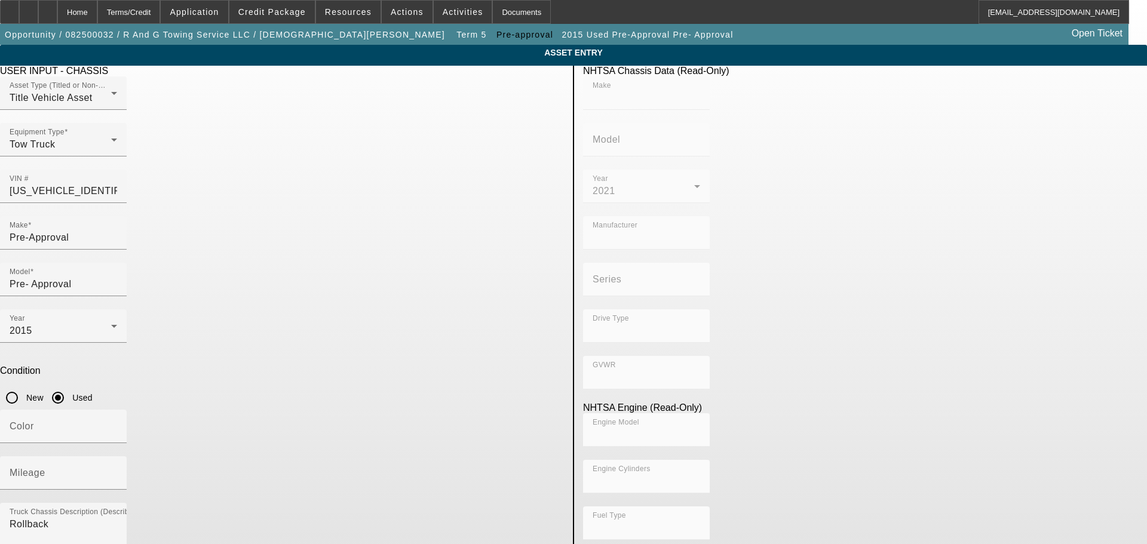
type input "KENWORTH"
type input "KENWORTH TRUCK COMPANY"
type input "4x2"
type input "Class 6: 19,501 - 26,000 lb (8,845 - 11,794 kg)"
type input "PX-6/PX-7"
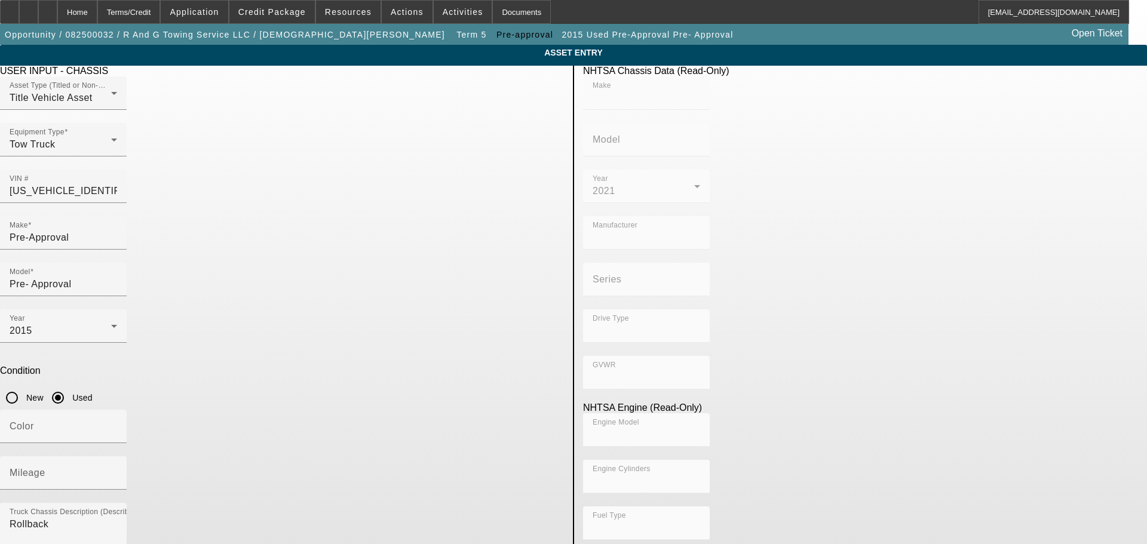
type input "6"
type input "Diesel"
type input "408.85908543470"
type input "6.7"
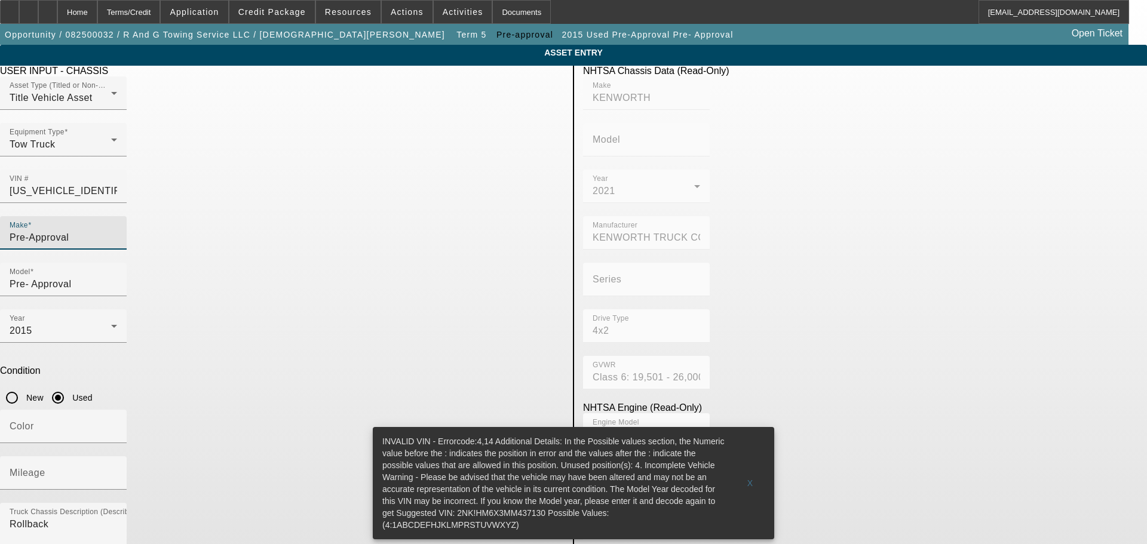
drag, startPoint x: 301, startPoint y: 216, endPoint x: 184, endPoint y: 213, distance: 116.5
click at [184, 213] on app-asset-collateral-manage "ASSET ENTRY Delete asset USER INPUT - CHASSIS Asset Type (Titled or Non-Titled)…" at bounding box center [573, 376] width 1147 height 663
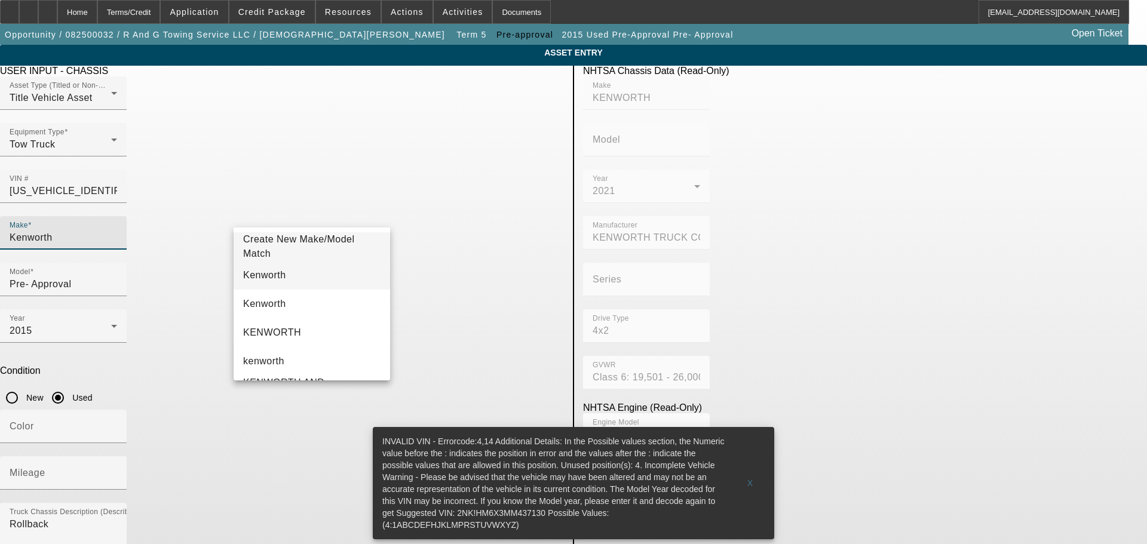
type input "Kenworth"
click at [295, 280] on mat-option "Kenworth" at bounding box center [312, 275] width 157 height 29
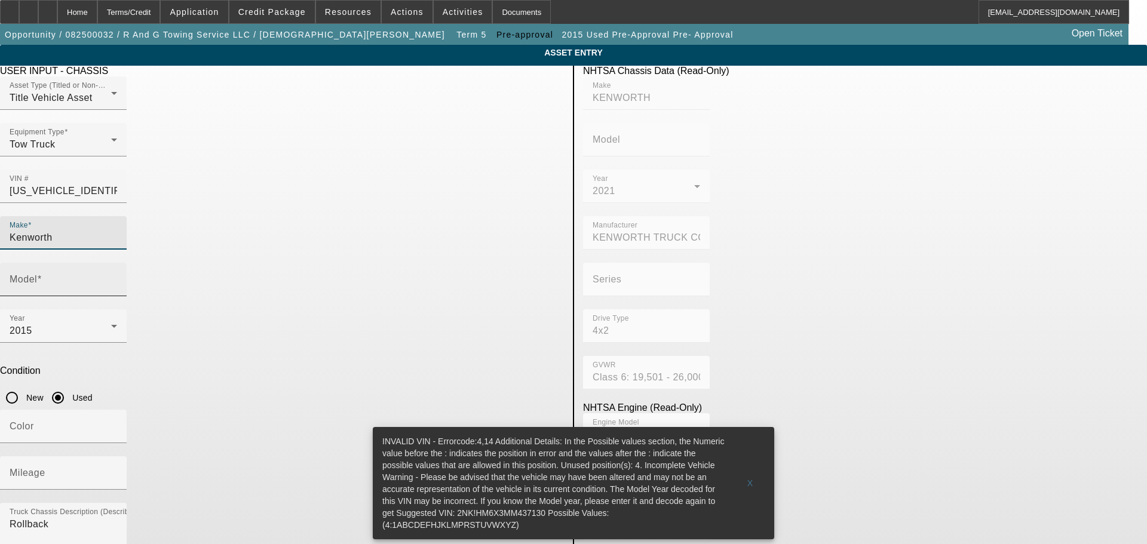
click at [117, 277] on input "Model" at bounding box center [64, 284] width 108 height 14
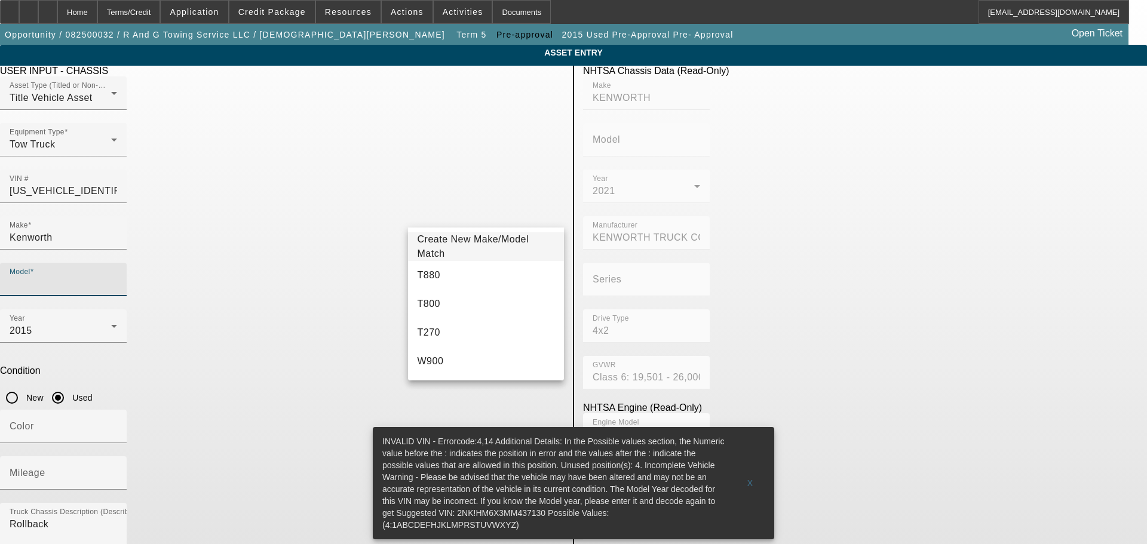
click at [117, 277] on input "Model" at bounding box center [64, 284] width 108 height 14
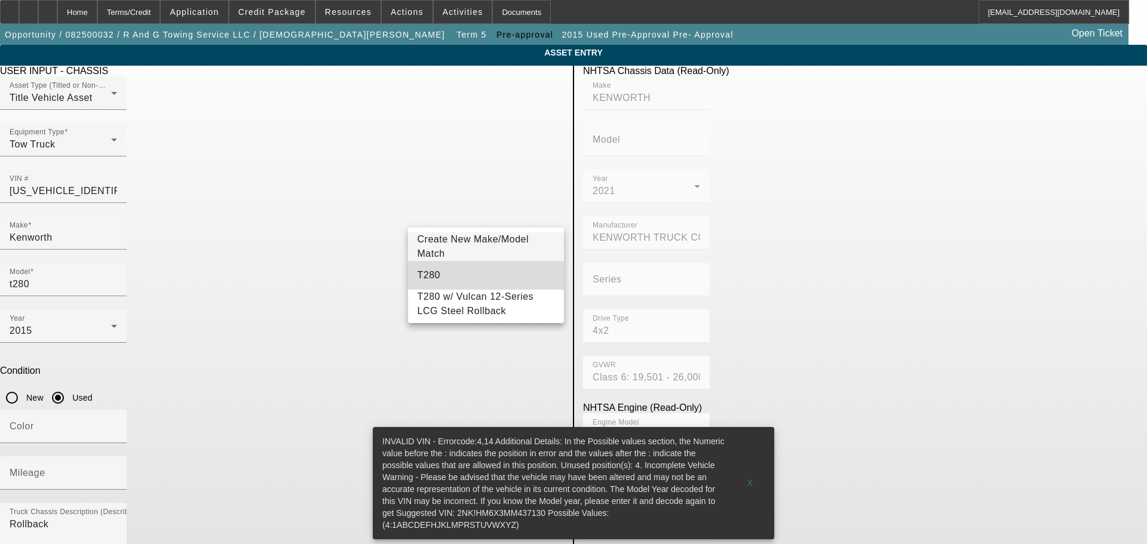
click at [447, 276] on mat-option "T280" at bounding box center [486, 275] width 157 height 29
type input "T280"
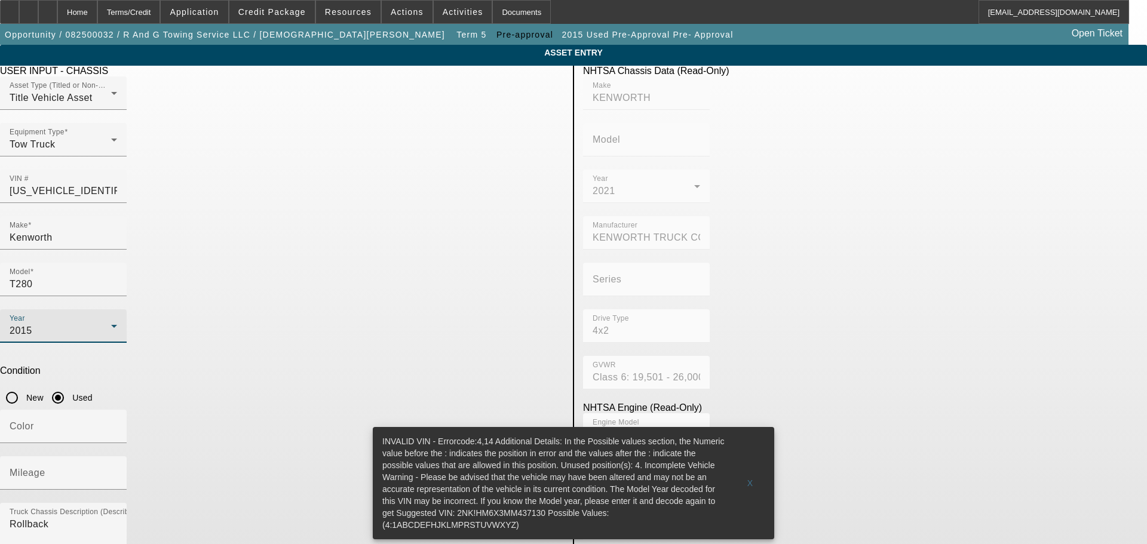
click at [111, 324] on div "2015" at bounding box center [61, 331] width 102 height 14
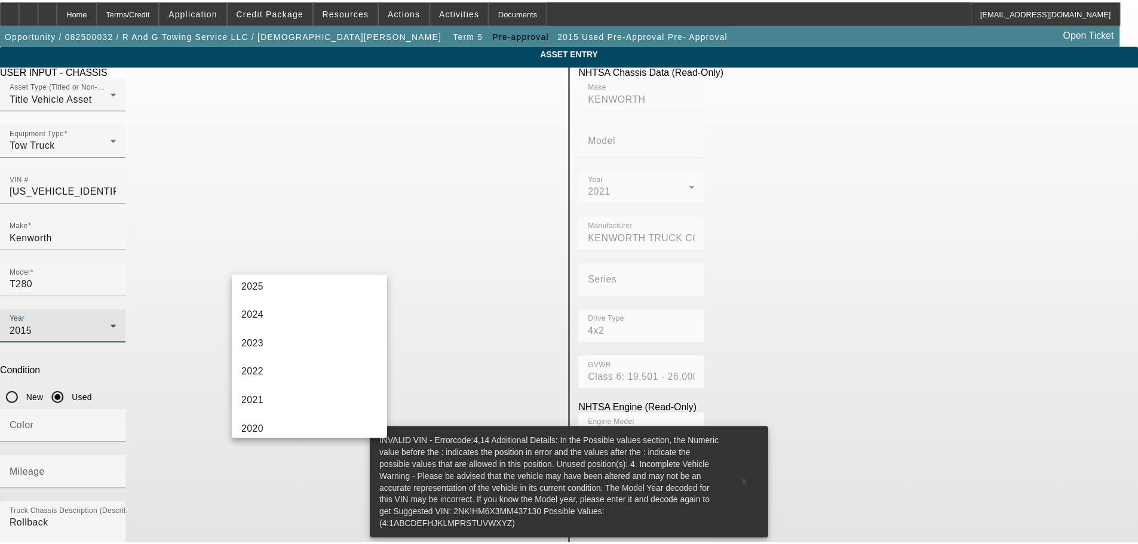
scroll to position [122, 0]
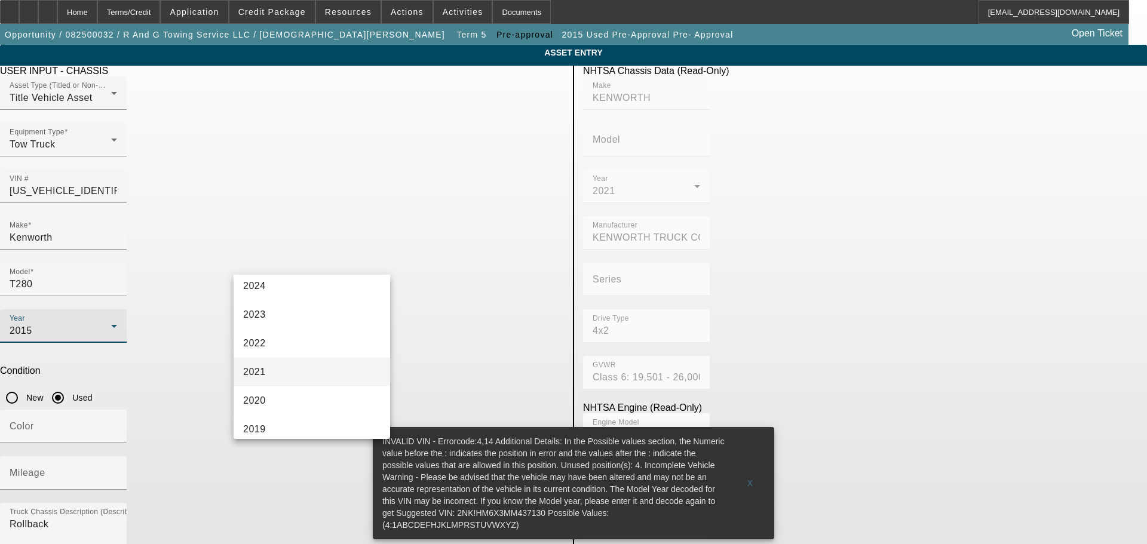
click at [306, 369] on mat-option "2021" at bounding box center [312, 372] width 157 height 29
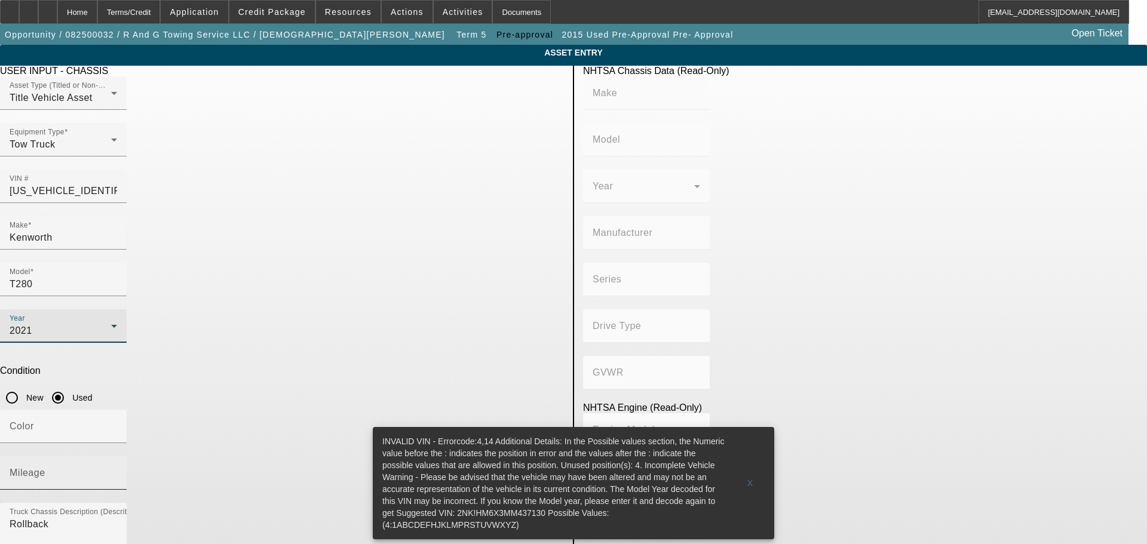
type input "KENWORTH"
type input "KENWORTH TRUCK COMPANY"
type input "4x2"
type input "Class 6: 19,501 - 26,000 lb (8,845 - 11,794 kg)"
type input "PX-6/PX-7"
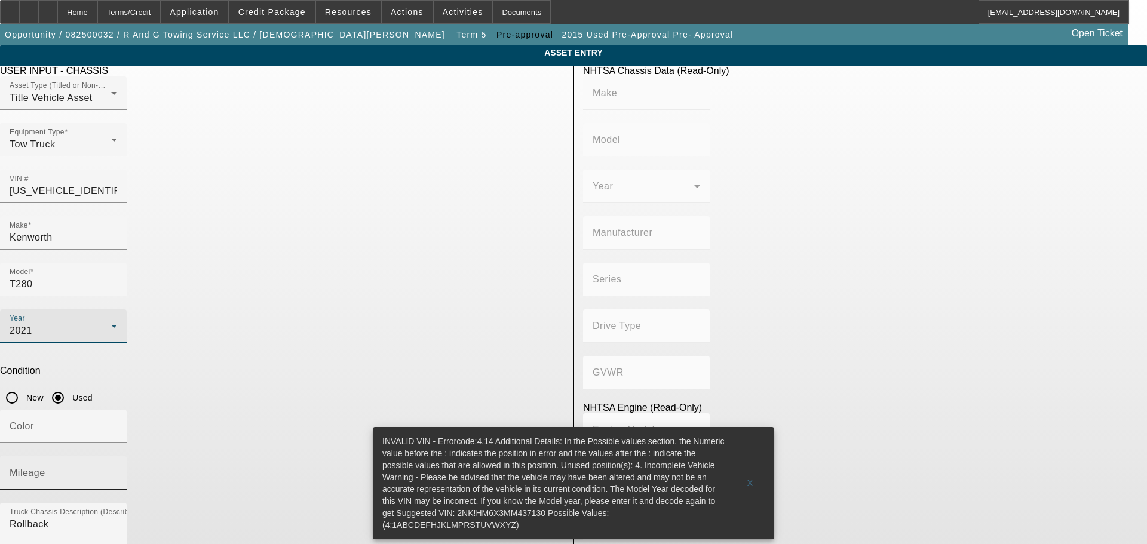
type input "6"
type input "Diesel"
type input "408.85908543470"
type input "6.7"
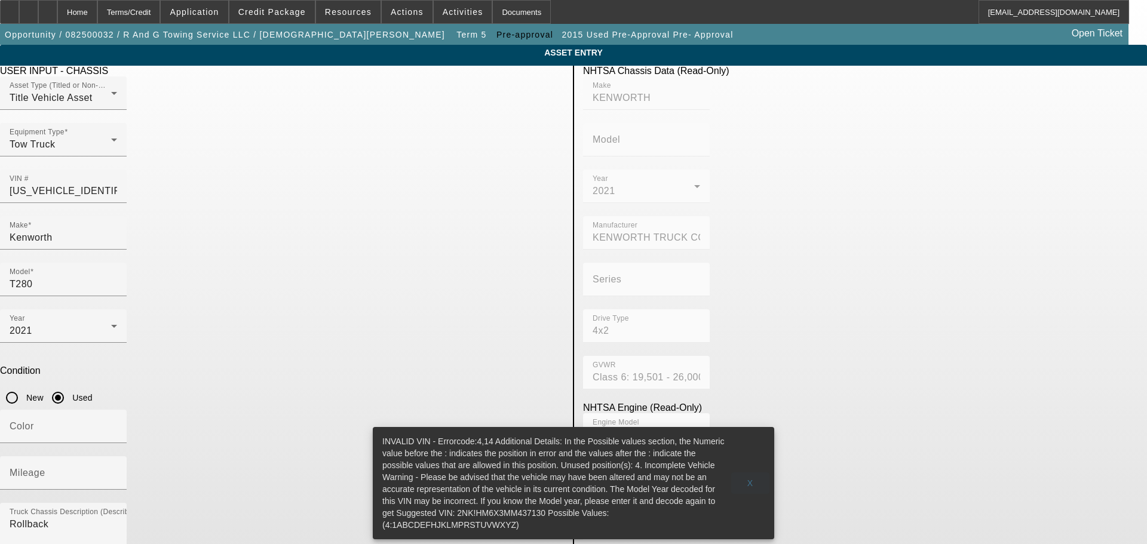
click at [751, 479] on span "X" at bounding box center [750, 484] width 7 height 10
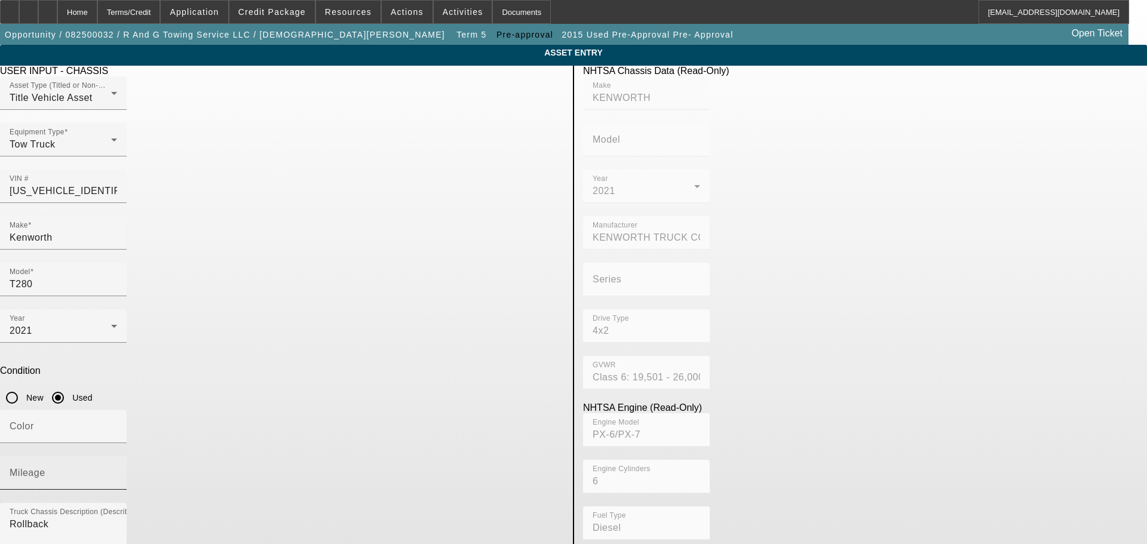
click at [117, 471] on input "Mileage" at bounding box center [64, 478] width 108 height 14
click at [117, 456] on div "Mileage" at bounding box center [64, 472] width 108 height 33
type input "245000"
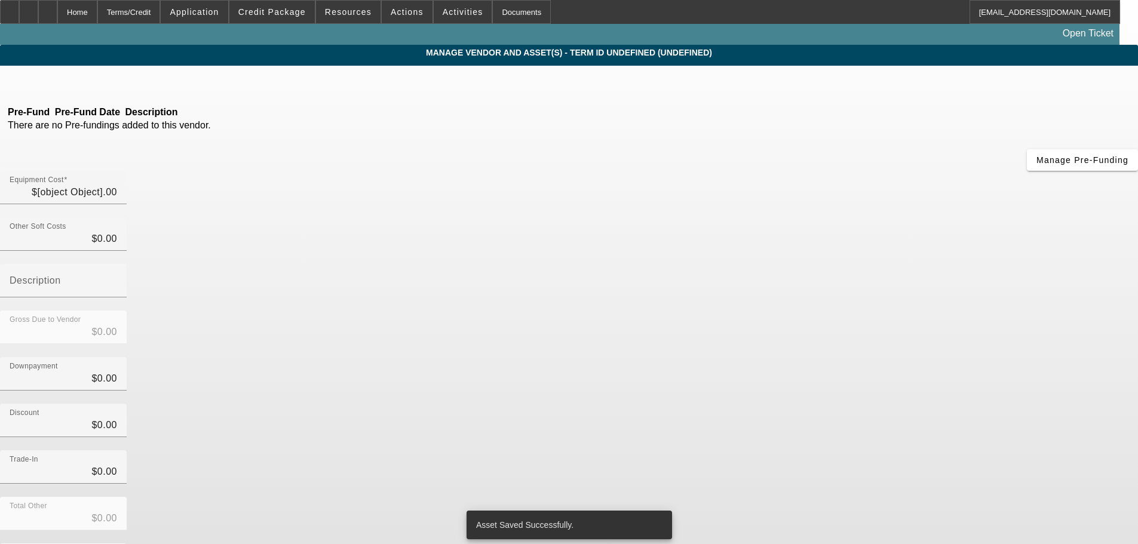
type input "$64,500.00"
type input "$500.00"
type input "$64,000.00"
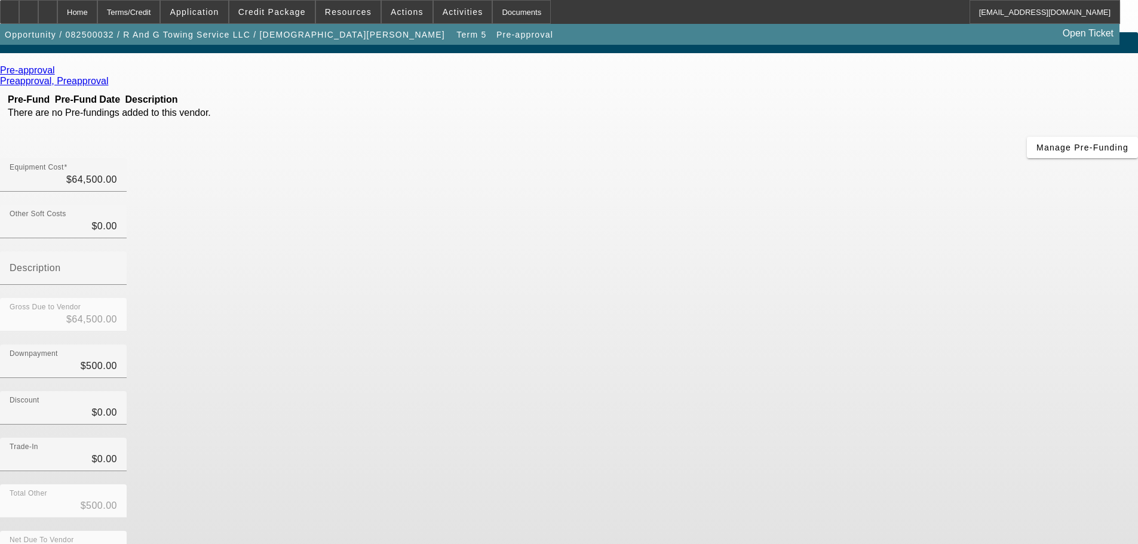
scroll to position [16, 0]
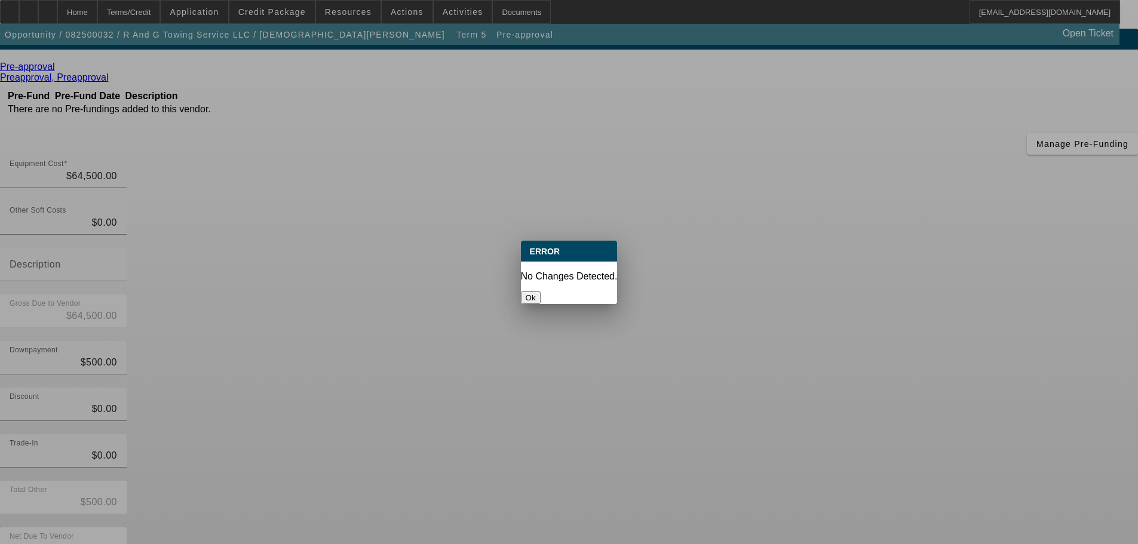
click at [541, 292] on button "Ok" at bounding box center [531, 298] width 20 height 13
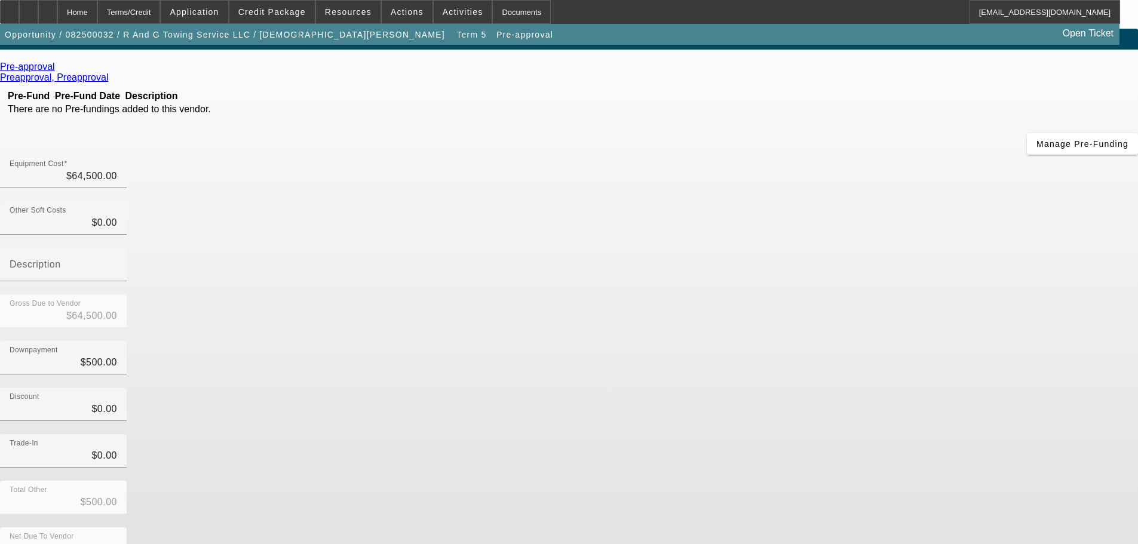
scroll to position [16, 0]
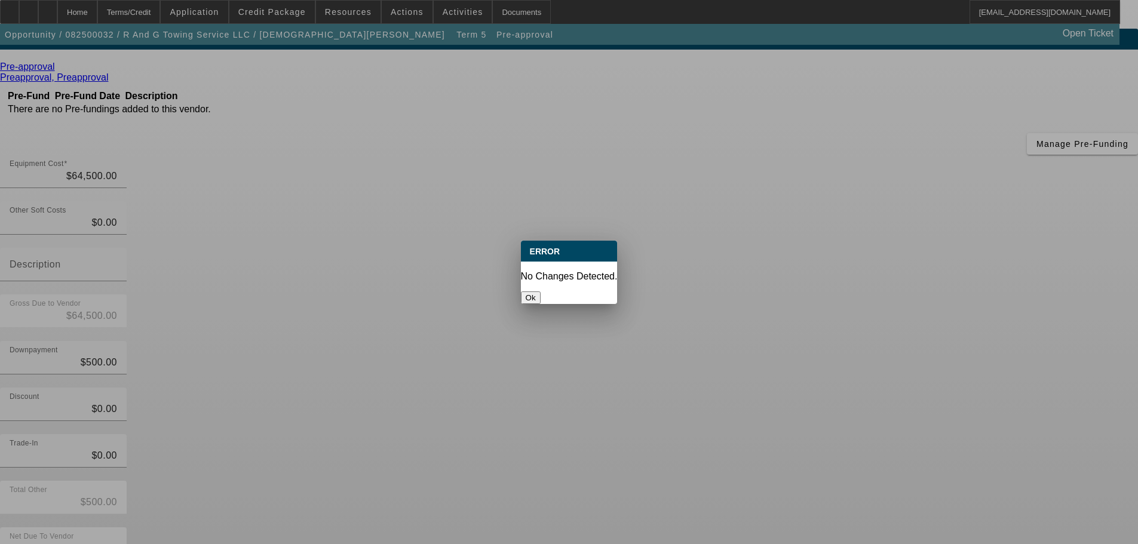
scroll to position [0, 0]
click at [541, 292] on button "Ok" at bounding box center [531, 298] width 20 height 13
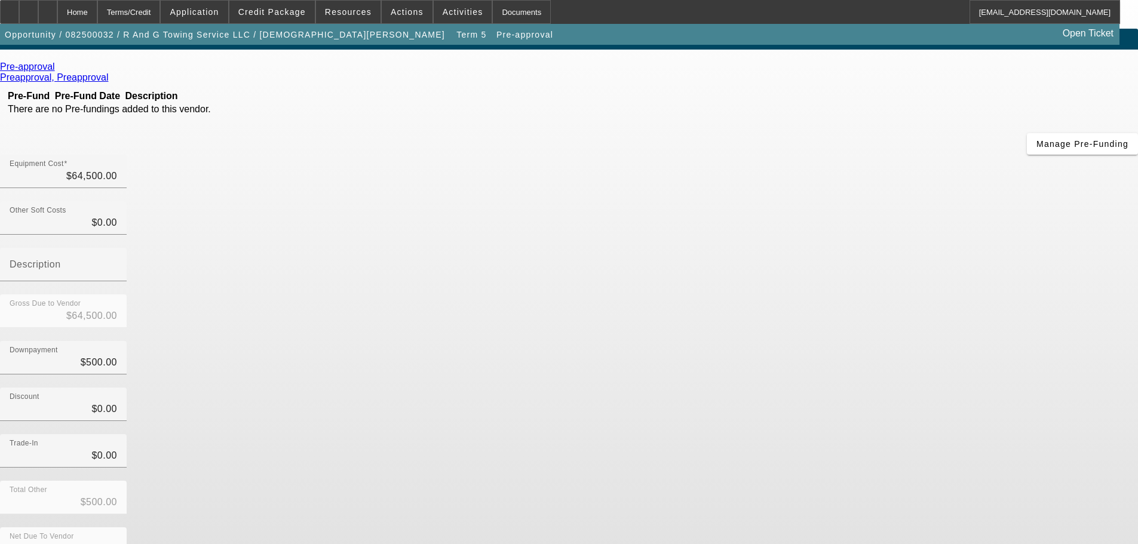
scroll to position [16, 0]
click at [58, 68] on icon at bounding box center [58, 67] width 0 height 10
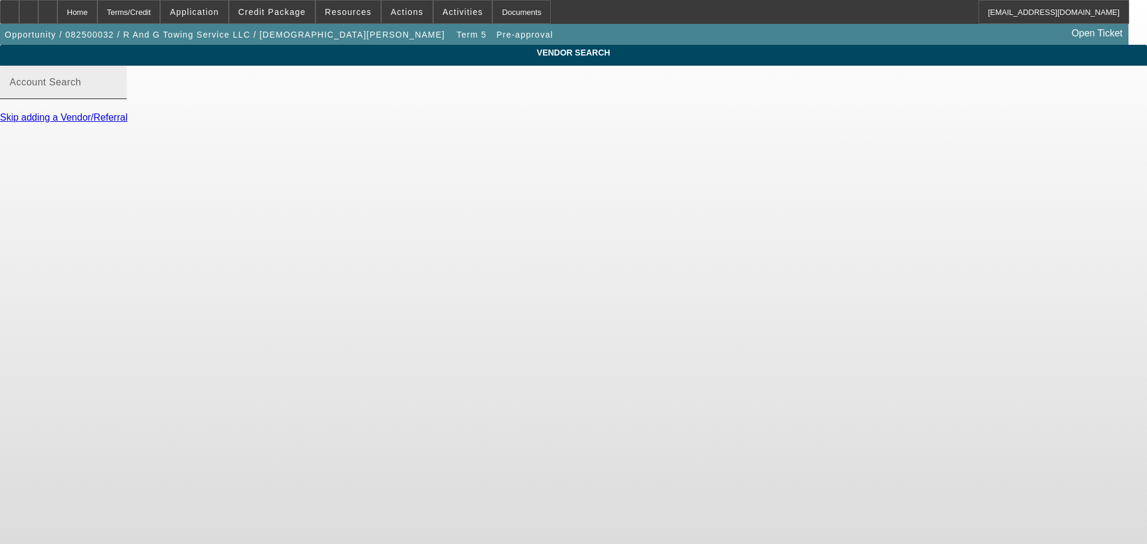
click at [81, 87] on mat-label "Account Search" at bounding box center [46, 82] width 72 height 10
click at [117, 90] on input "Account Search" at bounding box center [64, 87] width 108 height 14
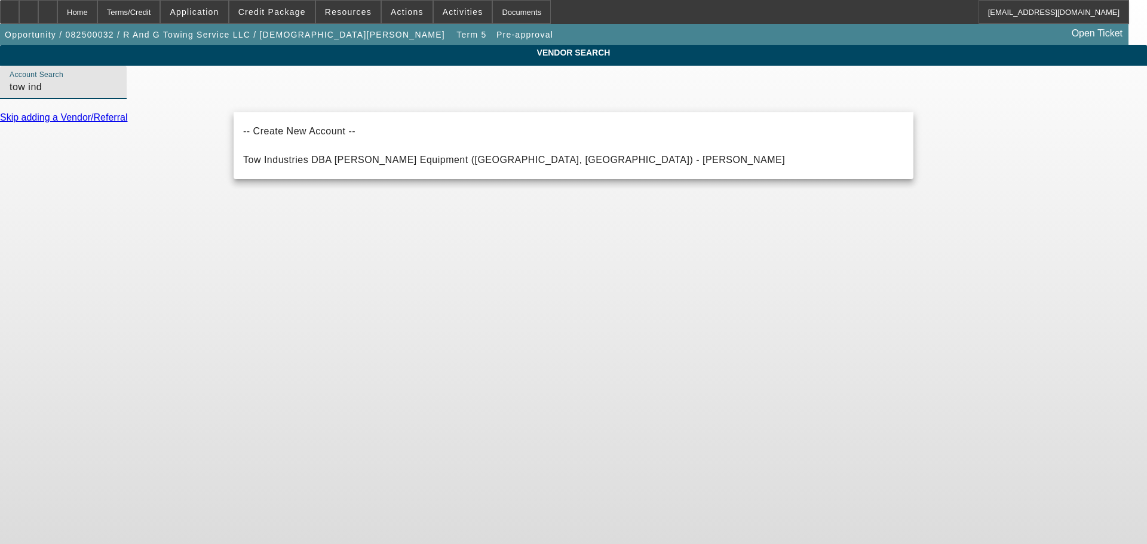
drag, startPoint x: 272, startPoint y: 103, endPoint x: 182, endPoint y: 102, distance: 90.2
click at [180, 106] on div "VENDOR SEARCH Account Search tow ind Skip adding a Vendor/Referral" at bounding box center [573, 89] width 1147 height 89
click at [306, 162] on span "Purpose Wrecker LLC (Wentzville, MO)_73400 - Pellow, Randy" at bounding box center [468, 160] width 450 height 10
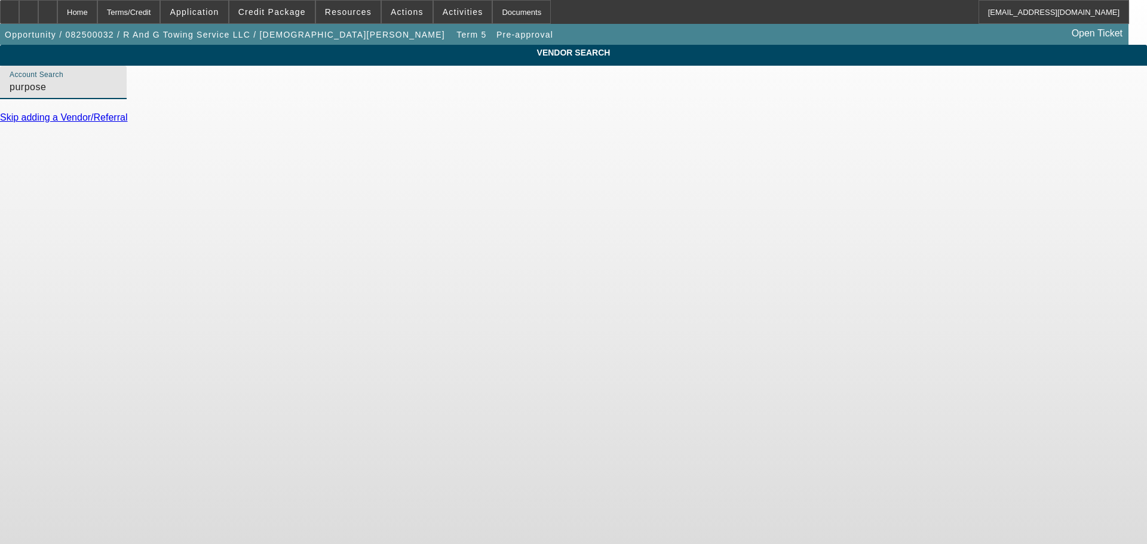
type input "Purpose Wrecker LLC (Wentzville, MO)_73400 - Pellow, Randy"
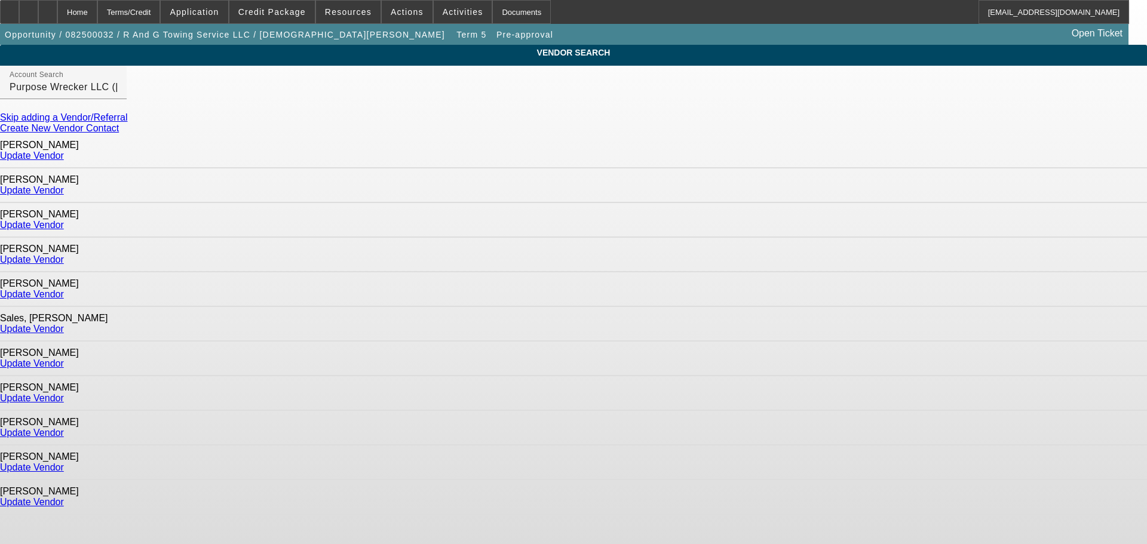
click at [64, 155] on link "Update Vendor" at bounding box center [32, 156] width 64 height 10
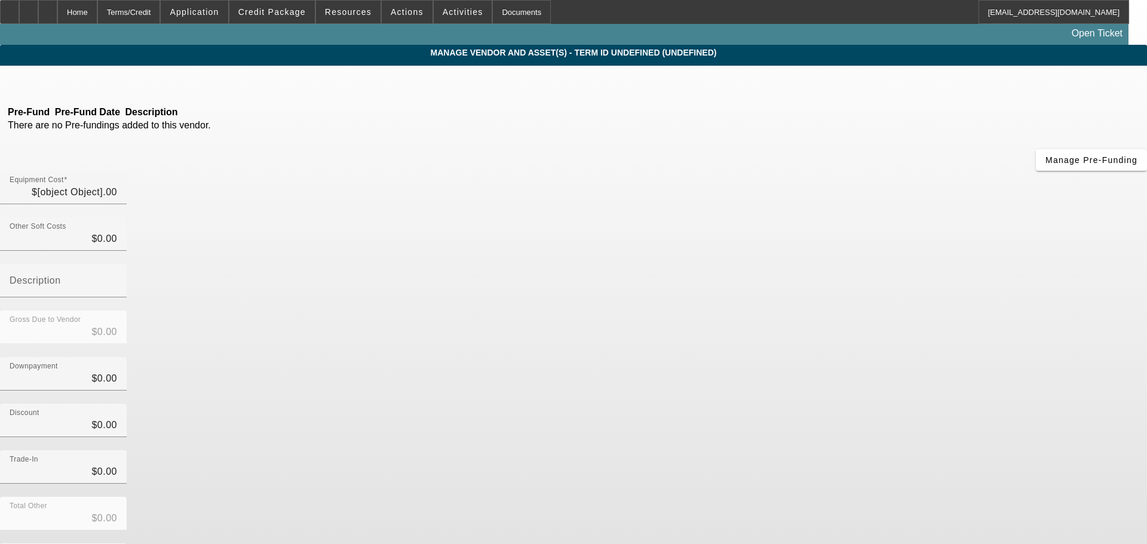
type input "$64,500.00"
type input "$500.00"
type input "$64,000.00"
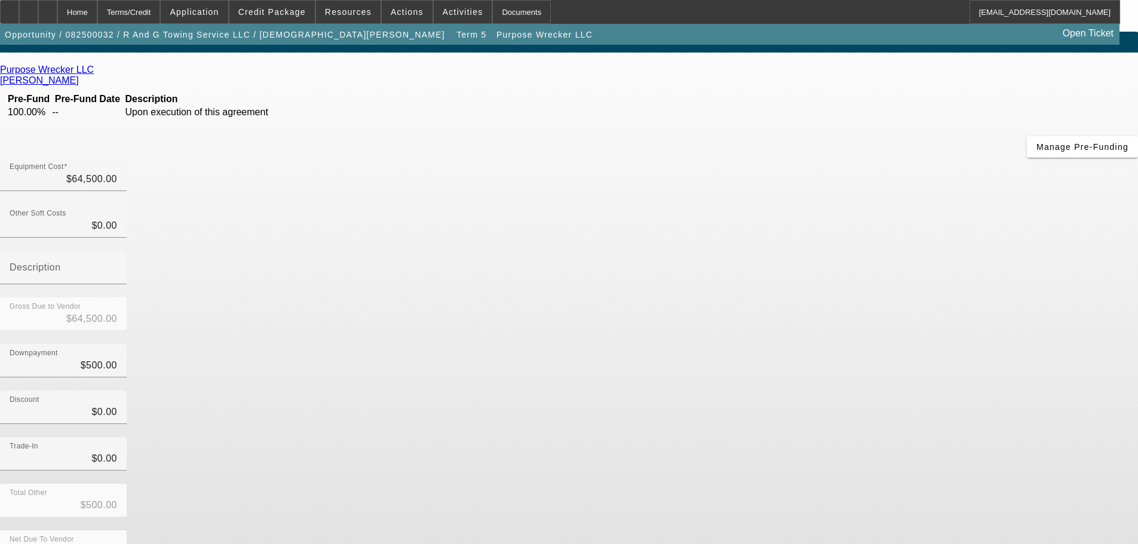
scroll to position [16, 0]
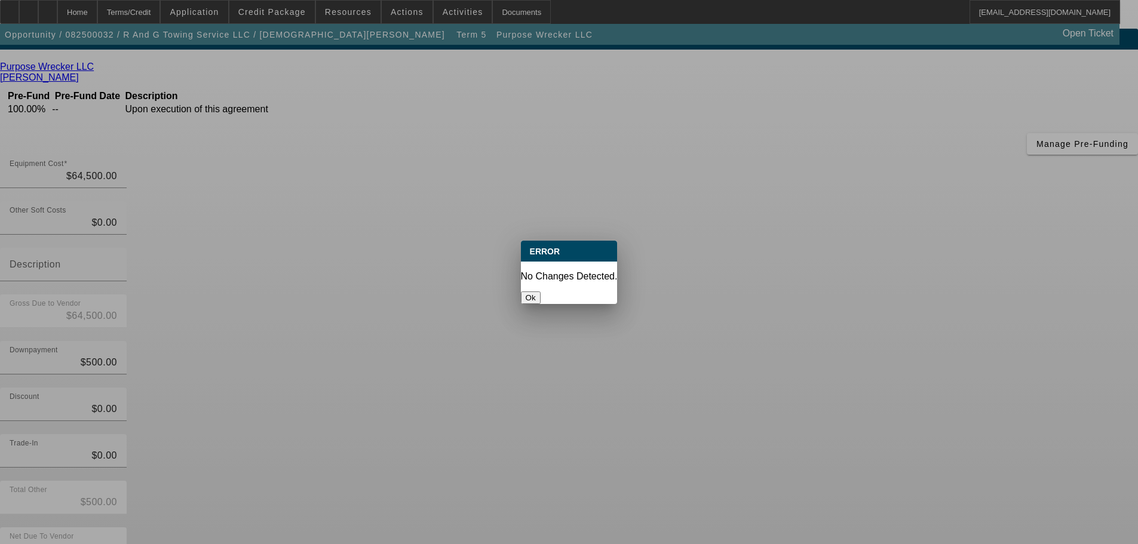
click at [541, 292] on button "Ok" at bounding box center [531, 298] width 20 height 13
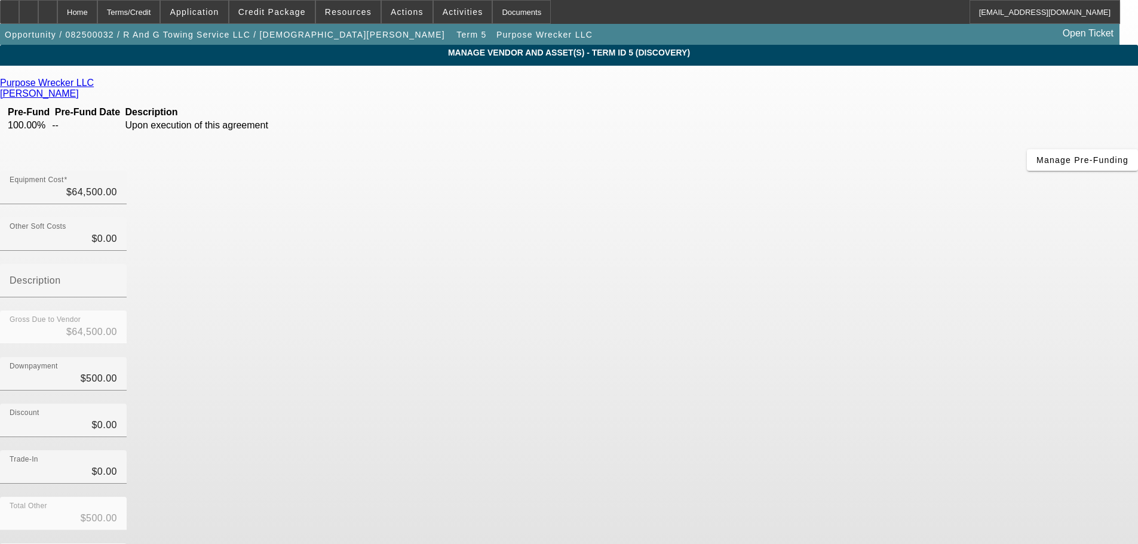
scroll to position [16, 0]
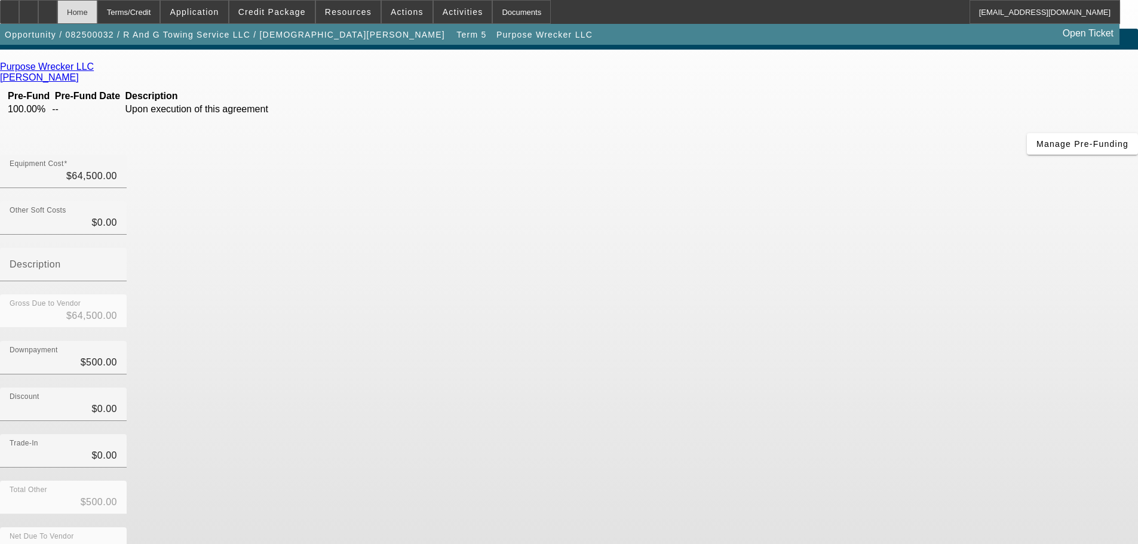
click at [97, 16] on div "Home" at bounding box center [77, 12] width 40 height 24
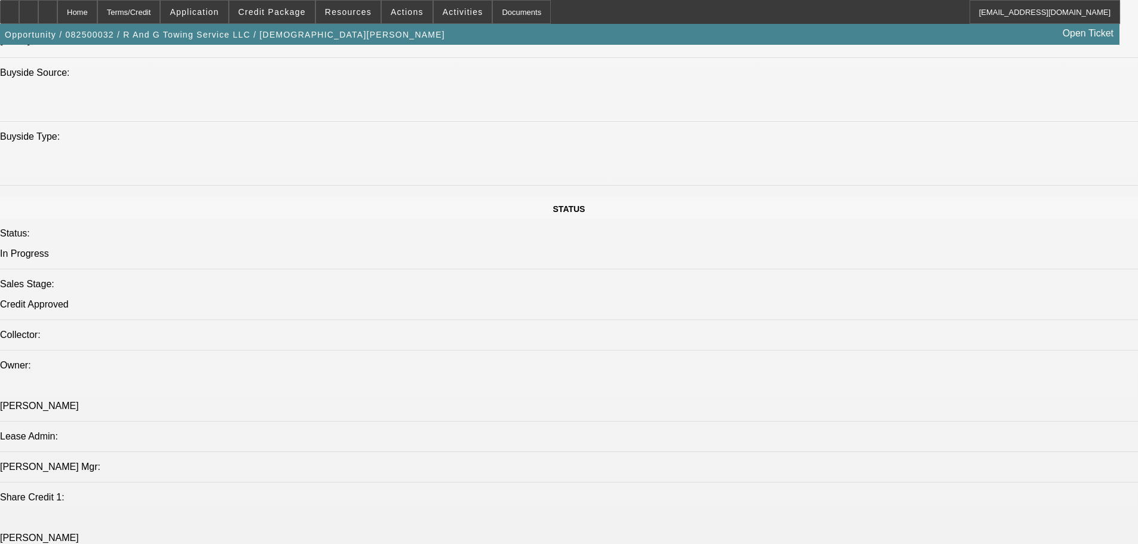
select select "0.15"
select select "2"
select select "0"
select select "6"
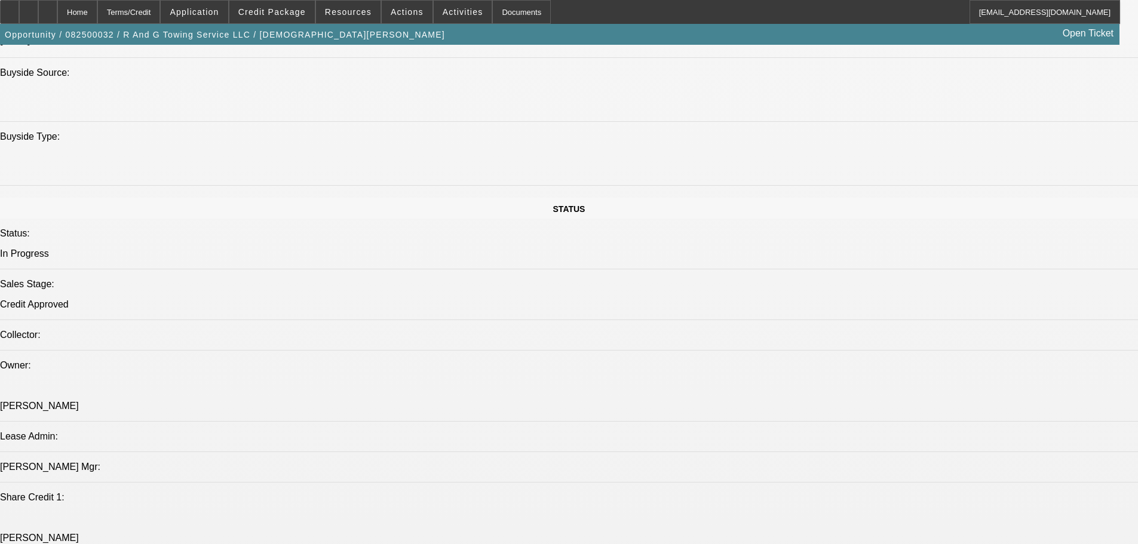
select select "0.15"
select select "2"
select select "0"
select select "6"
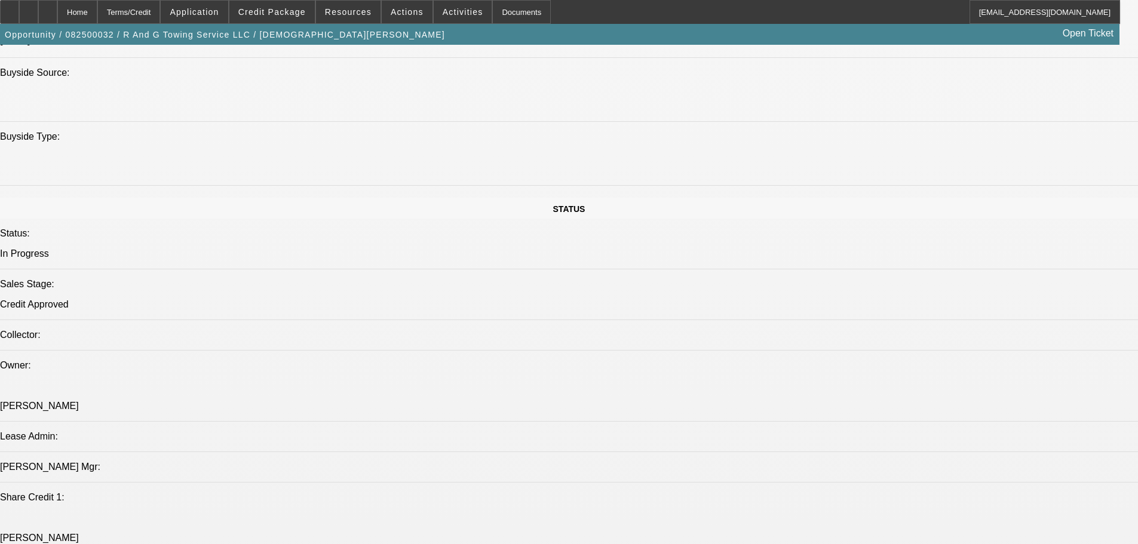
select select "0.15"
select select "2"
select select "0"
select select "6"
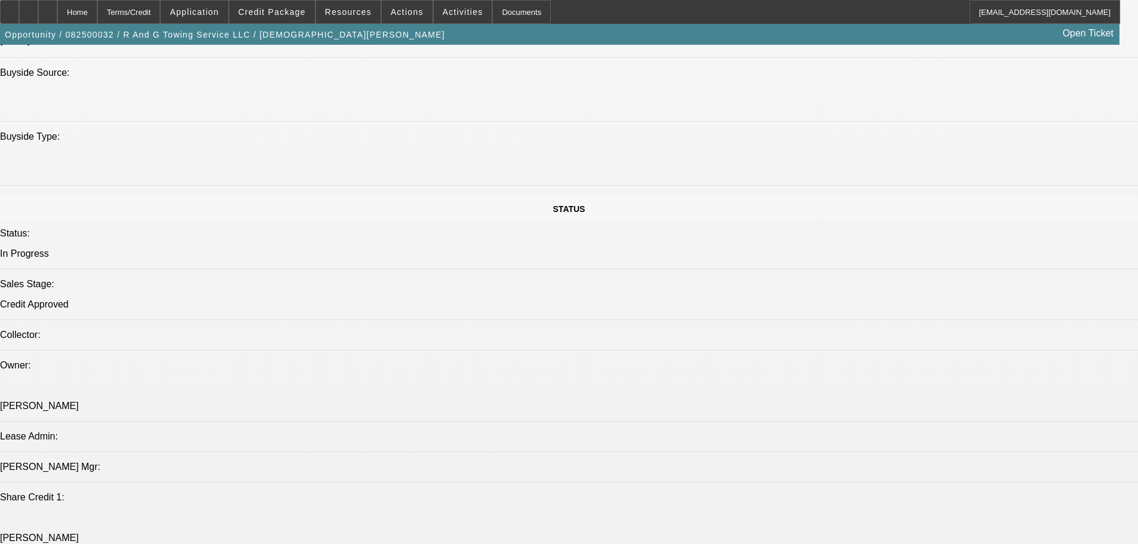
select select "0.15"
select select "2"
select select "0"
select select "6"
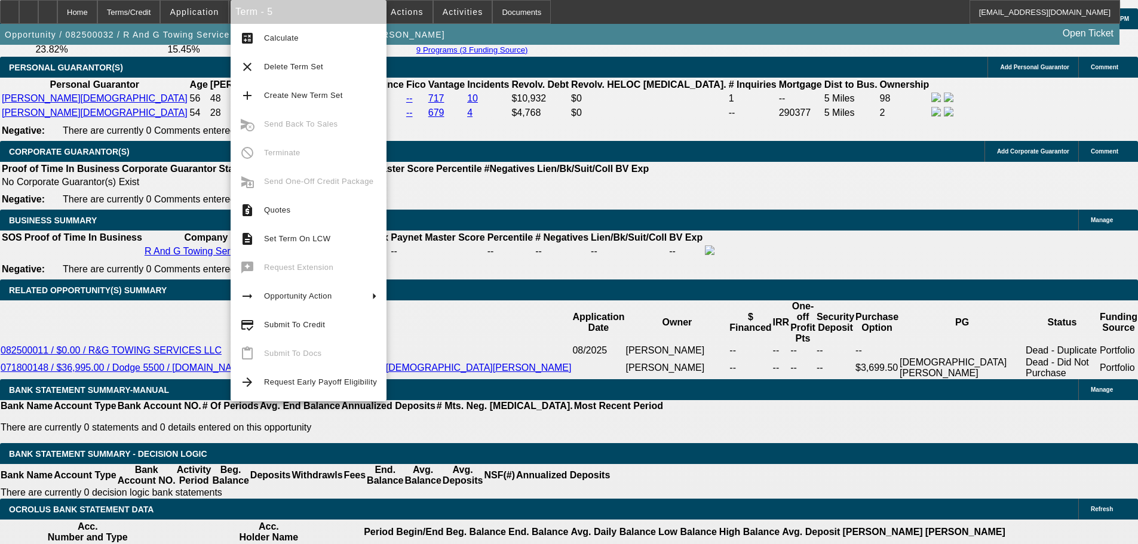
scroll to position [1719, 0]
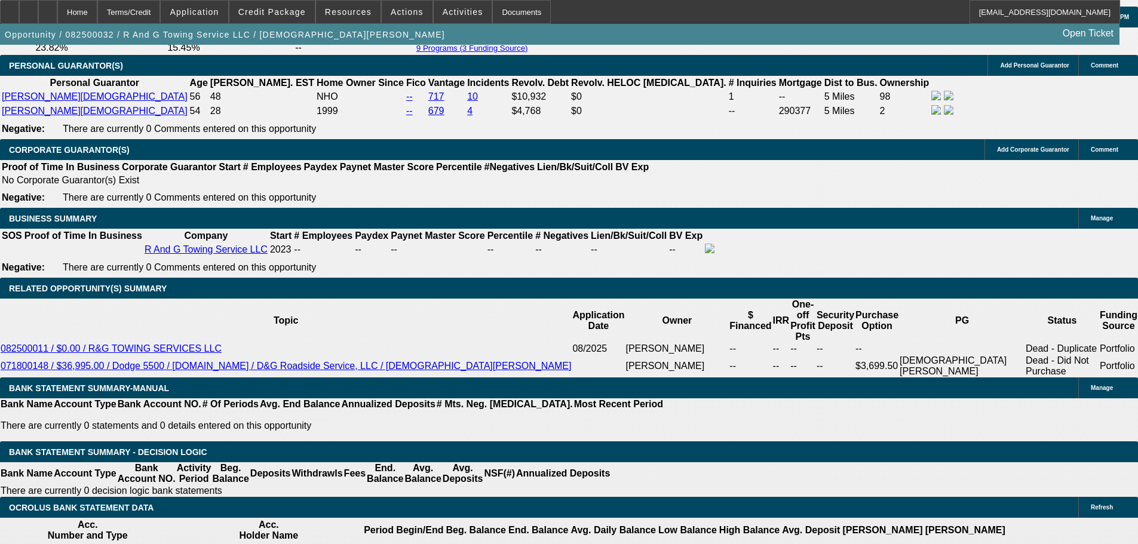
drag, startPoint x: 233, startPoint y: 397, endPoint x: 255, endPoint y: 394, distance: 22.2
type input "3"
type input "UNKNOWN"
type input "36"
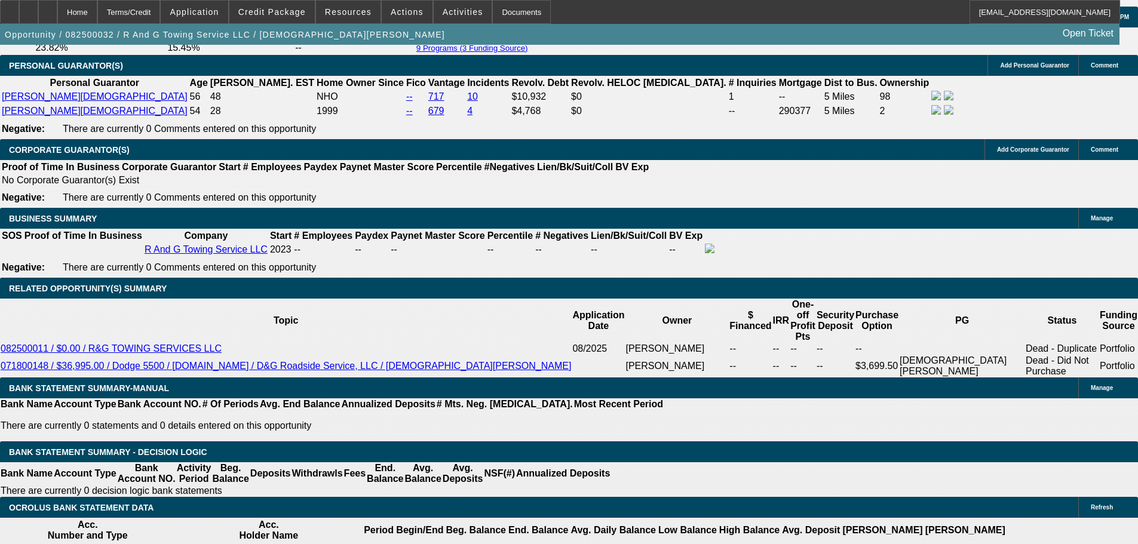
type input "$18,771.85"
type input "$37,543.70"
type input "$2,049.69"
type input "$4,099.38"
type input "36"
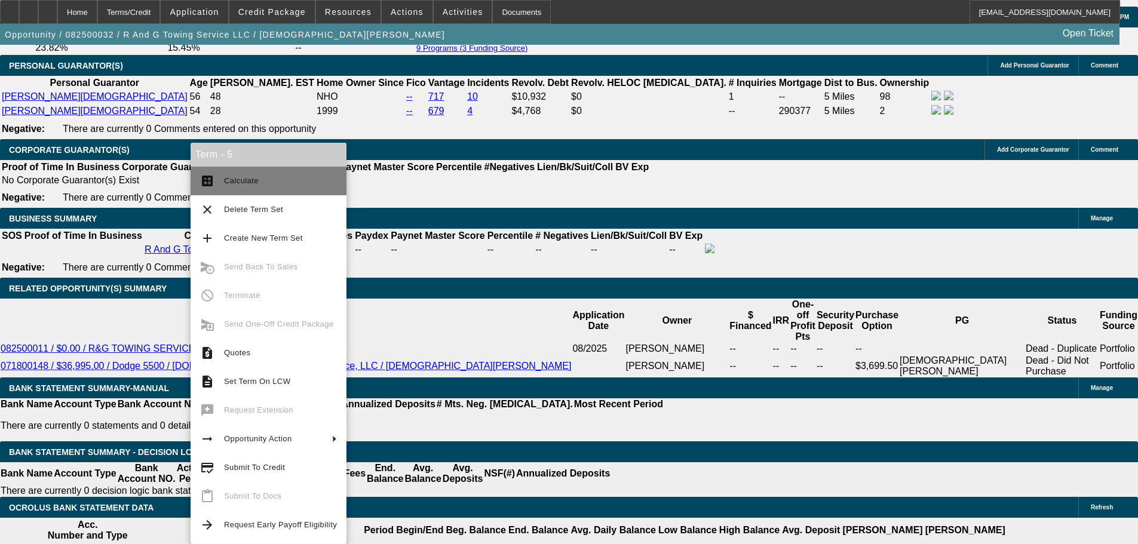
click at [288, 192] on button "calculate Calculate" at bounding box center [269, 181] width 156 height 29
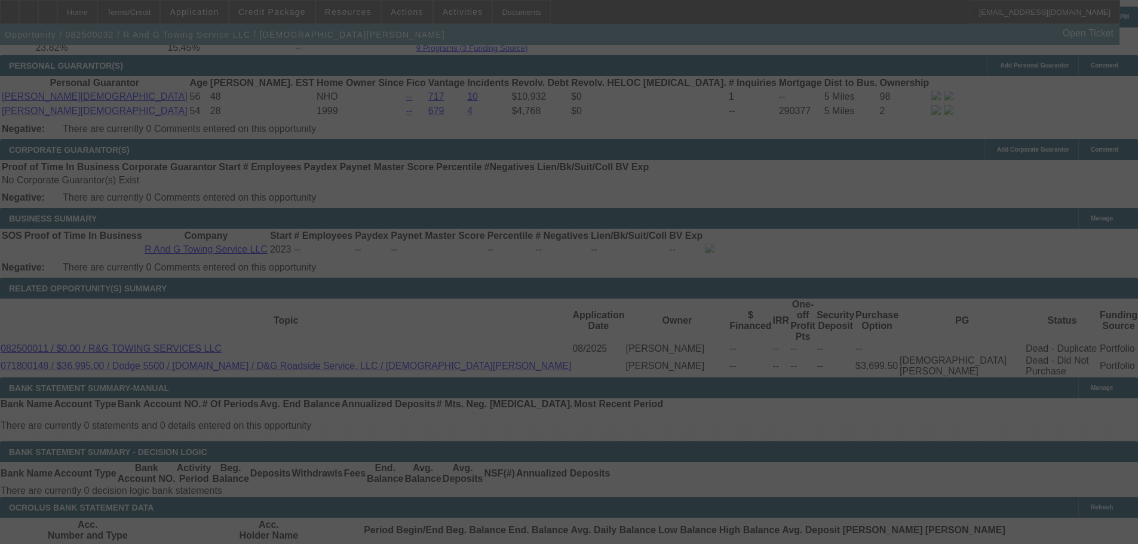
select select "0.15"
select select "2"
select select "0"
select select "6"
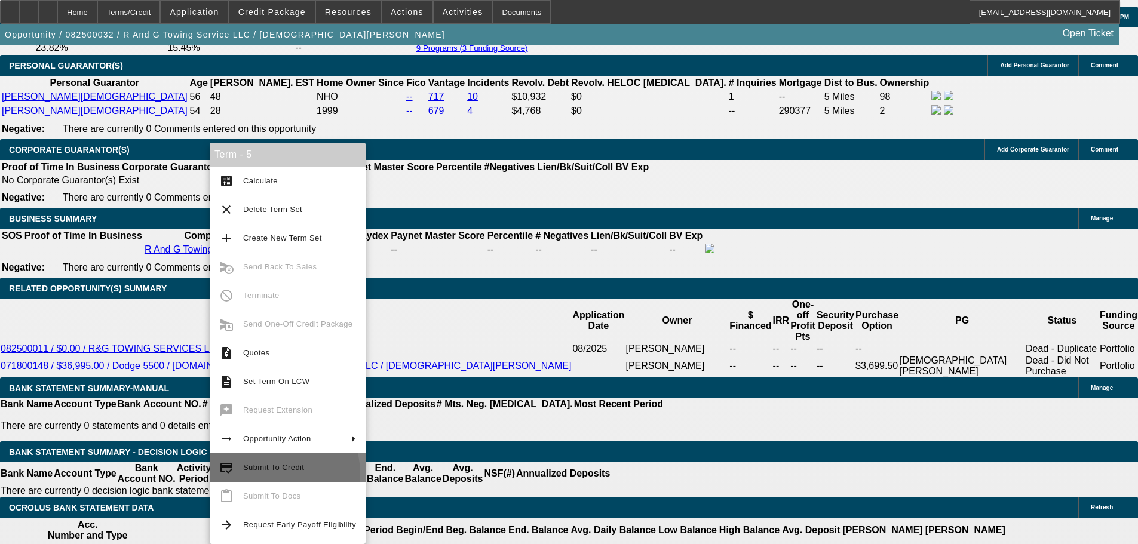
click at [277, 473] on span "Submit To Credit" at bounding box center [299, 468] width 113 height 14
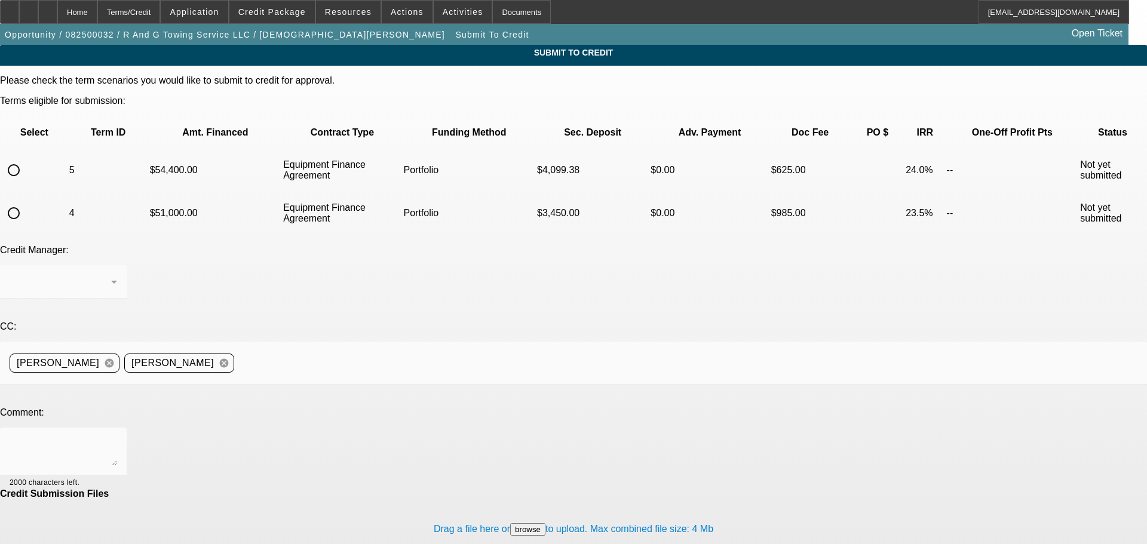
click at [26, 158] on input "radio" at bounding box center [14, 170] width 24 height 24
radio input "true"
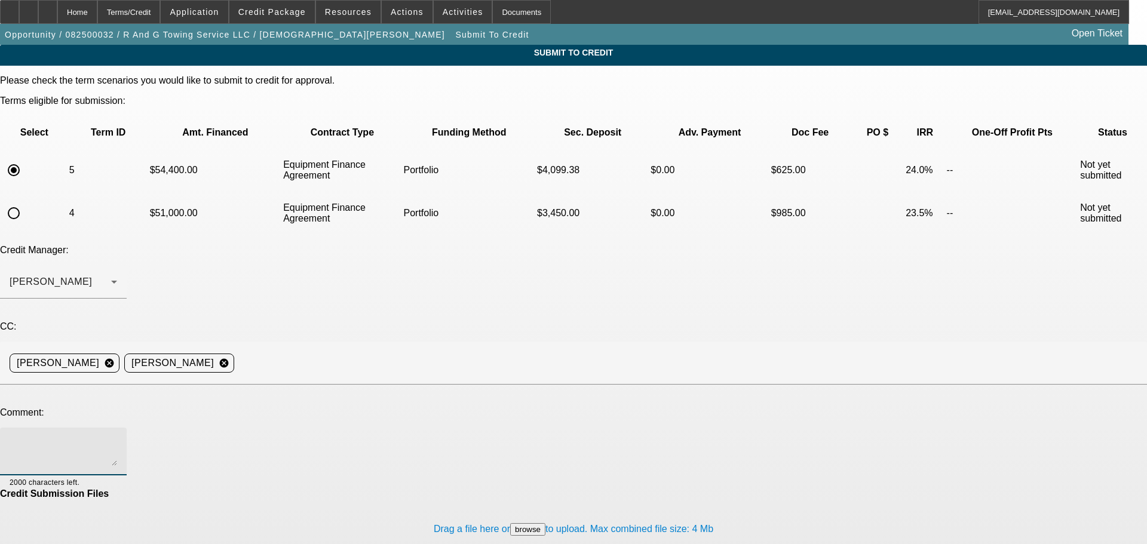
click at [117, 437] on textarea at bounding box center [64, 451] width 108 height 29
type textarea "Customer is interested in this truck at purpose. Please review. Thanks!"
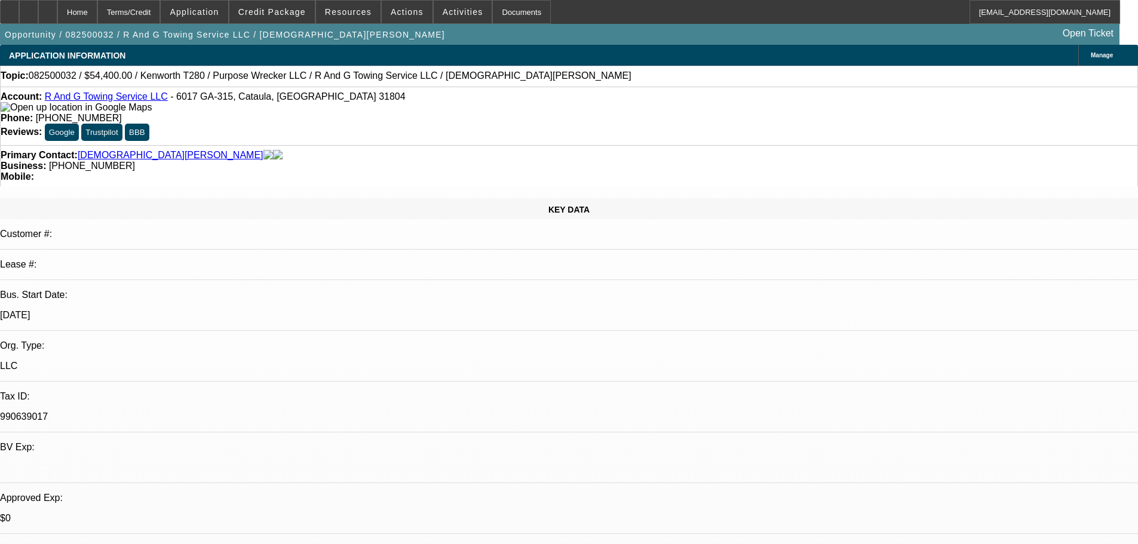
select select "0.15"
select select "2"
select select "0"
select select "6"
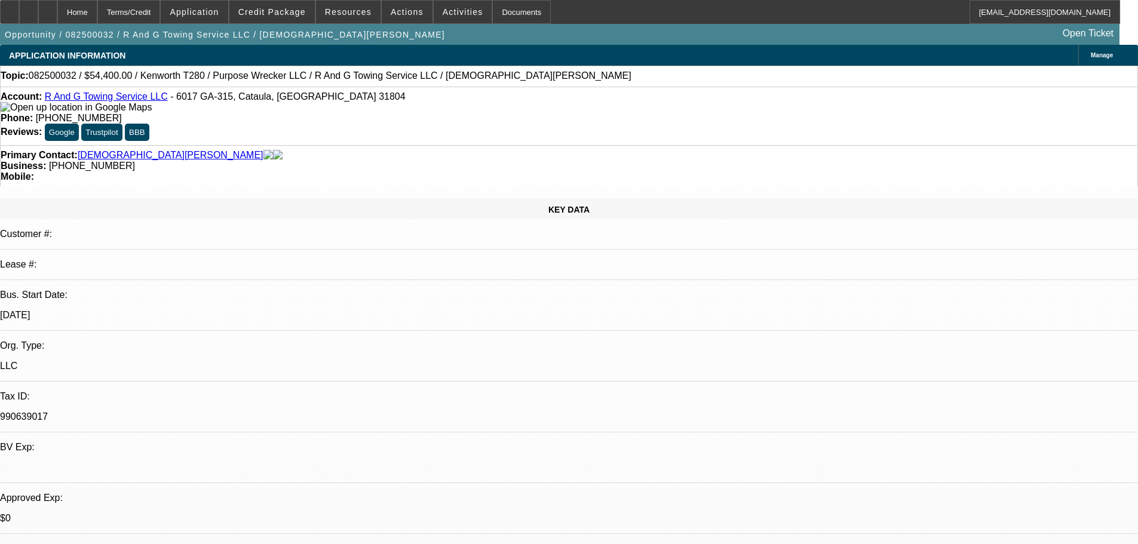
select select "0.15"
select select "2"
select select "0"
select select "6"
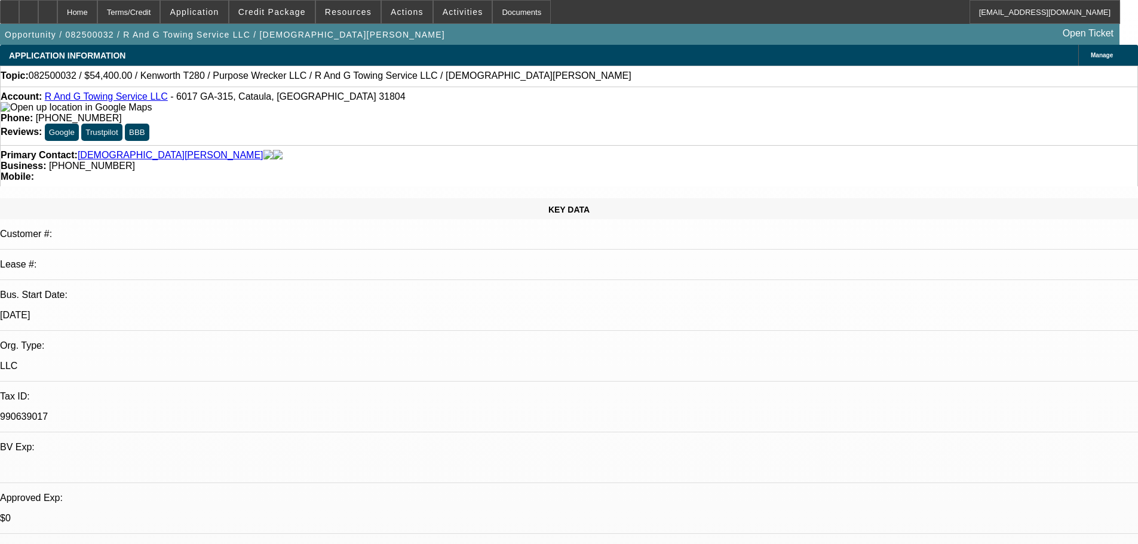
select select "0.15"
select select "2"
select select "0"
select select "6"
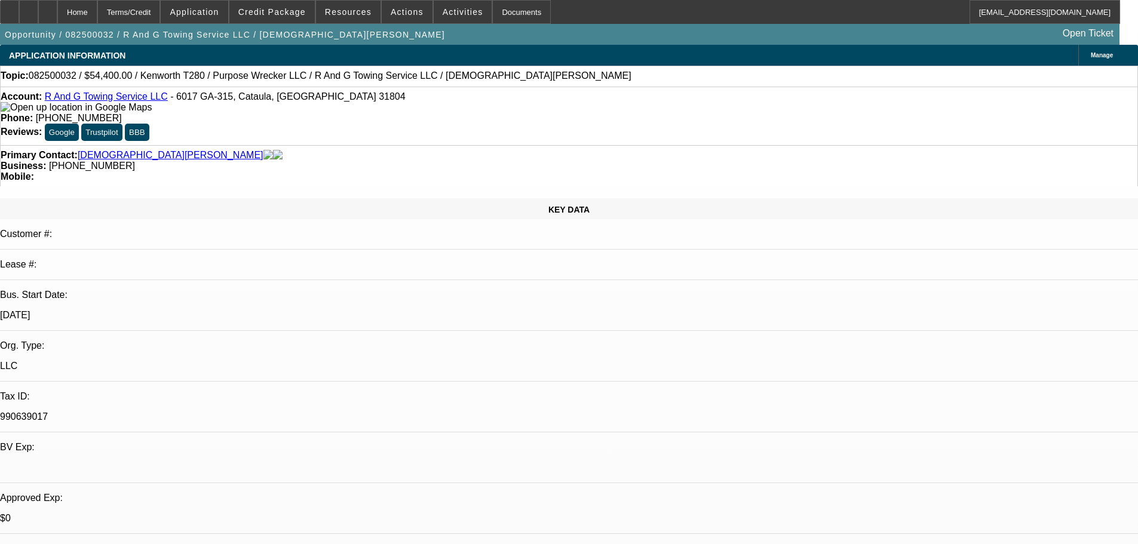
select select "0.15"
select select "2"
select select "0"
select select "6"
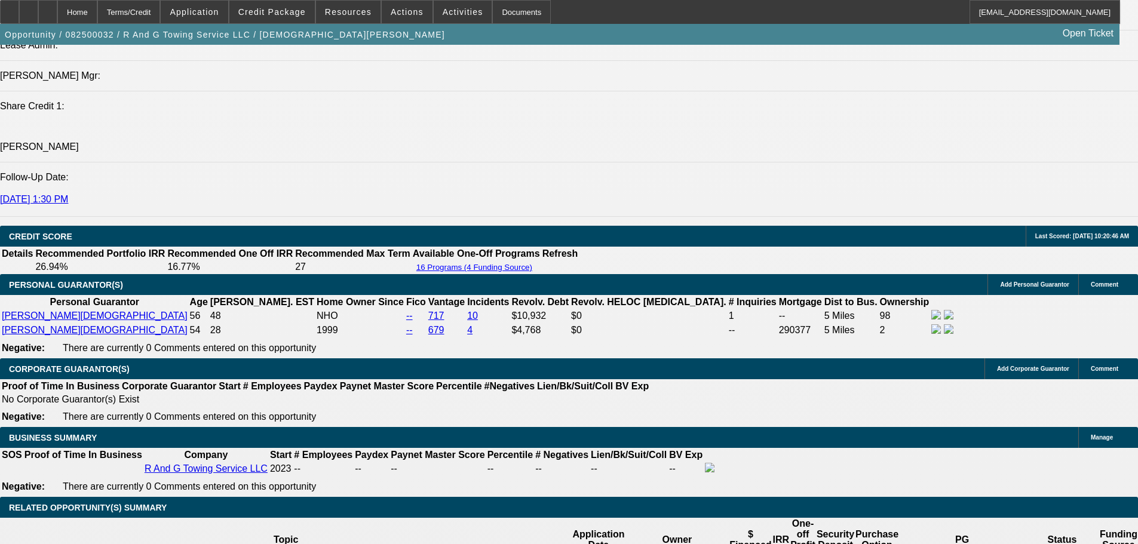
scroll to position [1673, 0]
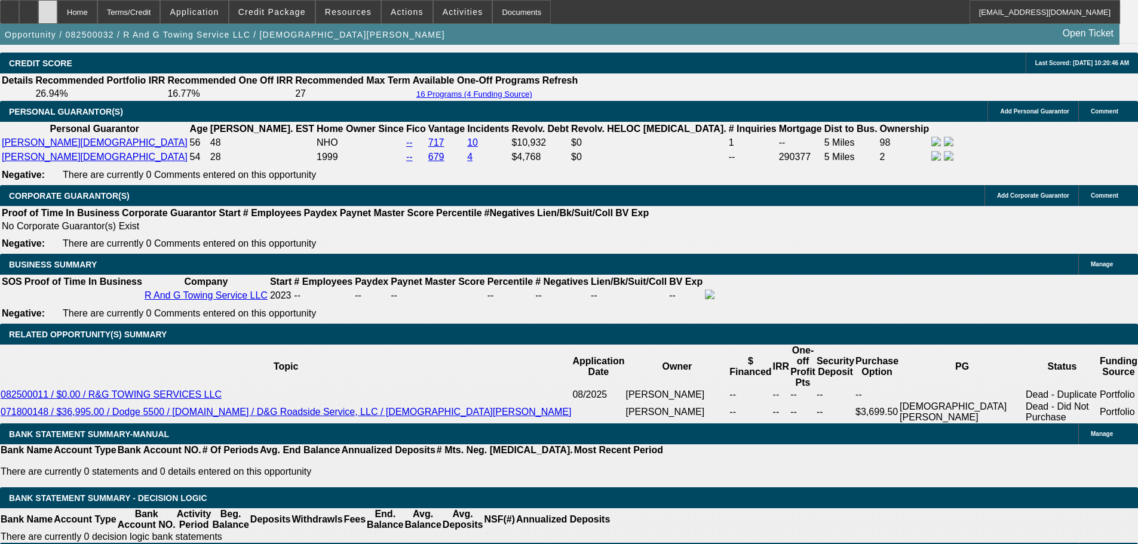
click at [48, 8] on icon at bounding box center [48, 8] width 0 height 0
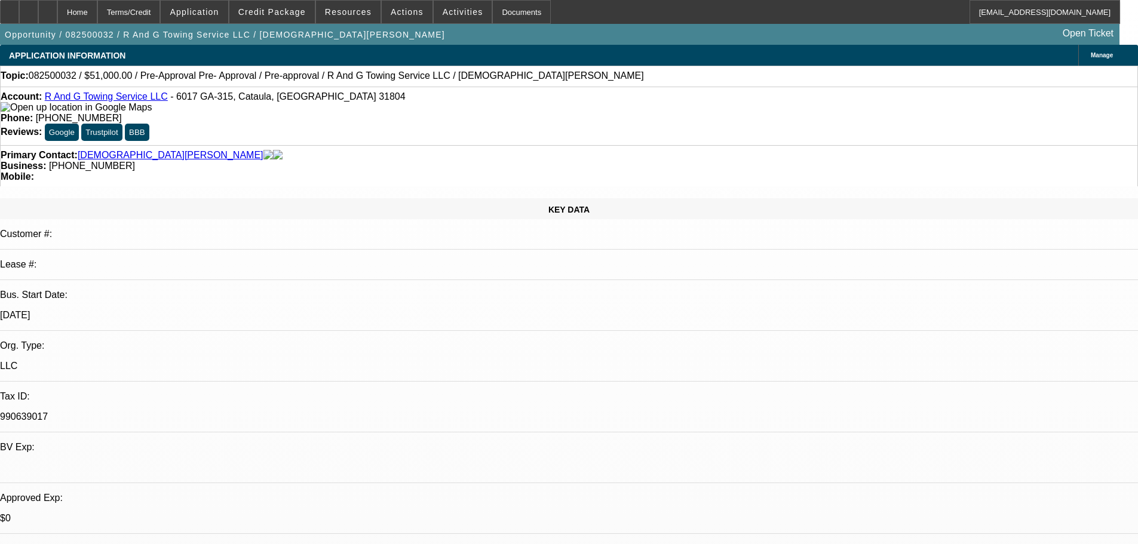
select select "0.15"
select select "2"
select select "0"
select select "6"
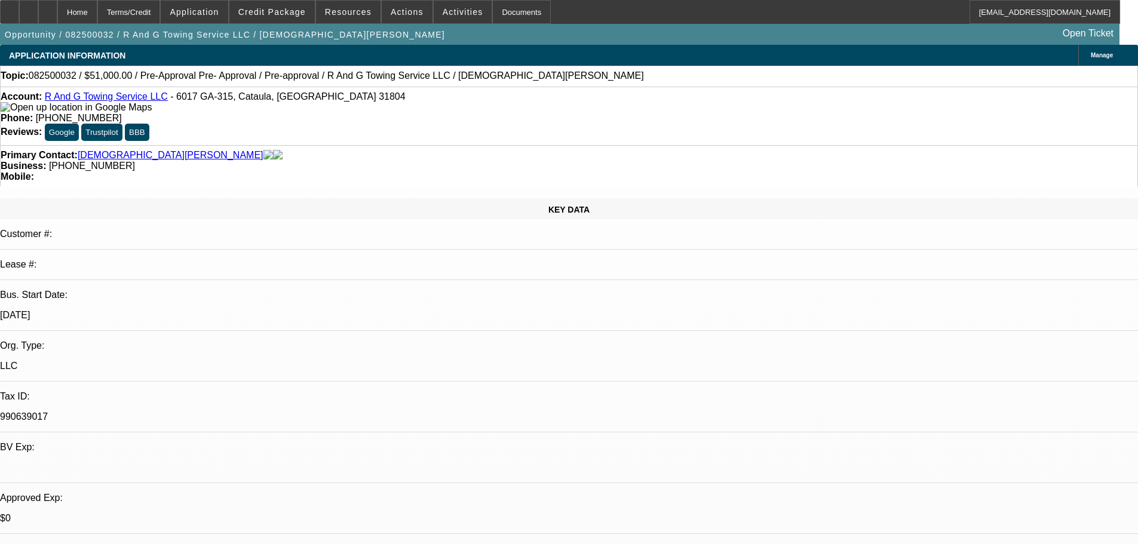
select select "0.15"
select select "2"
select select "0"
select select "6"
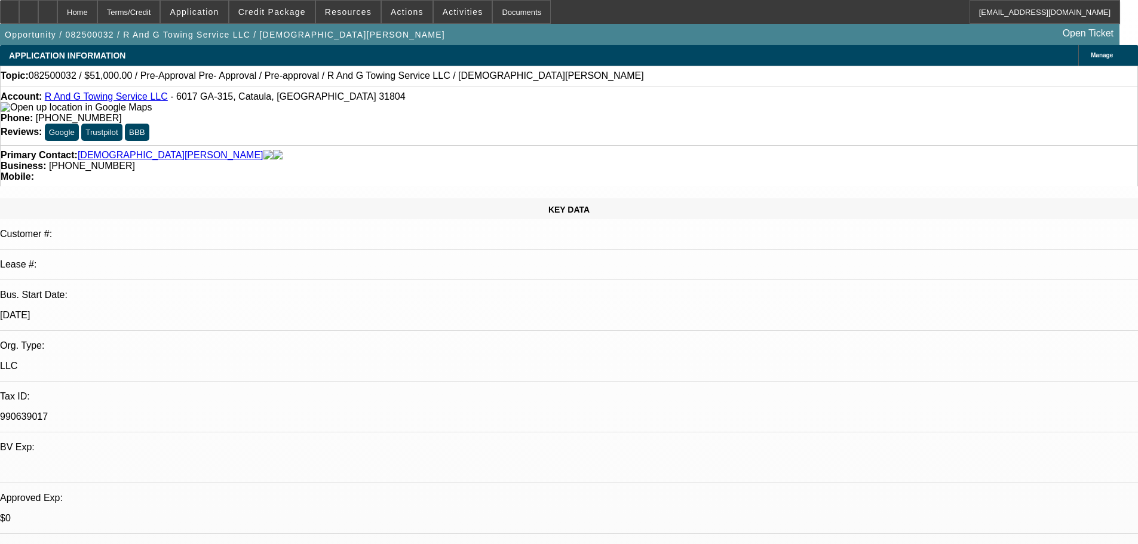
select select "0.15"
select select "2"
select select "0"
select select "6"
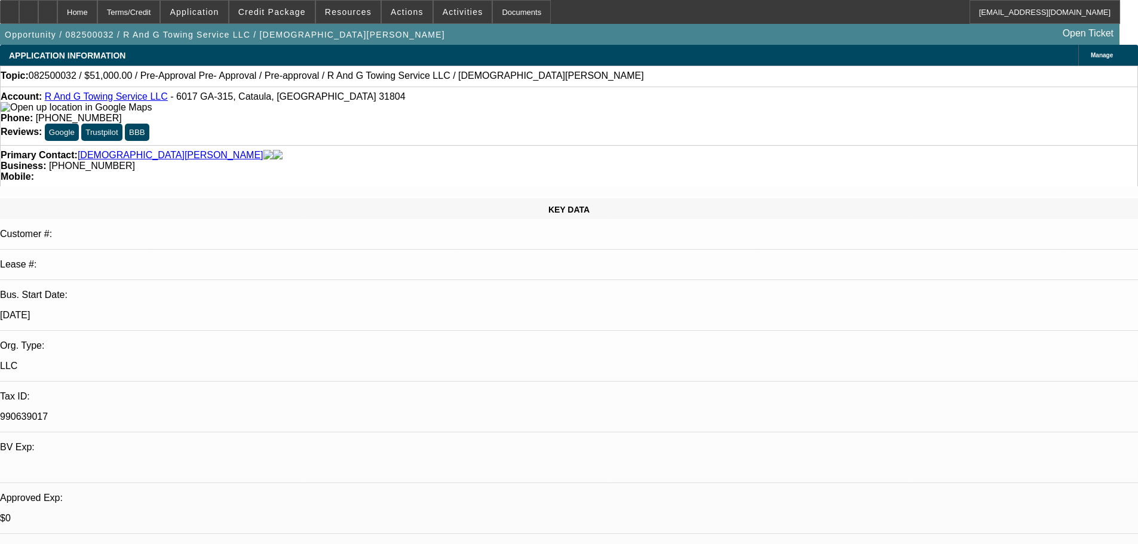
select select "0.15"
select select "2"
select select "0"
select select "6"
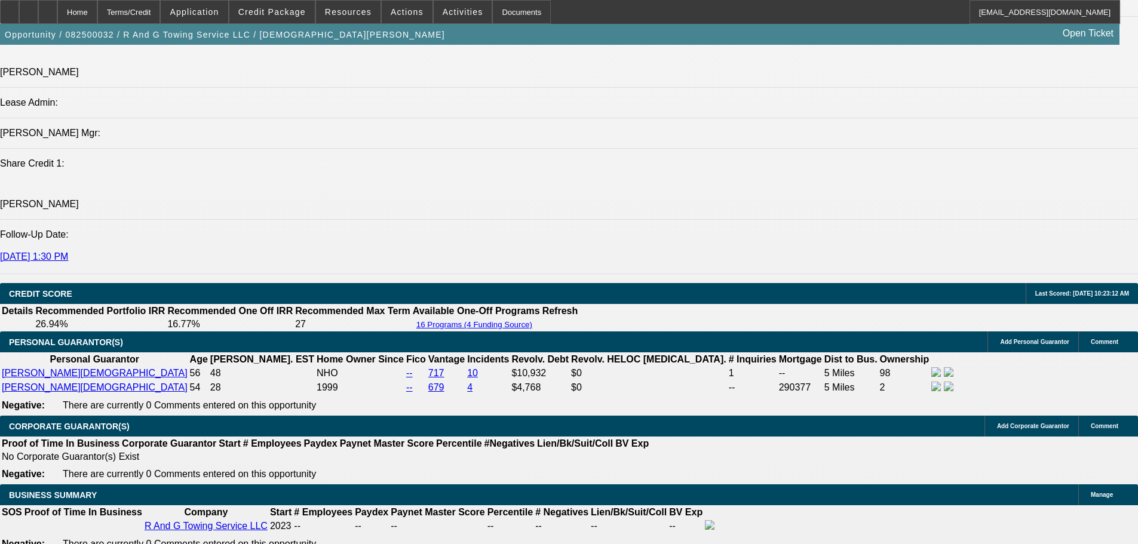
scroll to position [1673, 0]
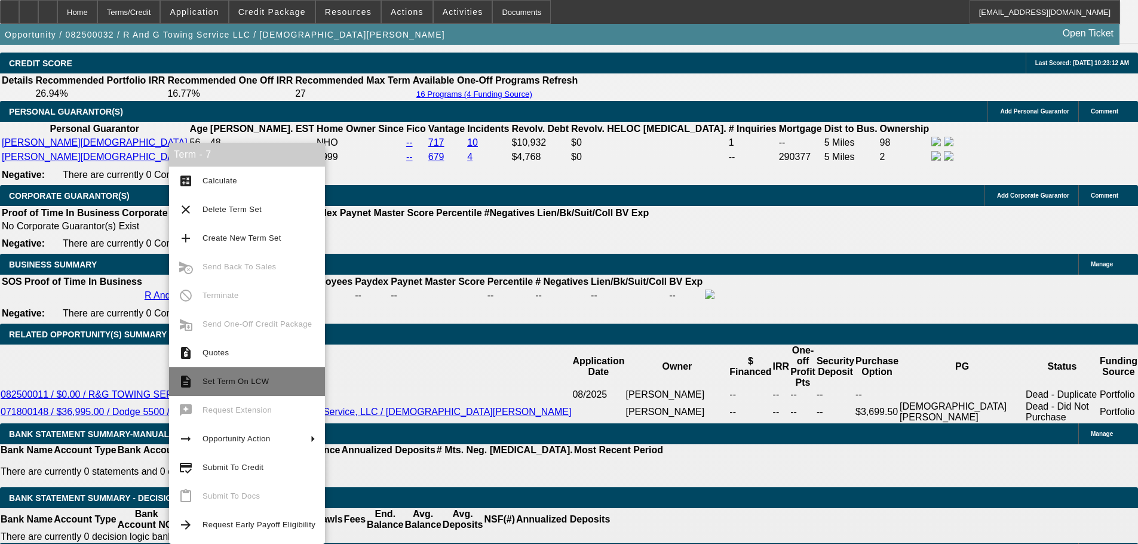
click at [275, 386] on span "Set Term On LCW" at bounding box center [259, 382] width 113 height 14
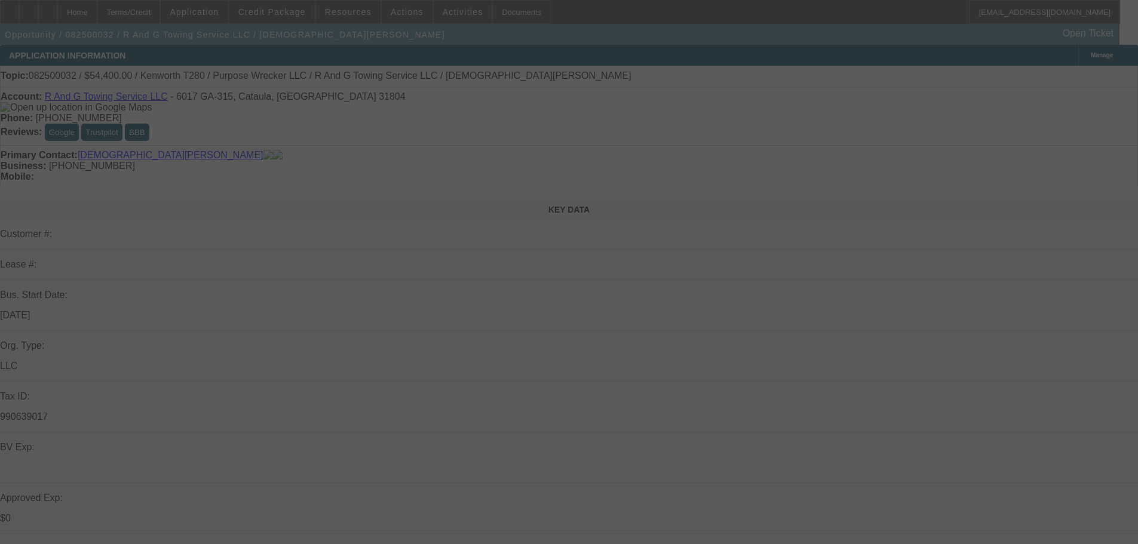
select select "0.15"
select select "2"
select select "0"
select select "6"
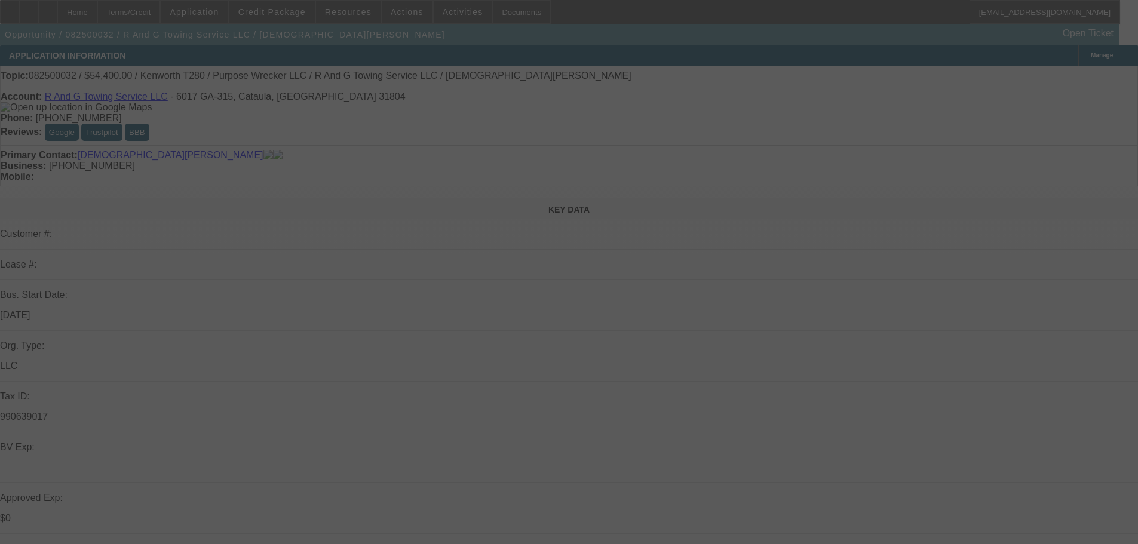
select select "0.15"
select select "2"
select select "0"
select select "6"
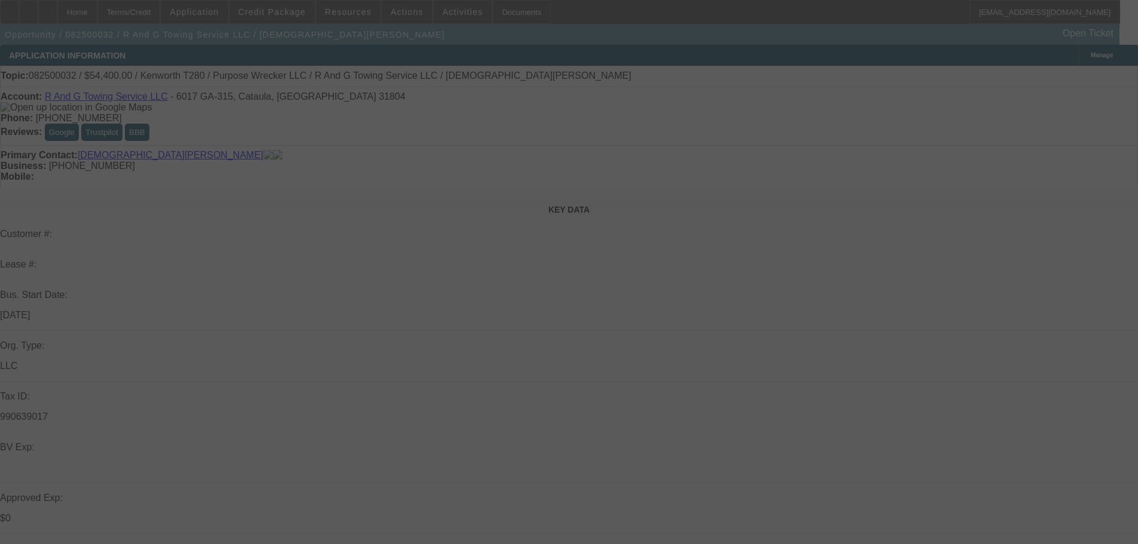
select select "0.15"
select select "2"
select select "0"
select select "6"
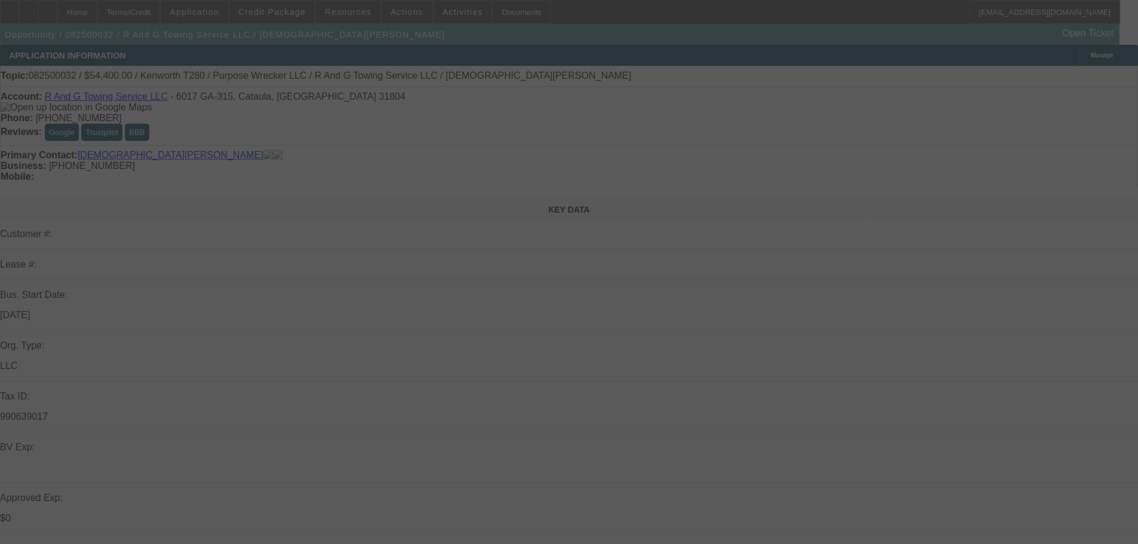
select select "0.15"
select select "2"
select select "0"
select select "6"
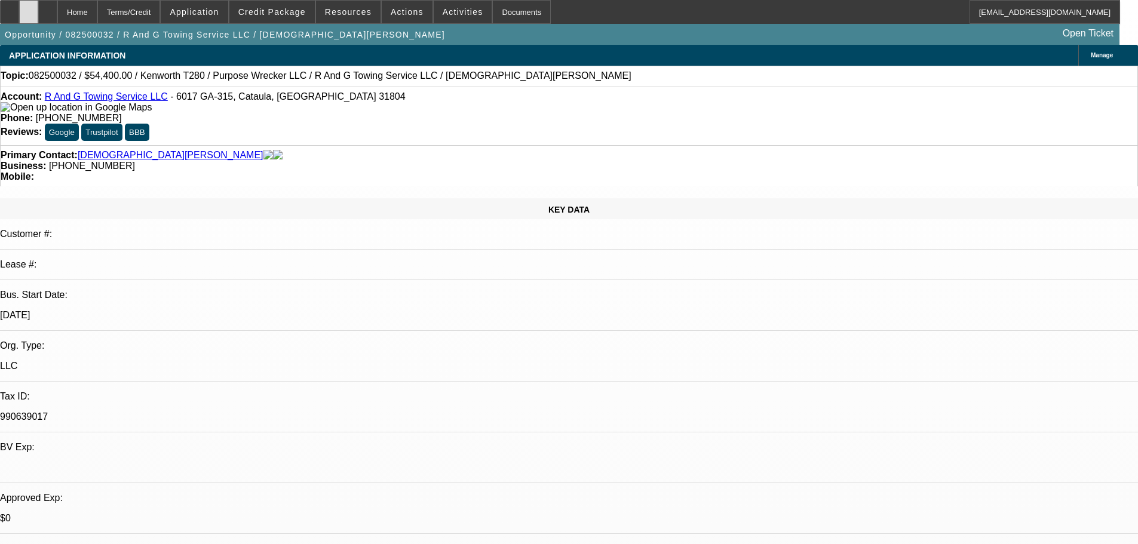
click at [38, 20] on div at bounding box center [28, 12] width 19 height 24
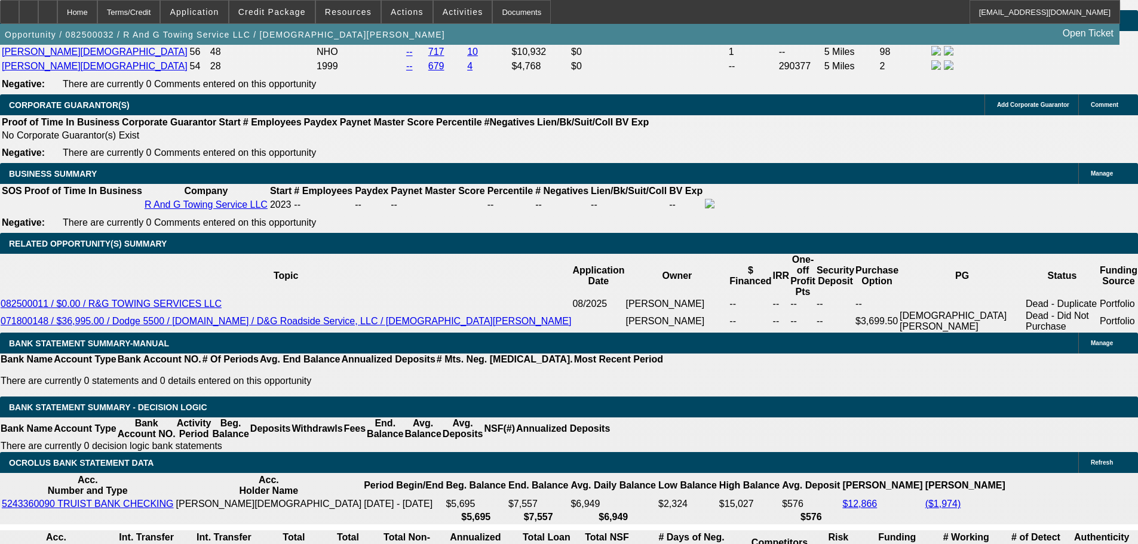
scroll to position [1792, 0]
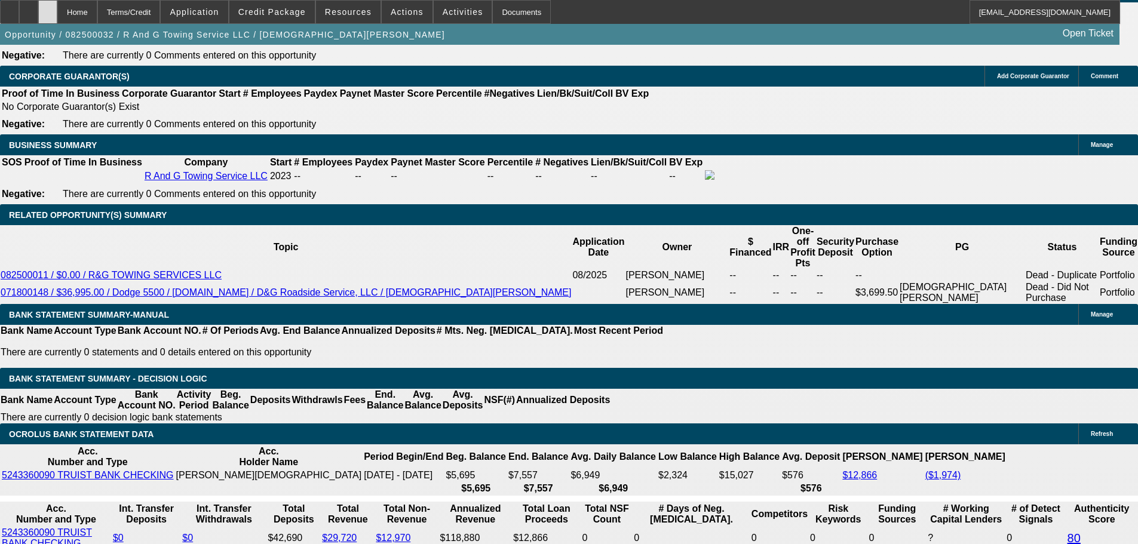
click at [57, 12] on div at bounding box center [47, 12] width 19 height 24
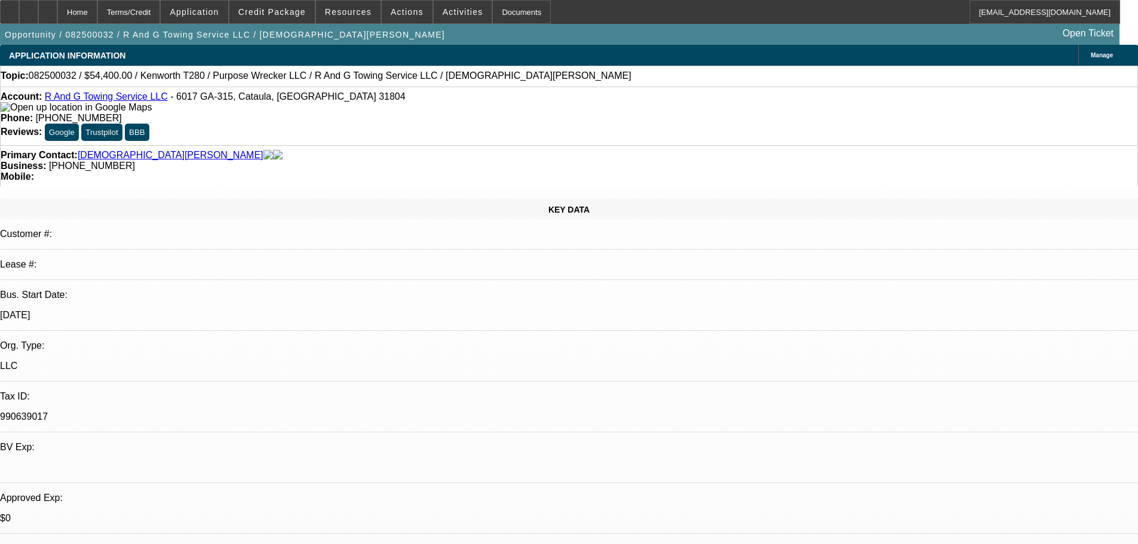
select select "0.15"
select select "2"
select select "0"
select select "6"
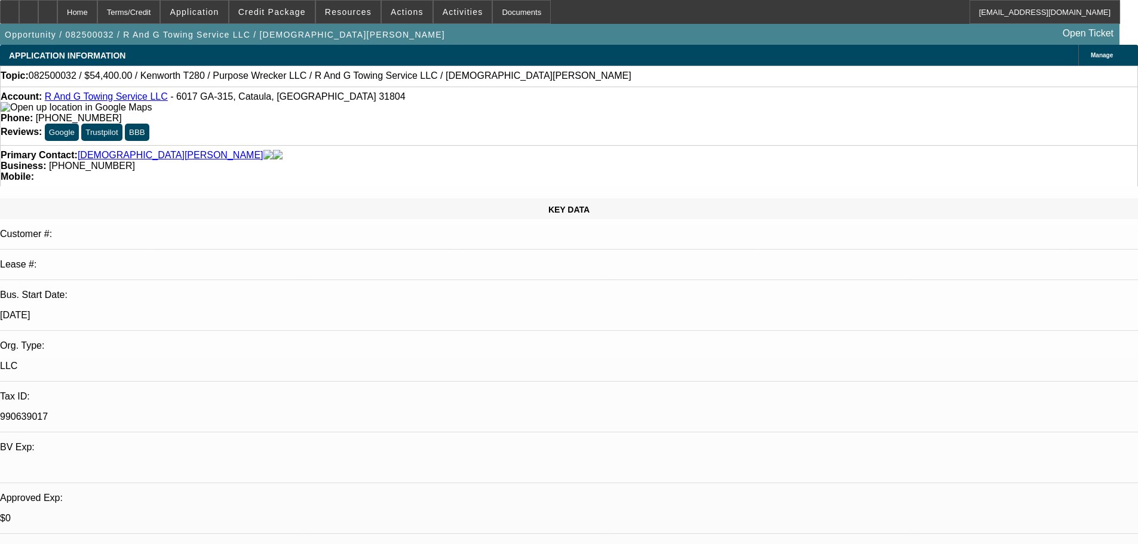
select select "0.15"
select select "2"
select select "0"
select select "6"
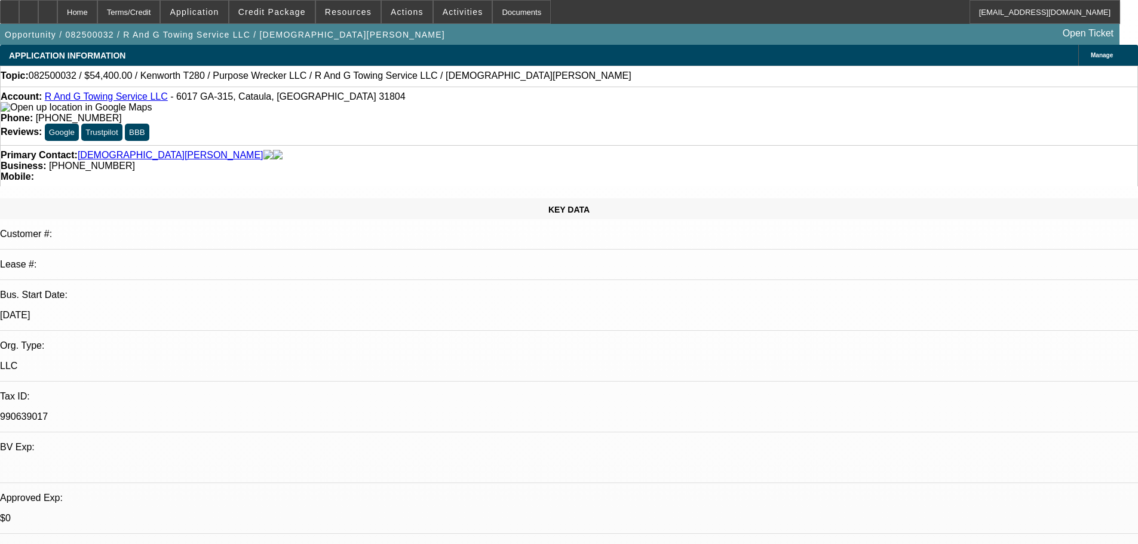
select select "0.15"
select select "2"
select select "0"
select select "6"
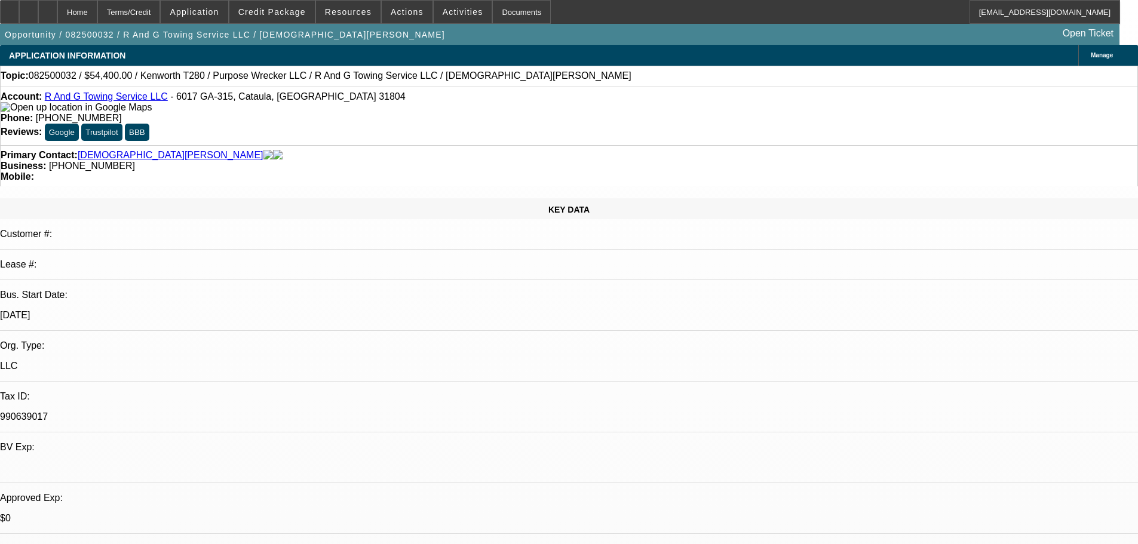
select select "0.15"
select select "2"
select select "0"
select select "6"
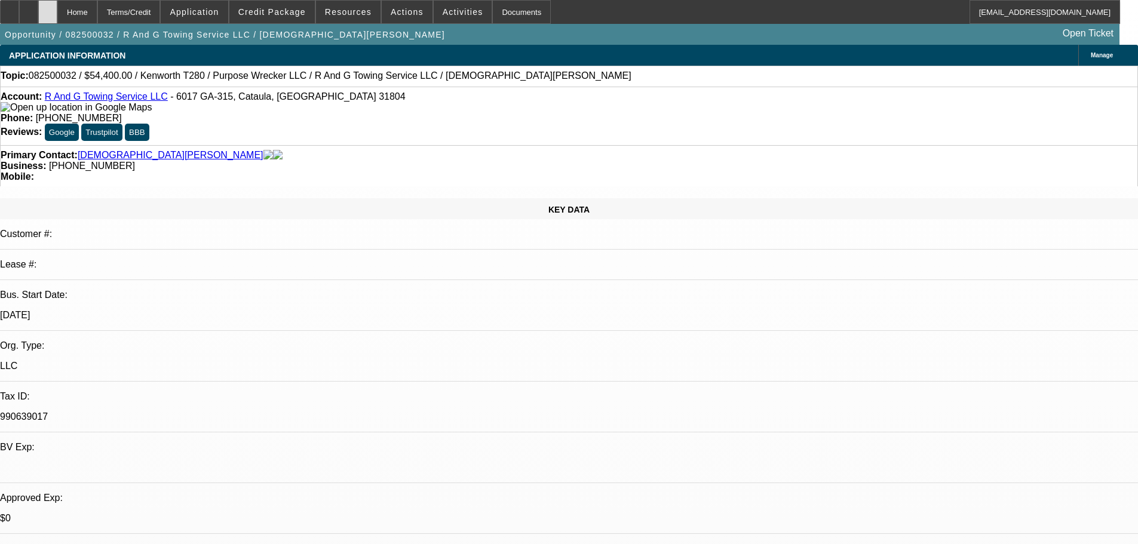
click at [62, 13] on div "Home Terms/Credit Application Credit Package Resources Actions Activities Docum…" at bounding box center [560, 12] width 1120 height 24
click at [57, 20] on div at bounding box center [47, 12] width 19 height 24
select select "0.15"
select select "2"
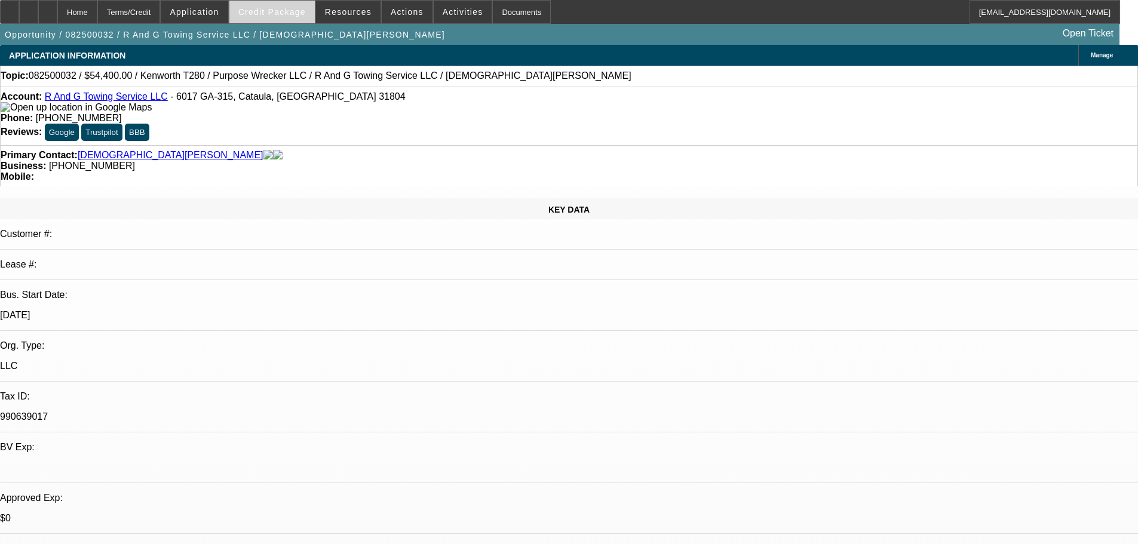
select select "0"
select select "6"
select select "0.15"
select select "2"
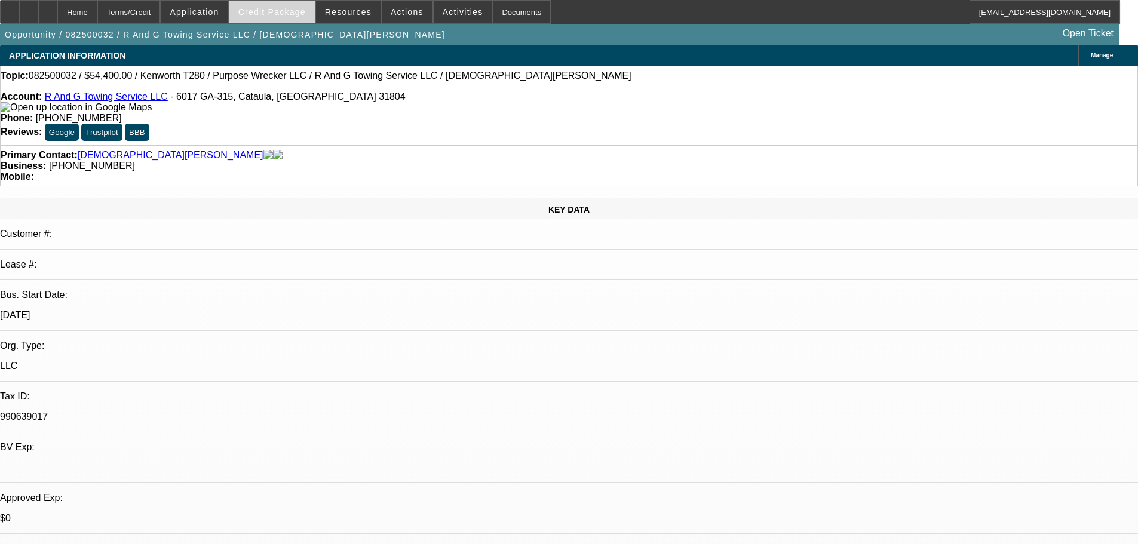
select select "0"
select select "6"
select select "0.15"
select select "2"
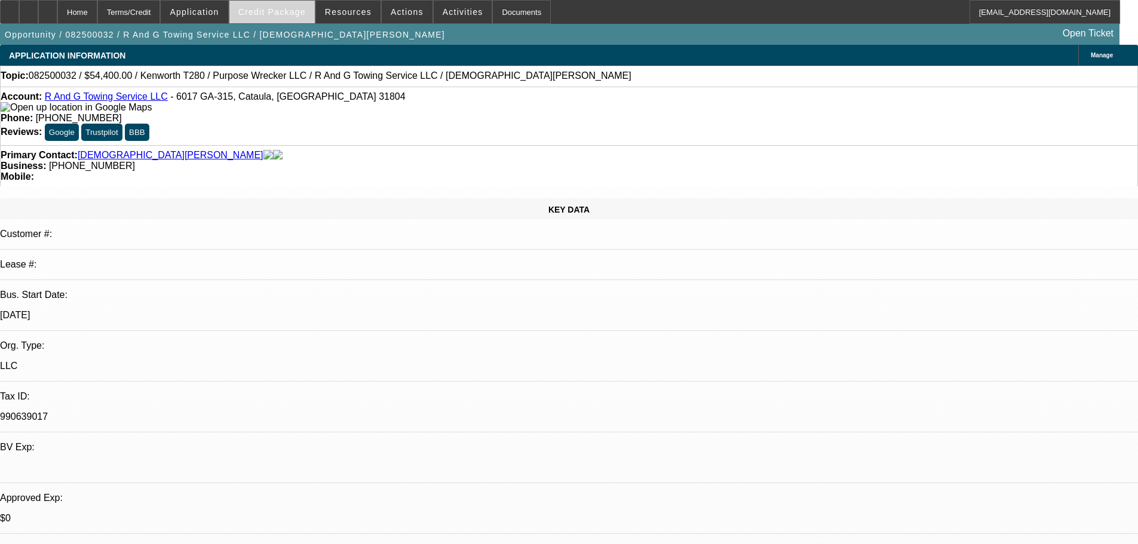
select select "0"
select select "6"
select select "0.15"
select select "2"
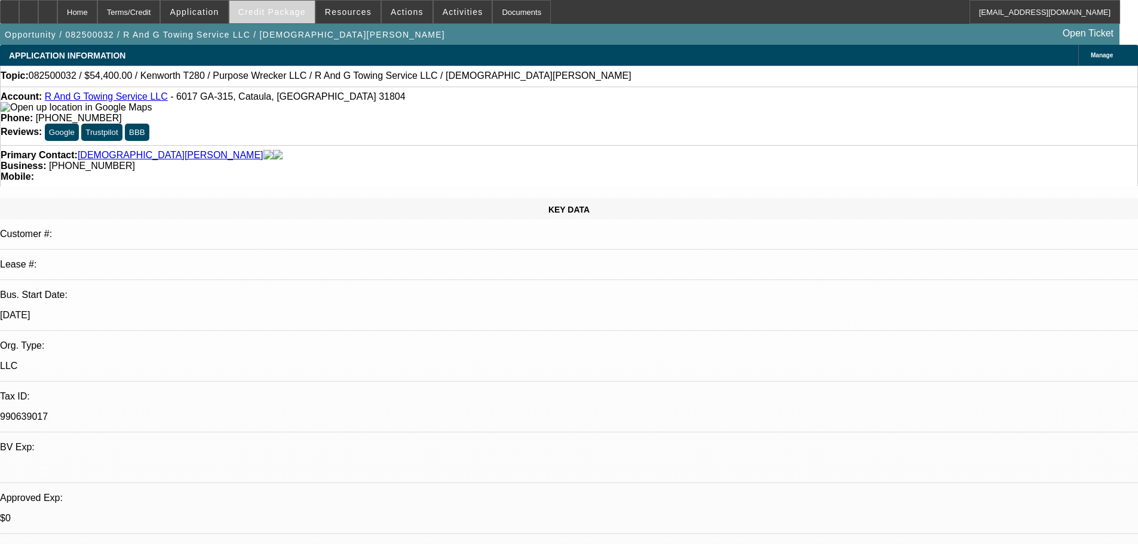
select select "0"
select select "6"
click at [305, 4] on span at bounding box center [271, 12] width 85 height 29
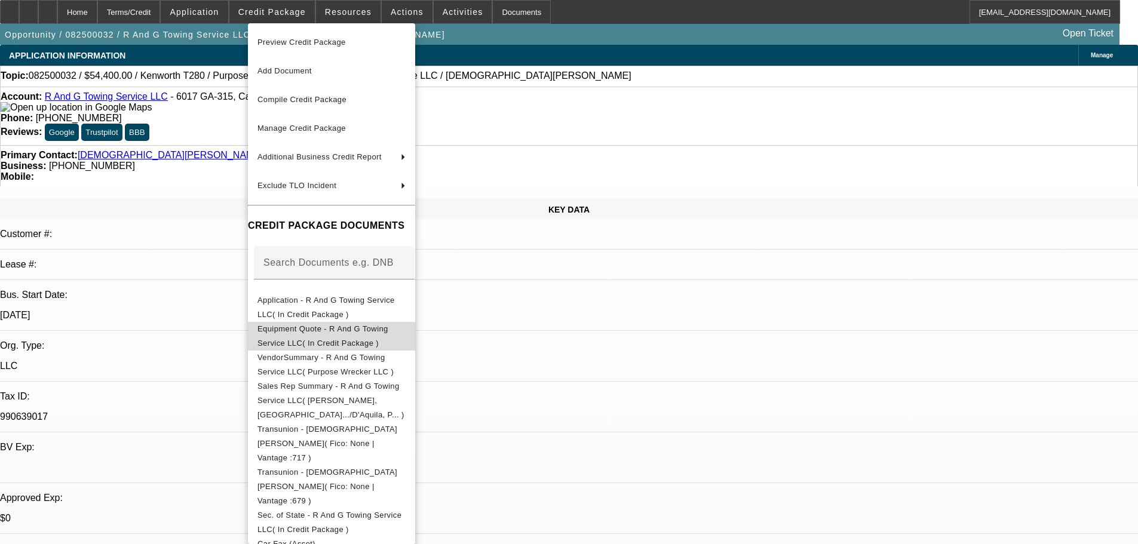
click at [415, 322] on button "Equipment Quote - R And G Towing Service LLC( In Credit Package )" at bounding box center [331, 336] width 167 height 29
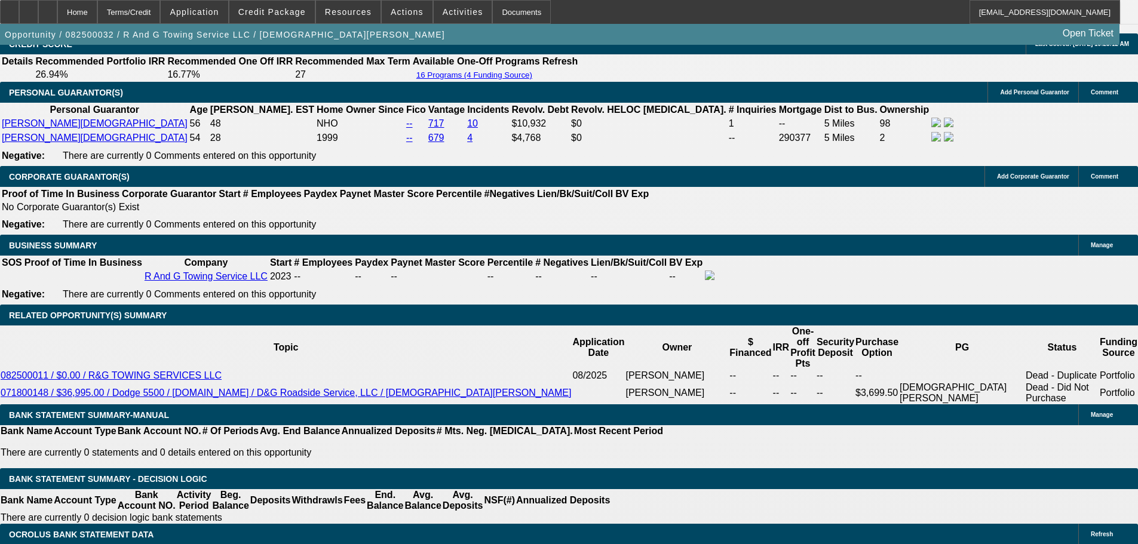
scroll to position [1912, 0]
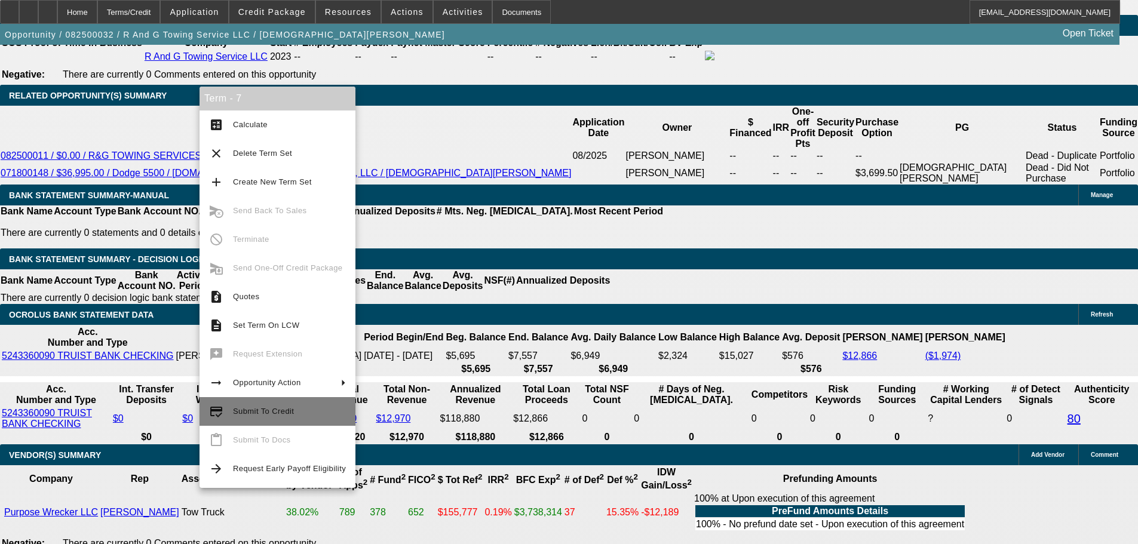
click at [304, 410] on span "Submit To Credit" at bounding box center [289, 411] width 113 height 14
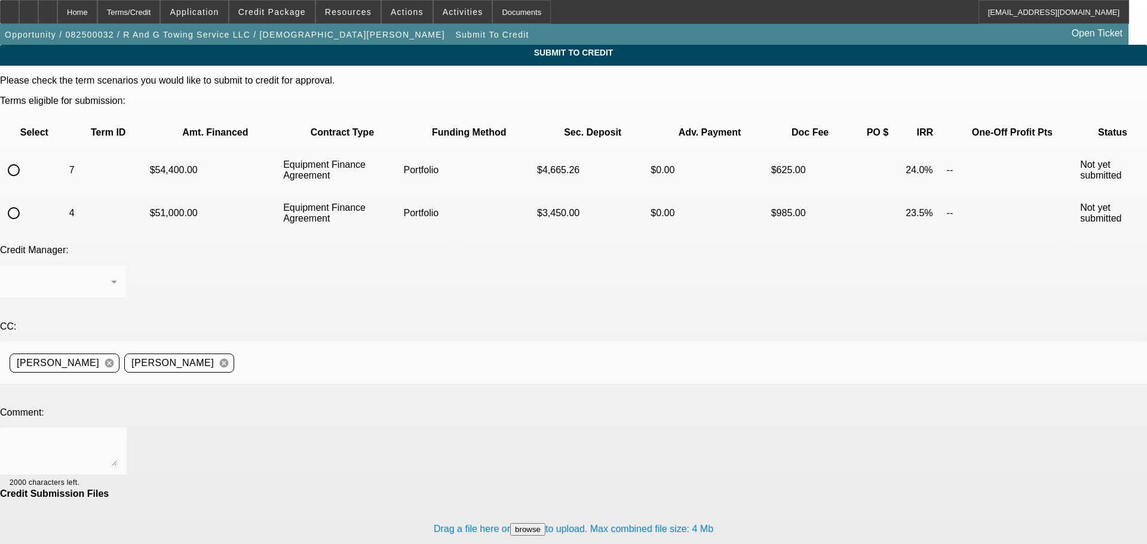
click at [26, 158] on input "radio" at bounding box center [14, 170] width 24 height 24
radio input "true"
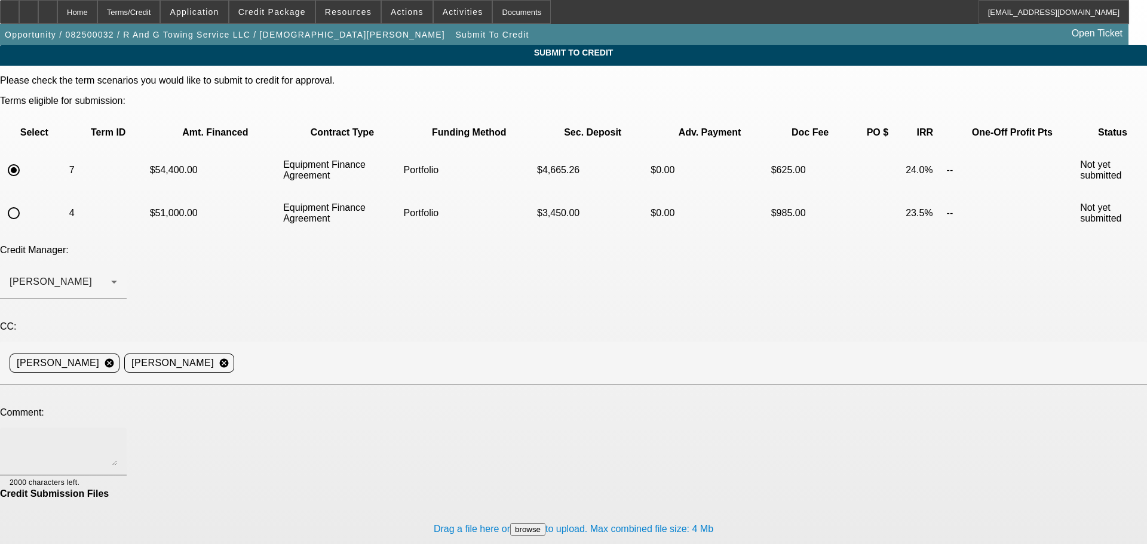
click at [117, 437] on textarea at bounding box center [64, 451] width 108 height 29
type textarea "Got truck pics in file. Please review. Thank you."
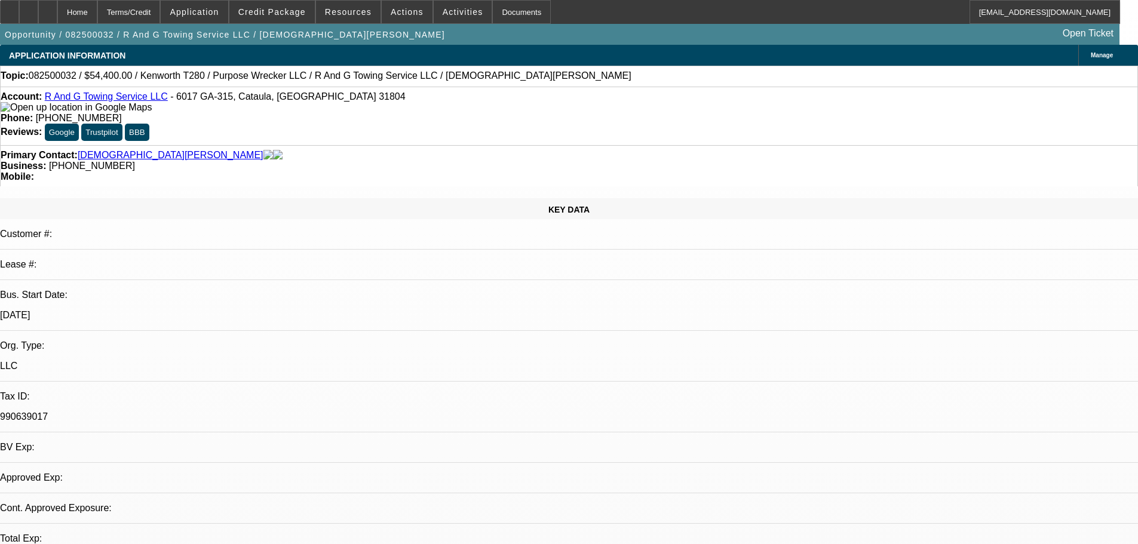
select select "0.15"
select select "2"
select select "0"
select select "6"
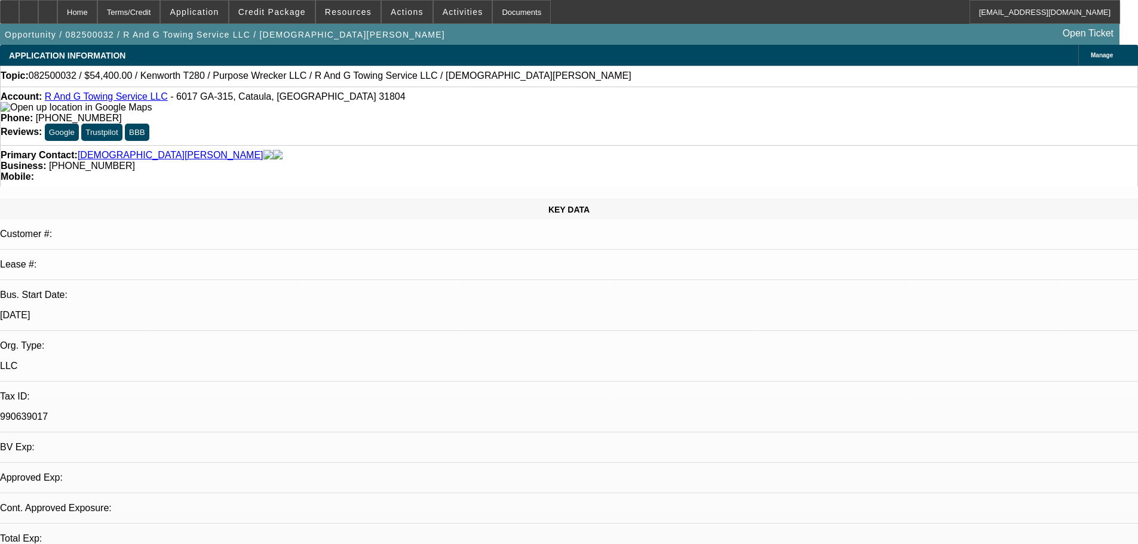
select select "0.15"
select select "2"
select select "0"
select select "6"
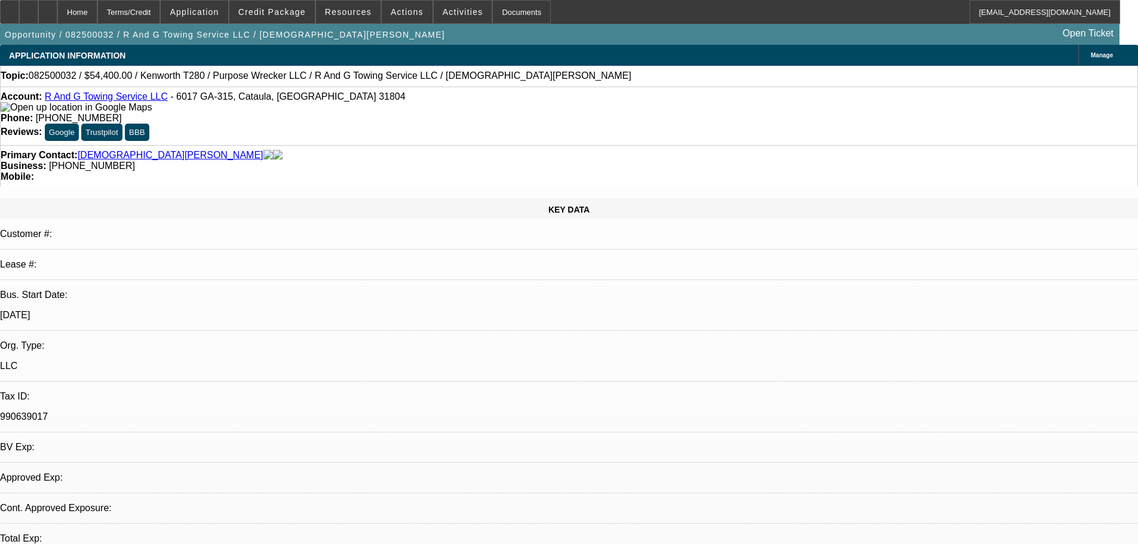
select select "0.15"
select select "2"
select select "0"
select select "6"
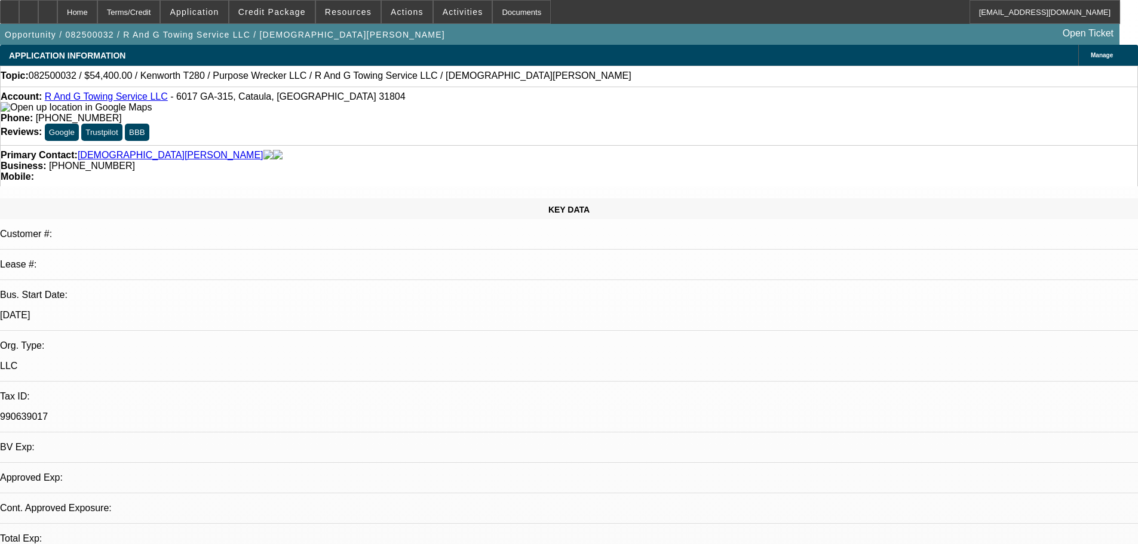
select select "0.15"
select select "2"
select select "0"
select select "6"
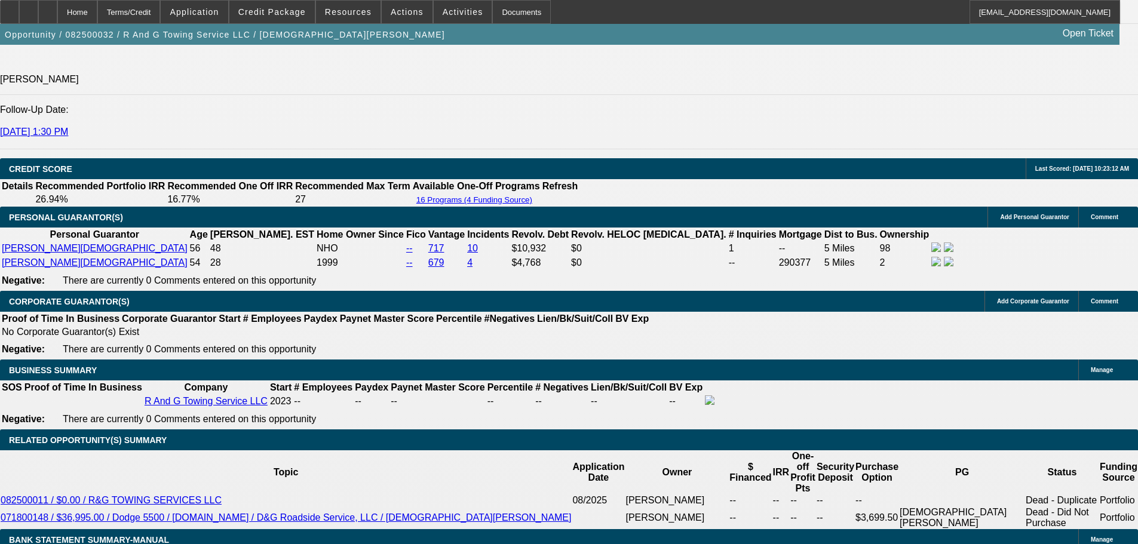
scroll to position [1673, 0]
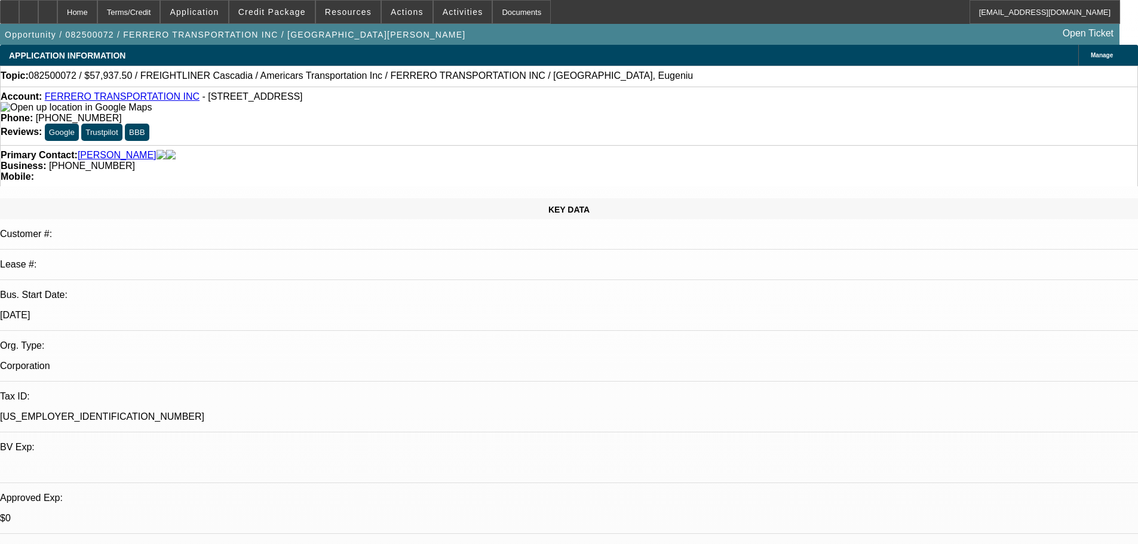
select select "0.1"
select select "0"
select select "6"
select select "0.1"
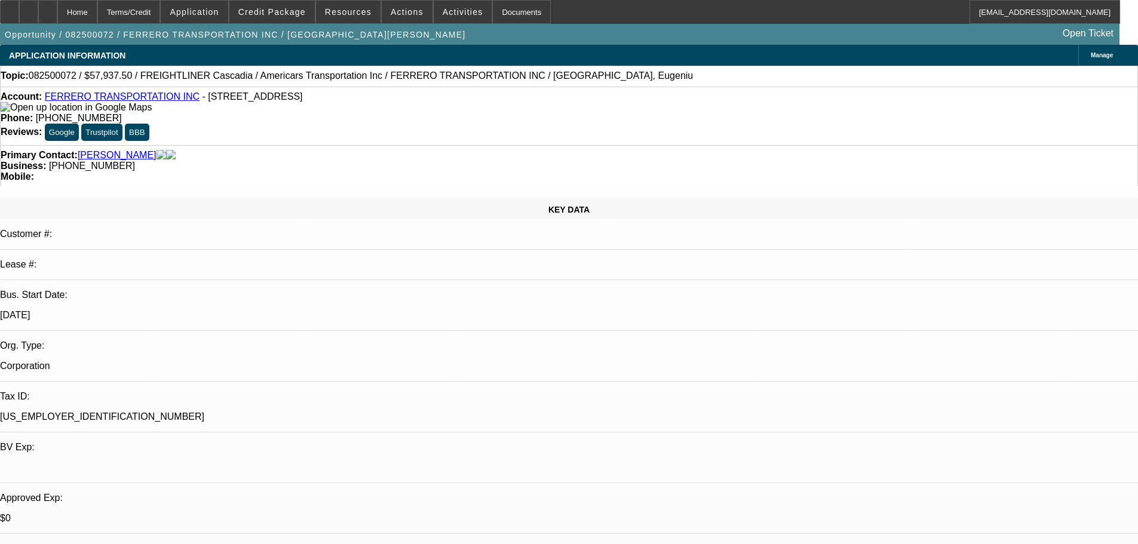
select select "0"
select select "6"
select select "0.1"
select select "0"
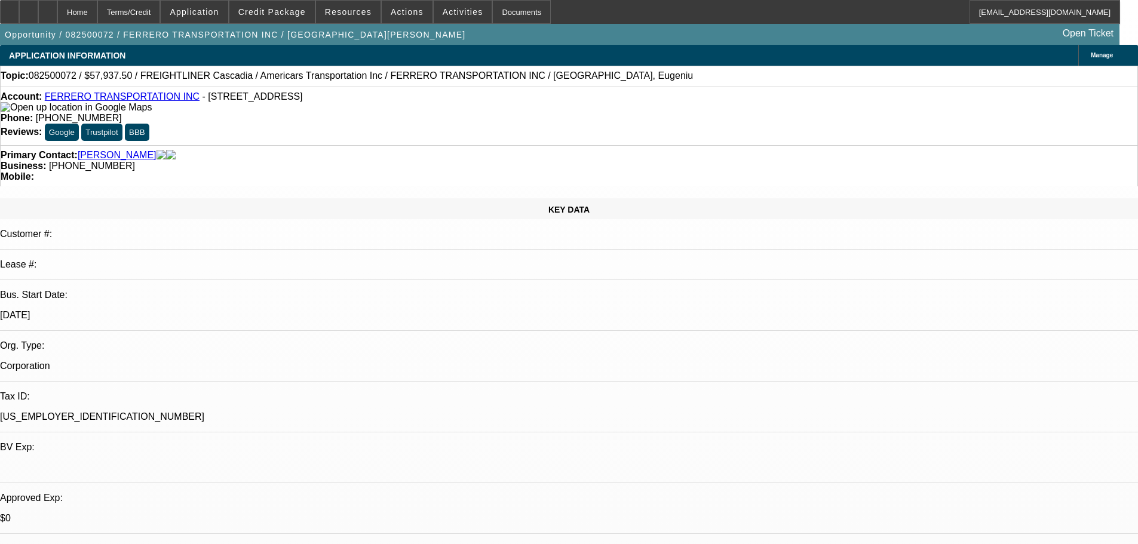
select select "0"
select select "6"
select select "0.1"
select select "0"
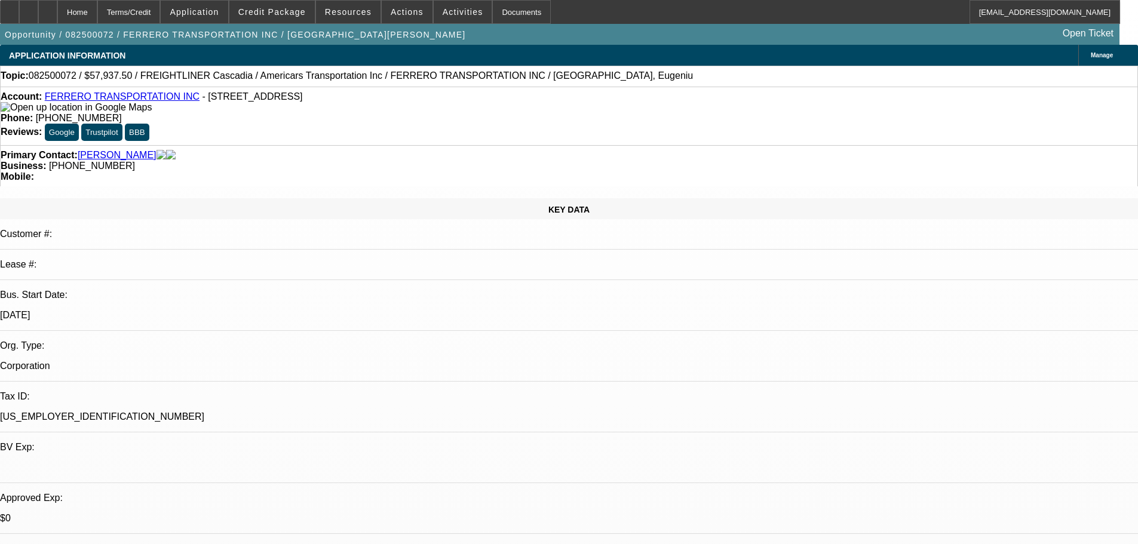
select select "6"
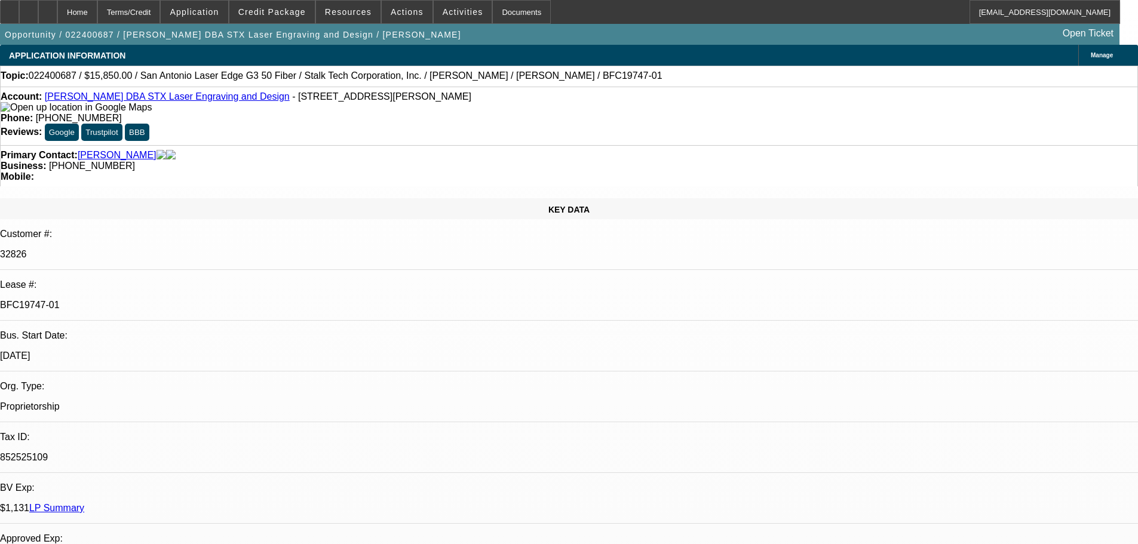
select select "0"
select select "2"
select select "0.1"
select select "4"
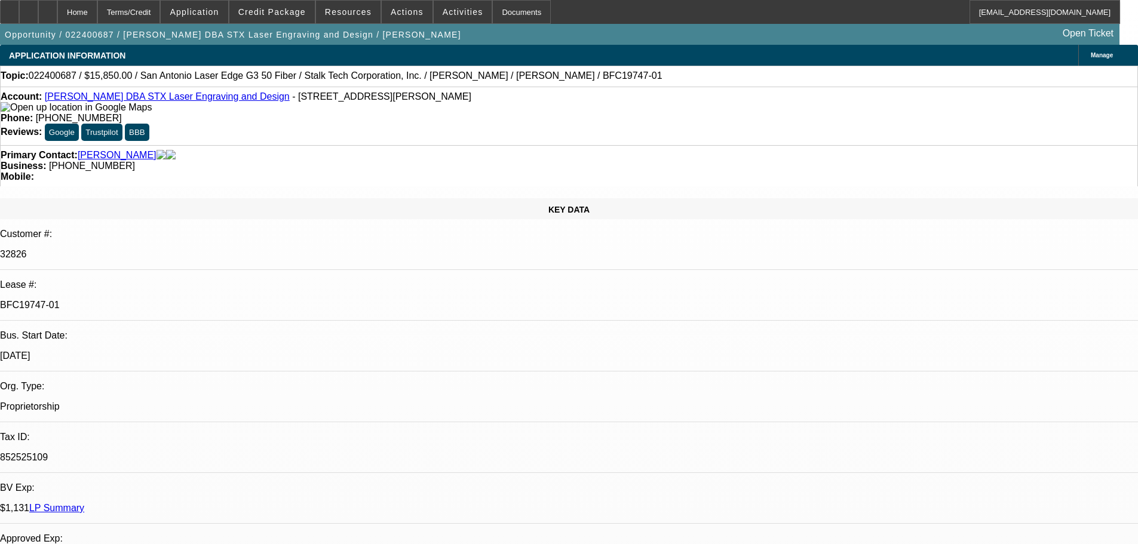
select select "0"
select select "2"
select select "0.1"
select select "4"
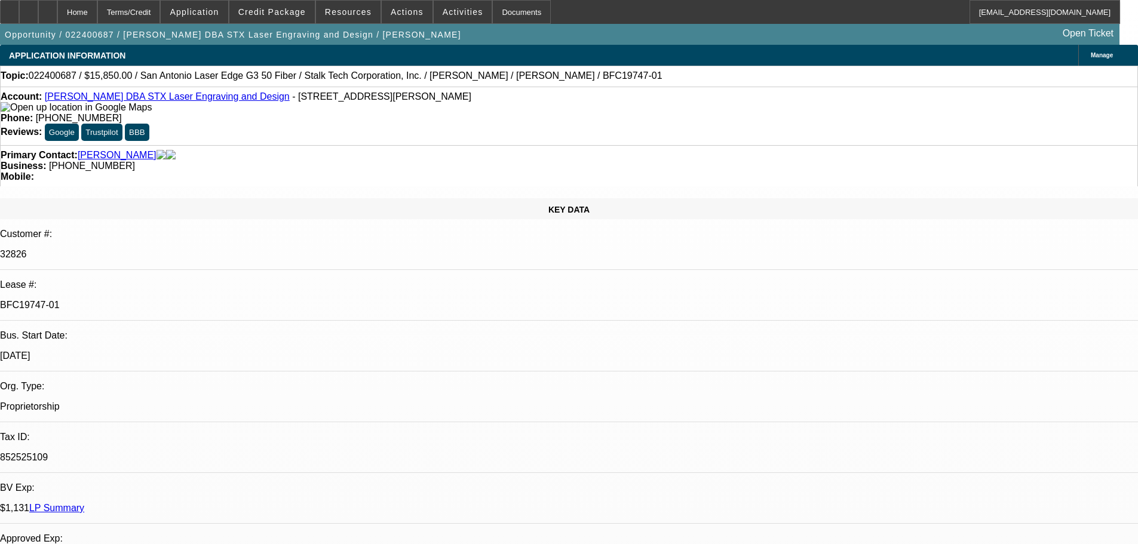
select select "0"
select select "3"
select select "0"
select select "6"
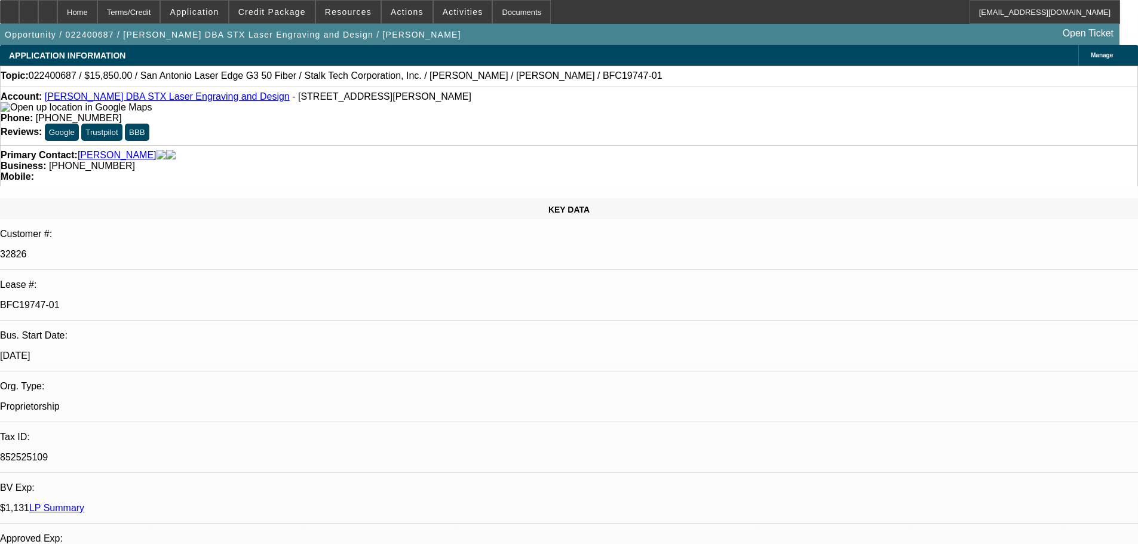
select select "0"
select select "3"
select select "0"
select select "6"
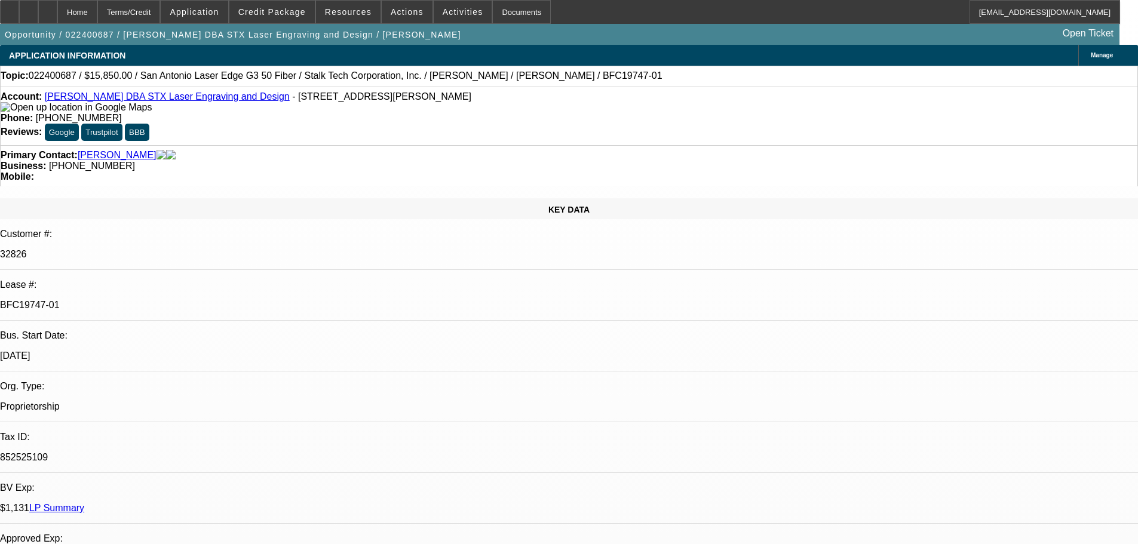
click at [547, 92] on div "Account: [PERSON_NAME] DBA STX Laser Engraving and Design - [STREET_ADDRESS][PE…" at bounding box center [569, 116] width 1138 height 59
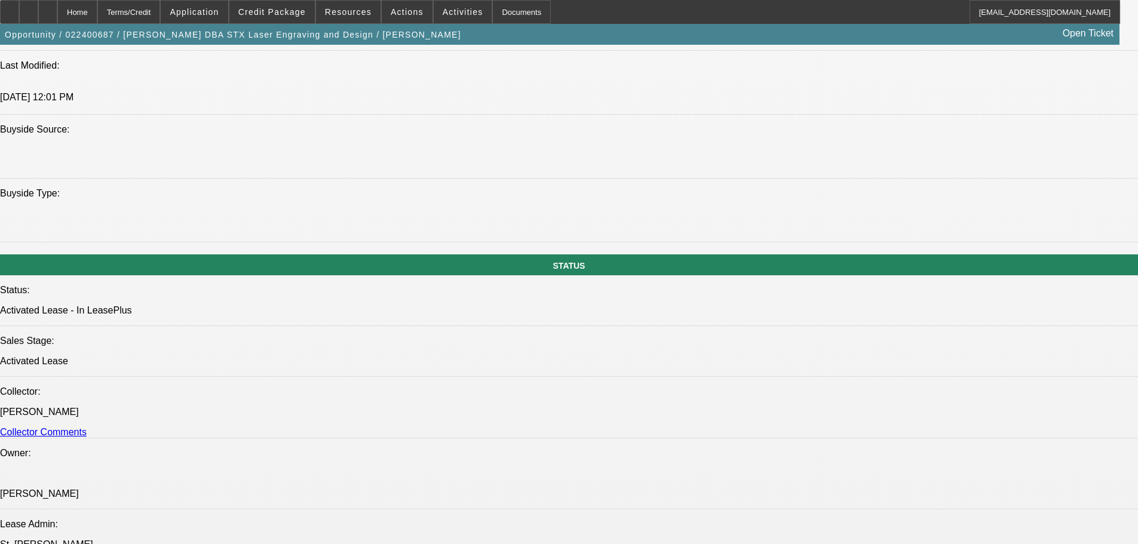
scroll to position [1075, 0]
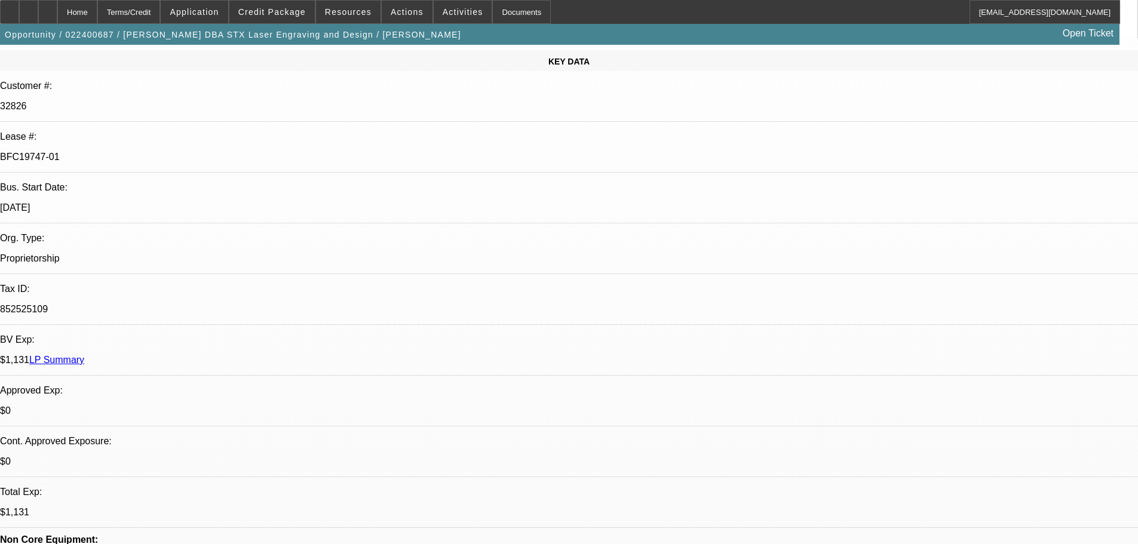
scroll to position [119, 0]
